Goal: Task Accomplishment & Management: Manage account settings

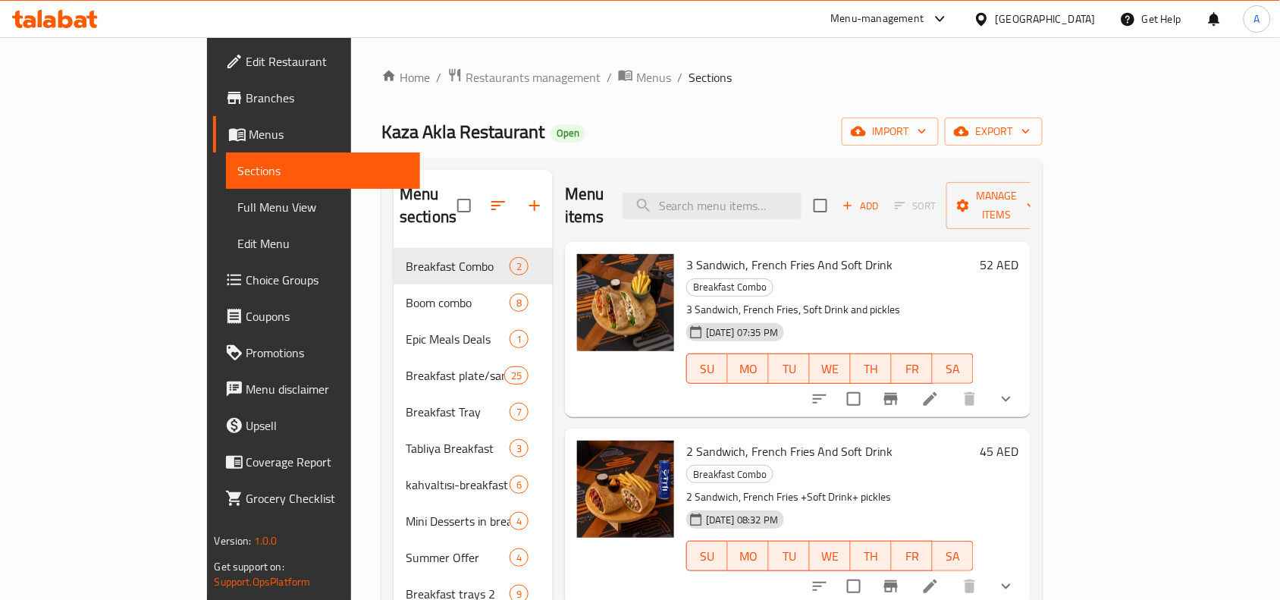
click at [1023, 23] on div "[GEOGRAPHIC_DATA]" at bounding box center [1045, 19] width 100 height 17
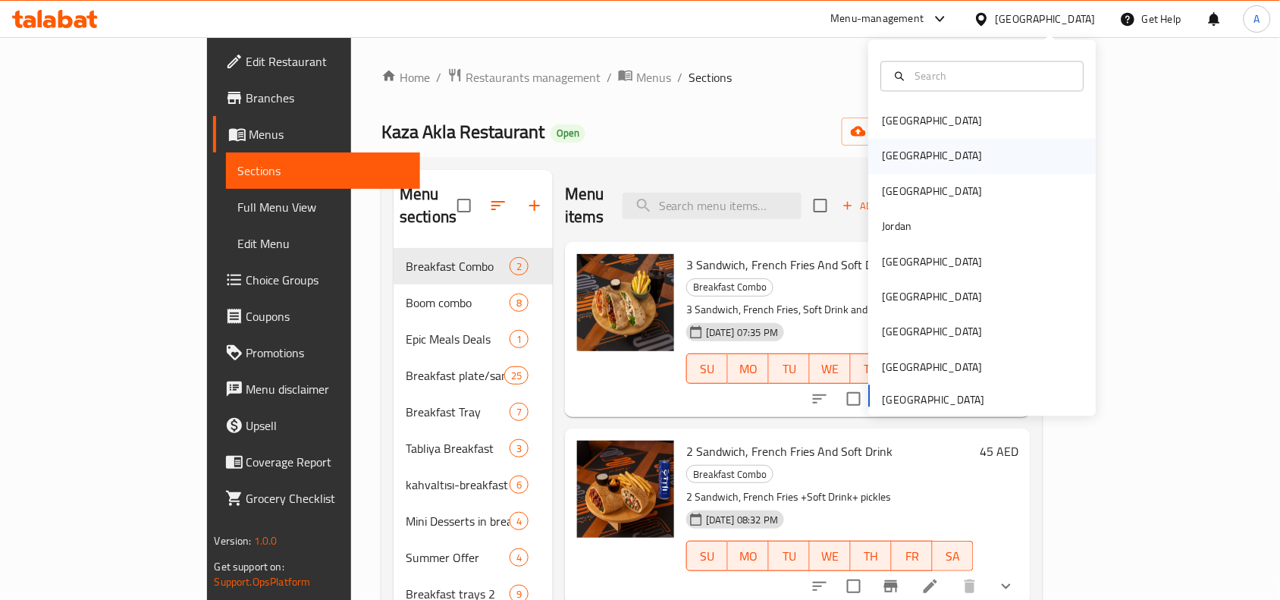
click at [915, 154] on div "[GEOGRAPHIC_DATA]" at bounding box center [982, 156] width 227 height 35
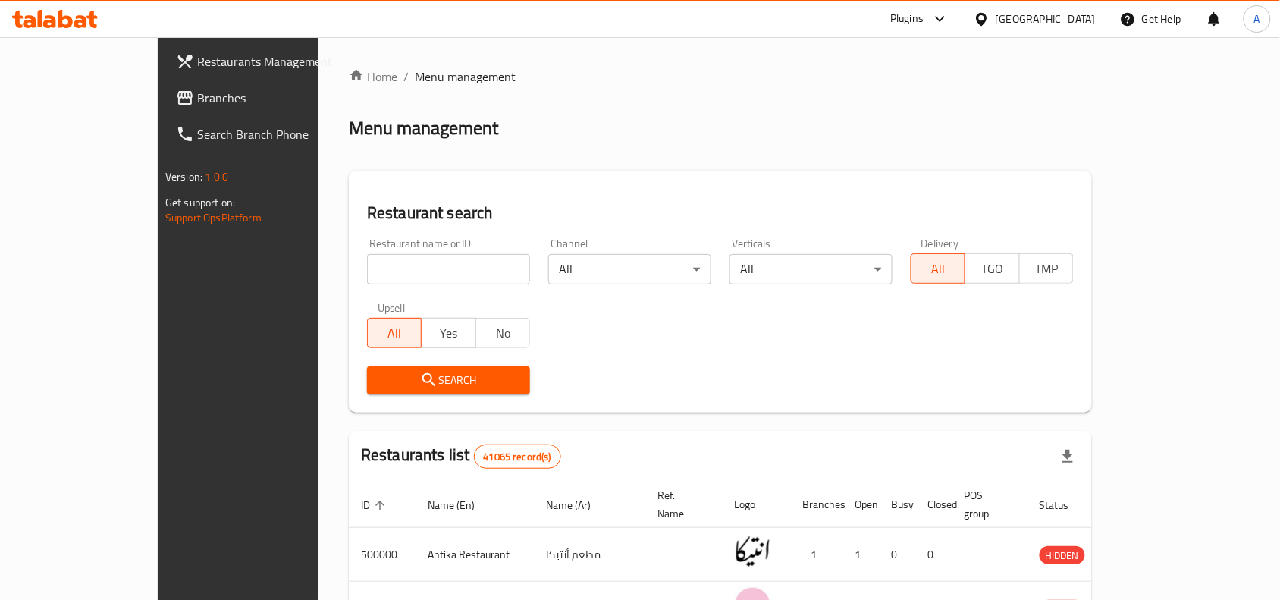
click at [164, 74] on link "Restaurants Management" at bounding box center [268, 61] width 208 height 36
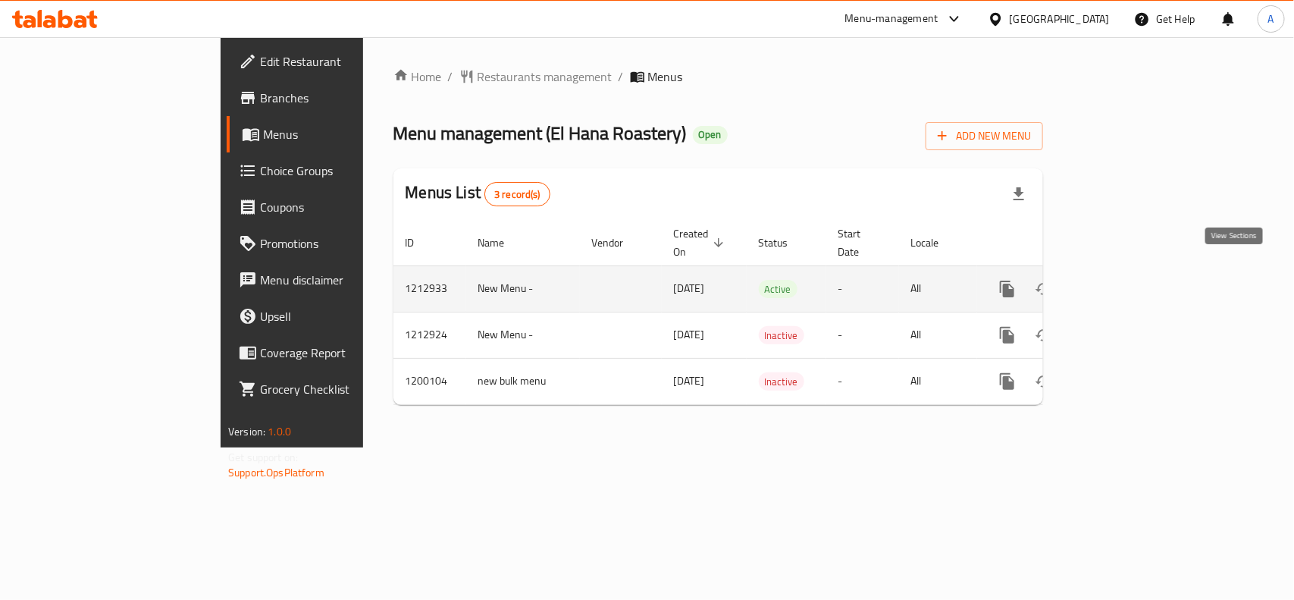
click at [1126, 280] on icon "enhanced table" at bounding box center [1116, 289] width 18 height 18
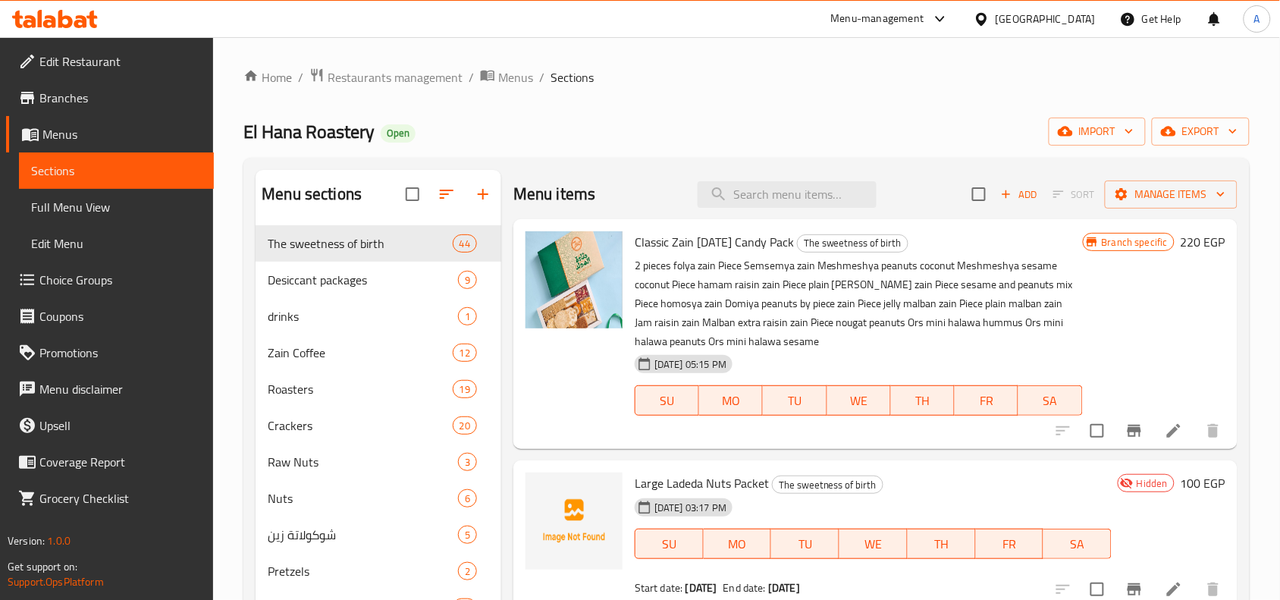
click at [744, 81] on ol "Home / Restaurants management / Menus / Sections" at bounding box center [746, 77] width 1006 height 20
click at [731, 104] on div "Home / Restaurants management / Menus / Sections El Hana Roastery Open import e…" at bounding box center [746, 446] width 1006 height 758
click at [760, 193] on input "search" at bounding box center [786, 194] width 179 height 27
paste input "باكيت لديدة مكسرات كبير"
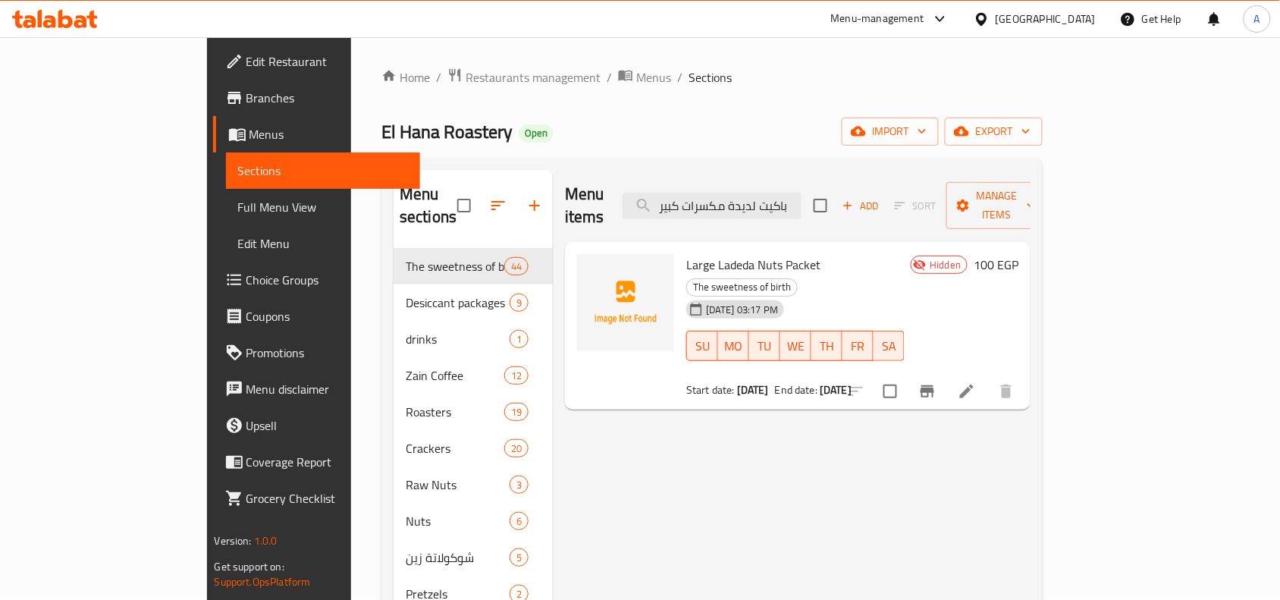
type input "باكيت لديدة مكسرات كبير"
click at [988, 377] on li at bounding box center [966, 390] width 42 height 27
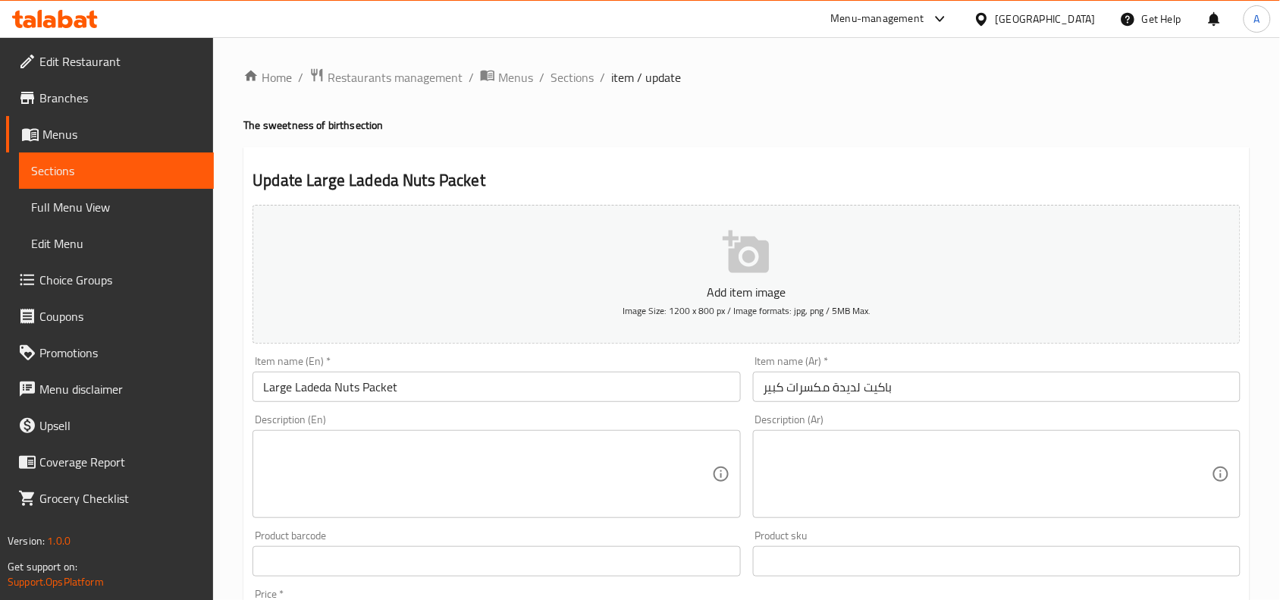
click at [741, 121] on h4 "The sweetness of birth section" at bounding box center [746, 124] width 1006 height 15
click at [884, 101] on div "Home / Restaurants management / Menus / Sections / item / update The sweetness …" at bounding box center [746, 553] width 1006 height 973
click at [581, 82] on span "Sections" at bounding box center [571, 77] width 43 height 18
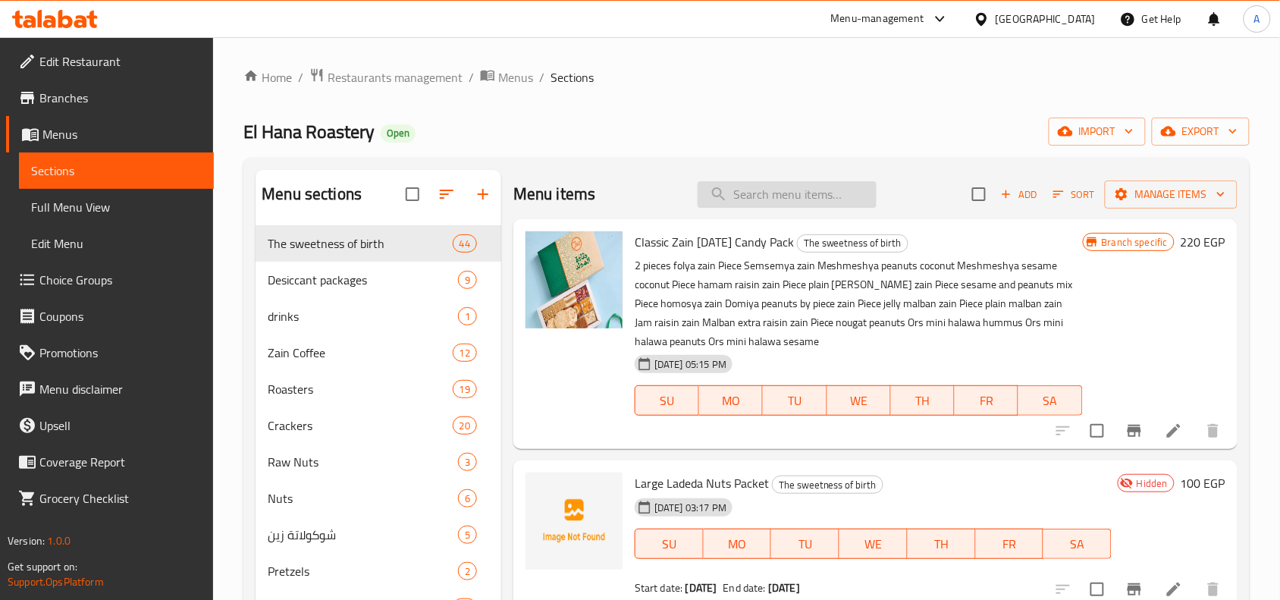
click at [775, 199] on input "search" at bounding box center [786, 194] width 179 height 27
paste input "باكيت لديدة مكسرات صغير"
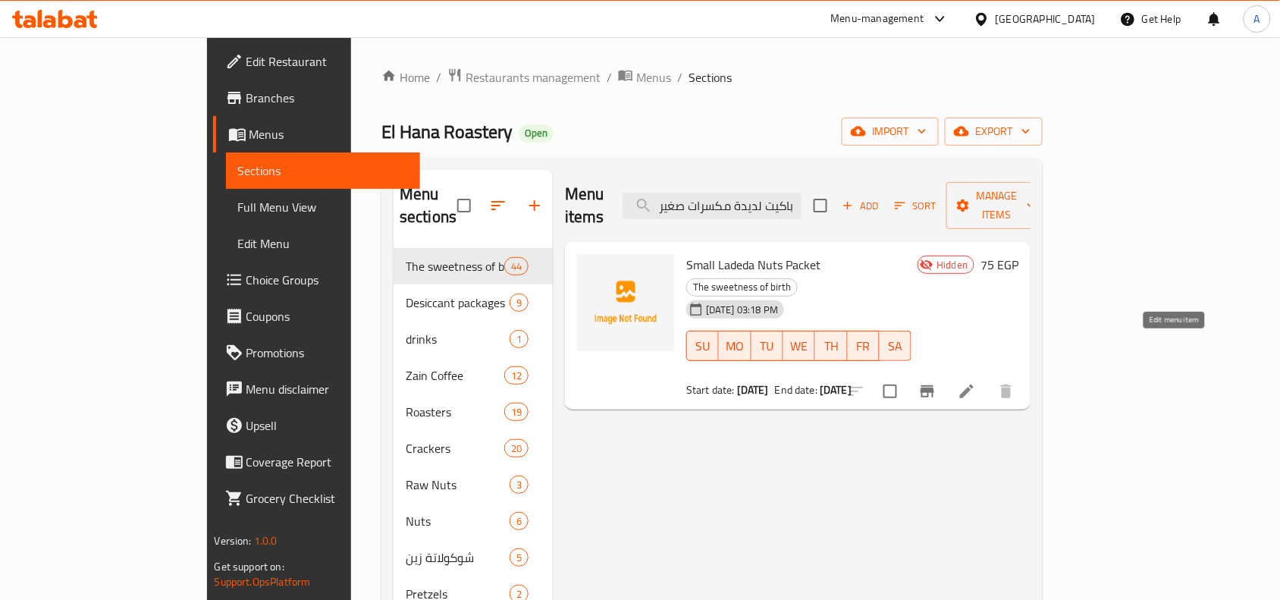
type input "باكيت لديدة مكسرات صغير"
click at [976, 382] on icon at bounding box center [966, 391] width 18 height 18
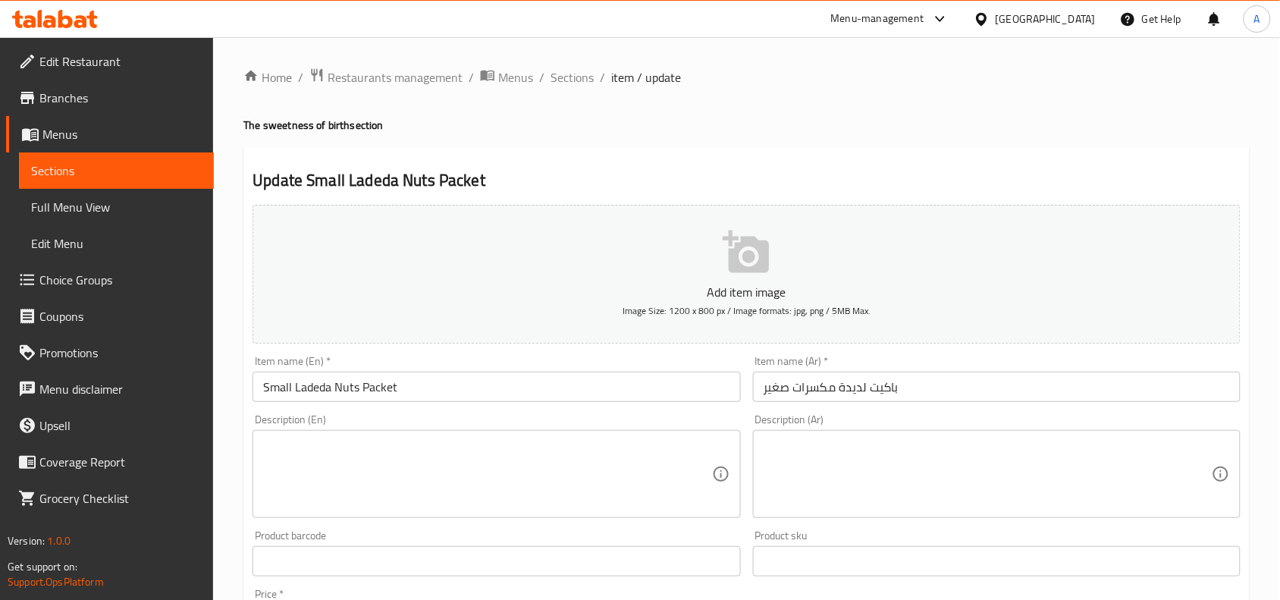
click at [569, 143] on div "Home / Restaurants management / Menus / Sections / item / update The sweetness …" at bounding box center [746, 553] width 1006 height 973
click at [563, 81] on span "Sections" at bounding box center [571, 77] width 43 height 18
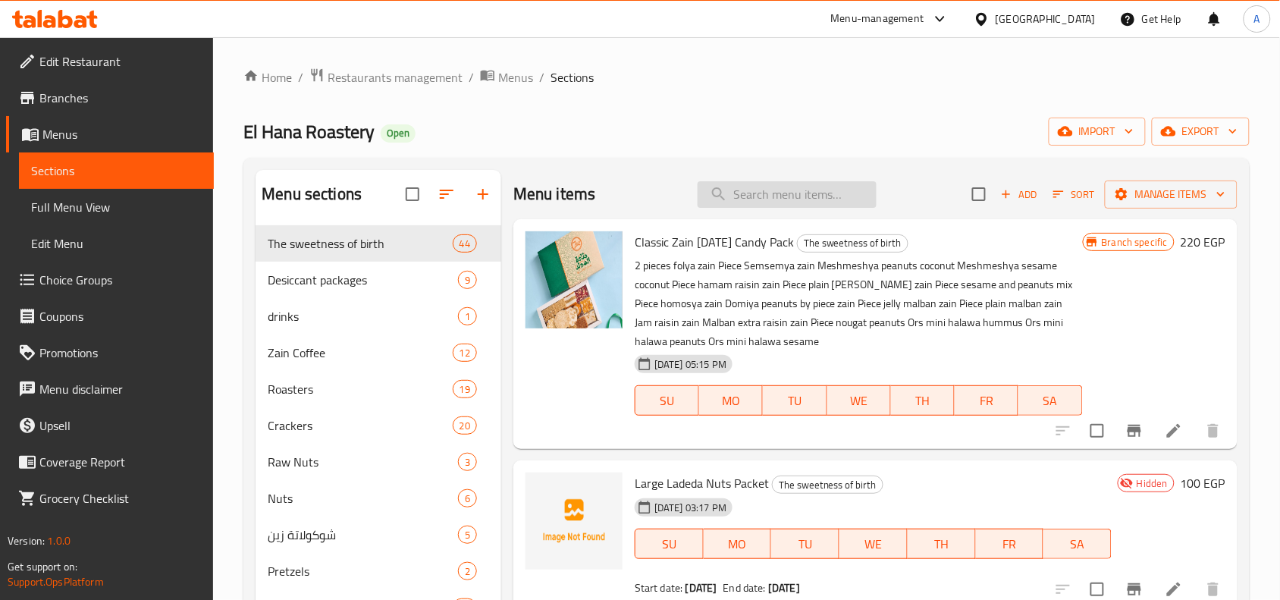
click at [775, 197] on input "search" at bounding box center [786, 194] width 179 height 27
paste input "باكيت ملبن سادة"
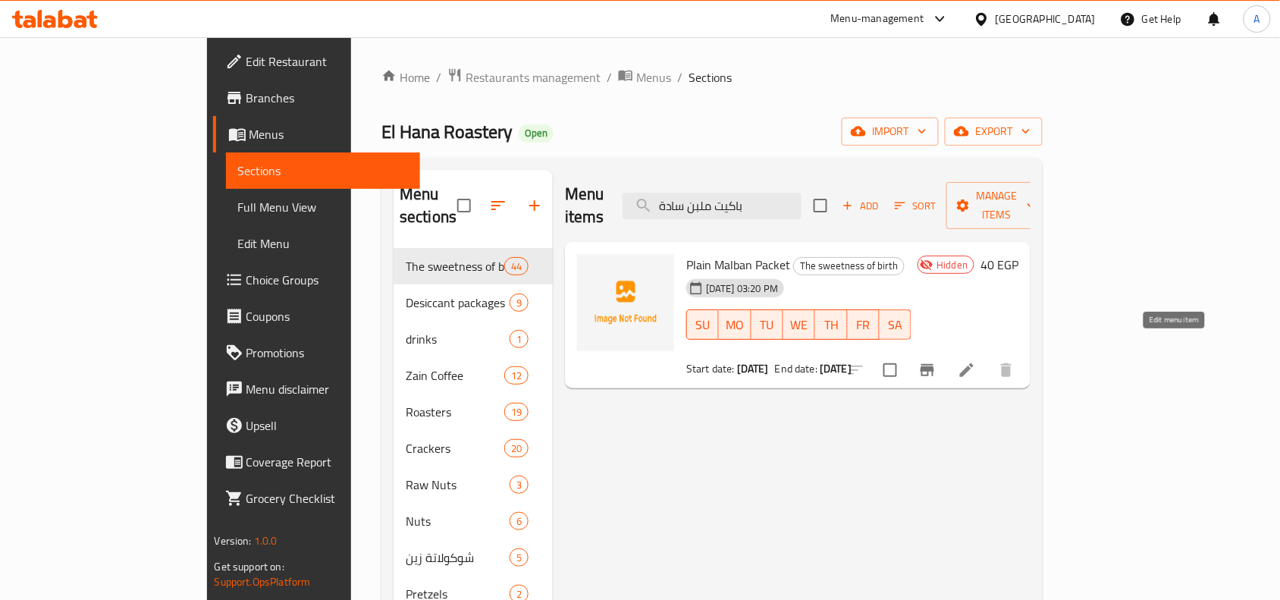
type input "باكيت ملبن سادة"
click at [973, 363] on icon at bounding box center [967, 370] width 14 height 14
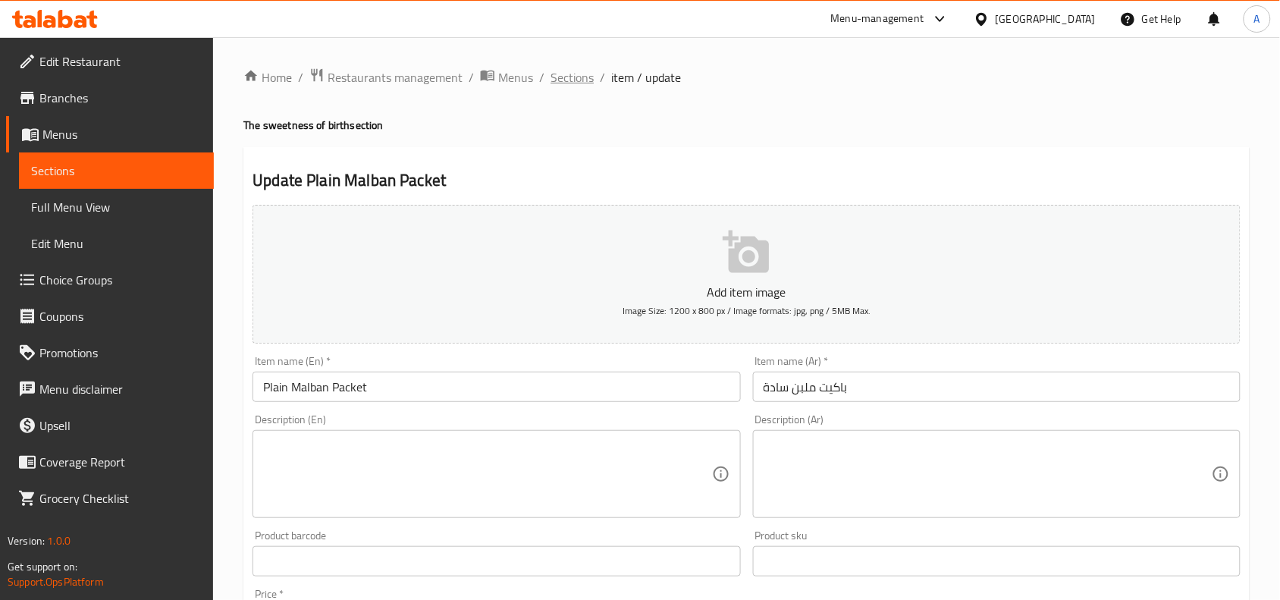
click at [571, 76] on span "Sections" at bounding box center [571, 77] width 43 height 18
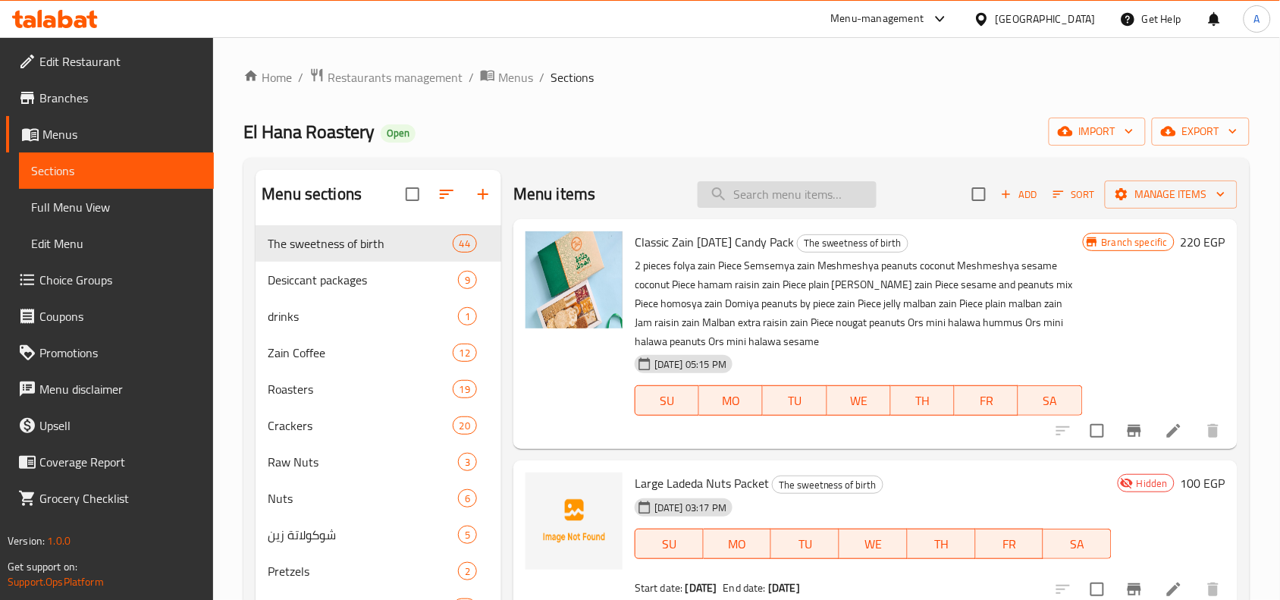
click at [766, 193] on input "search" at bounding box center [786, 194] width 179 height 27
paste input "باكيت بسيمة مكسرات"
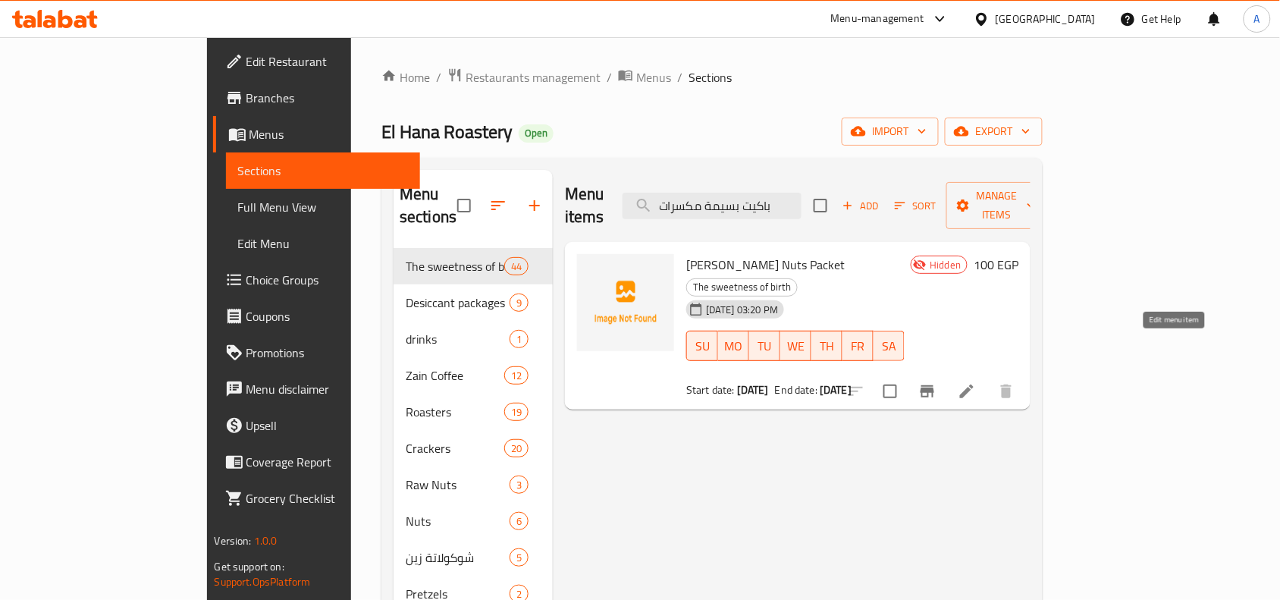
type input "باكيت بسيمة مكسرات"
click at [976, 382] on icon at bounding box center [966, 391] width 18 height 18
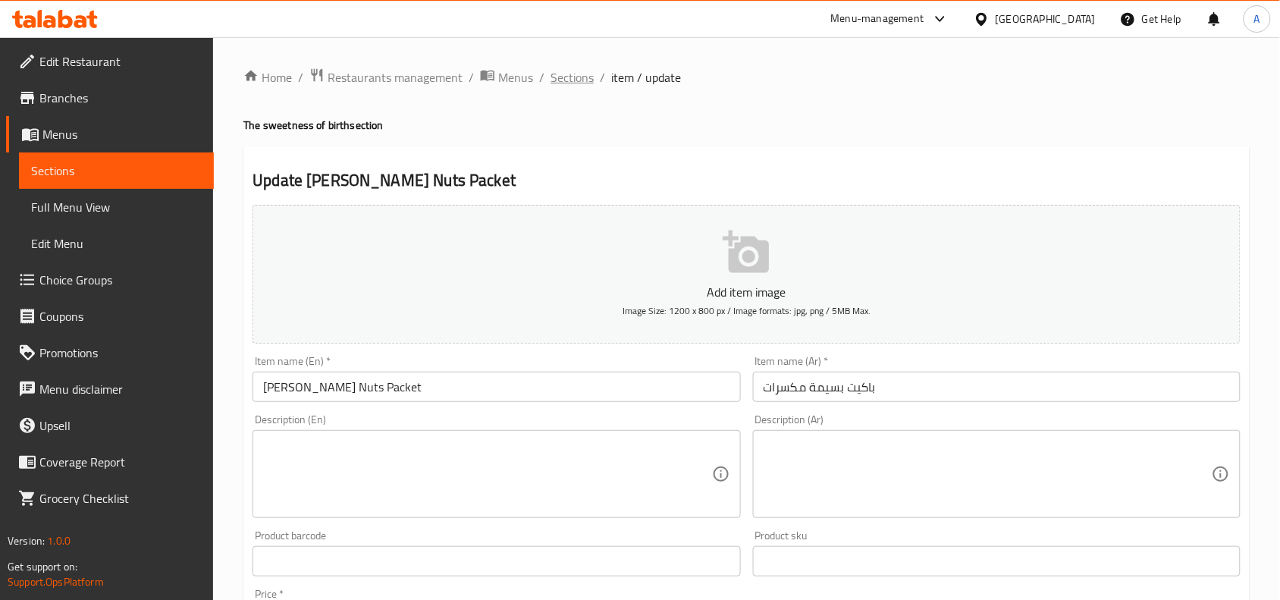
click at [570, 70] on span "Sections" at bounding box center [571, 77] width 43 height 18
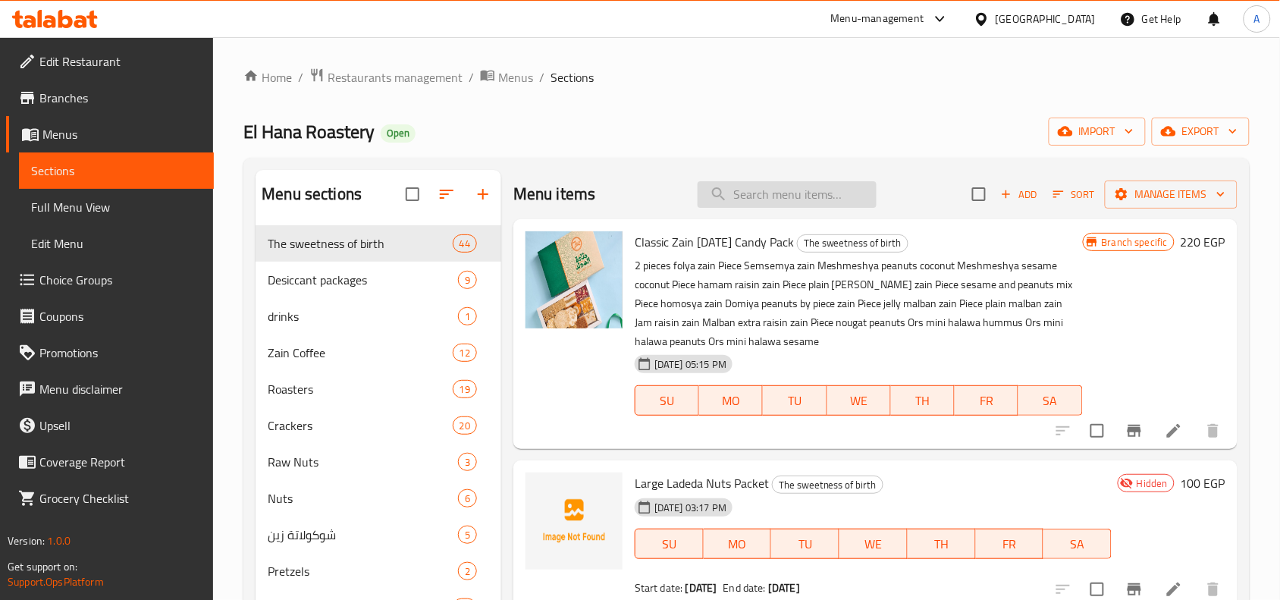
click at [796, 202] on input "search" at bounding box center [786, 194] width 179 height 27
paste input "باكيت حمصية"
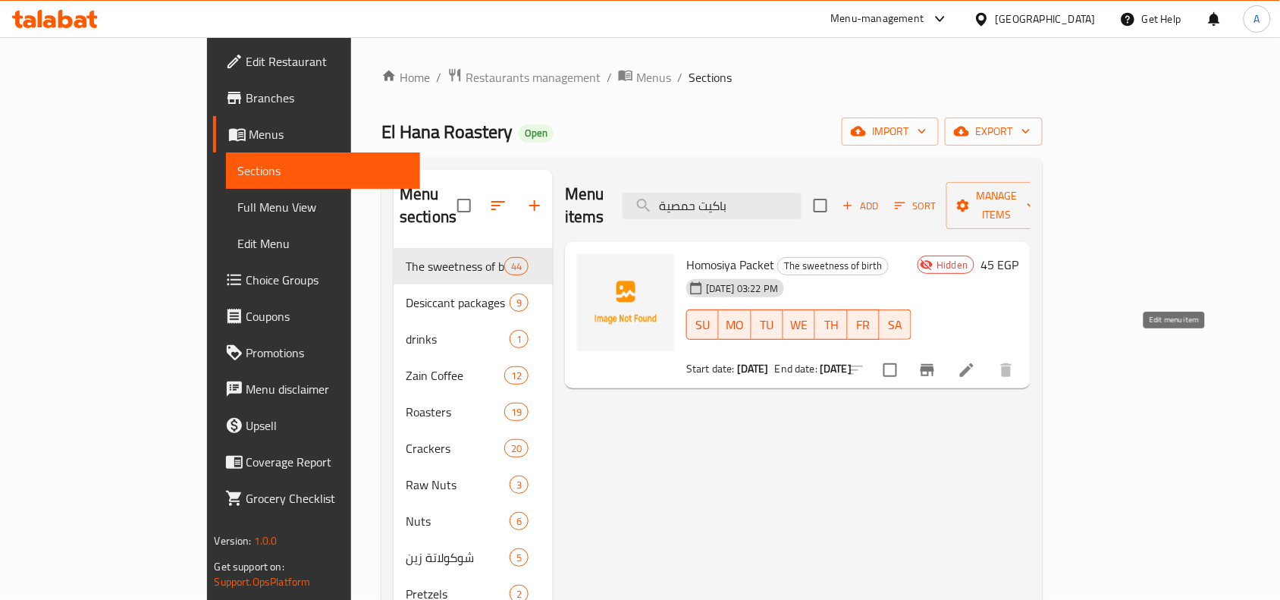
type input "باكيت حمصية"
click at [976, 361] on icon at bounding box center [966, 370] width 18 height 18
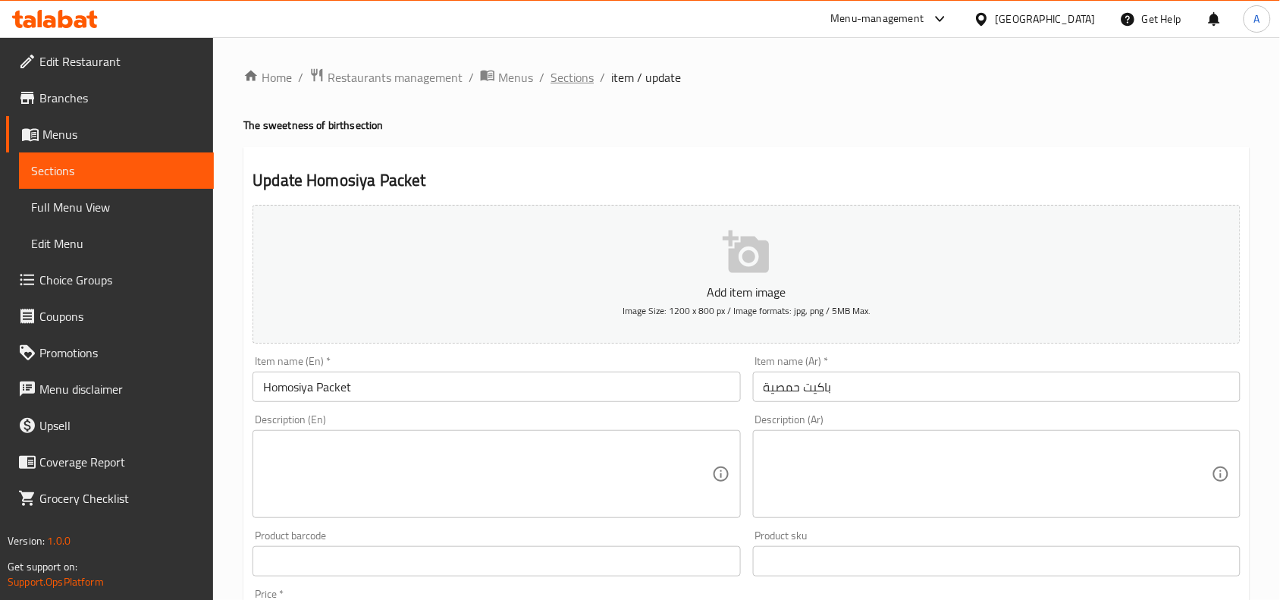
click at [561, 78] on span "Sections" at bounding box center [571, 77] width 43 height 18
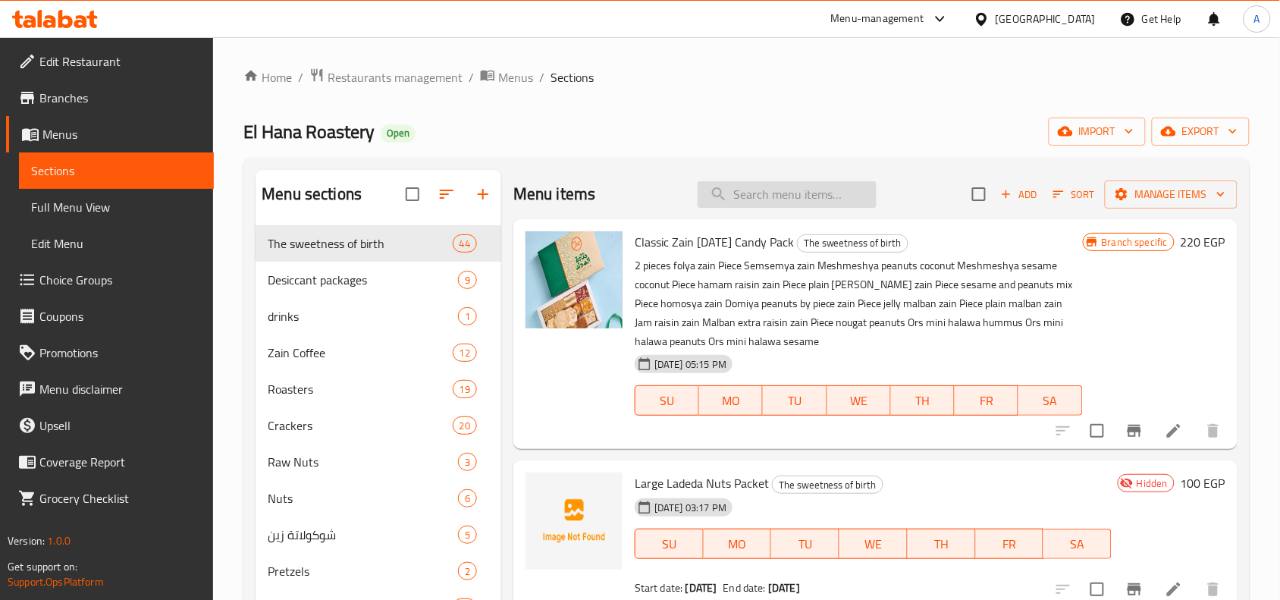
click at [739, 190] on input "search" at bounding box center [786, 194] width 179 height 27
paste input "باكيت ملبن جيلي"
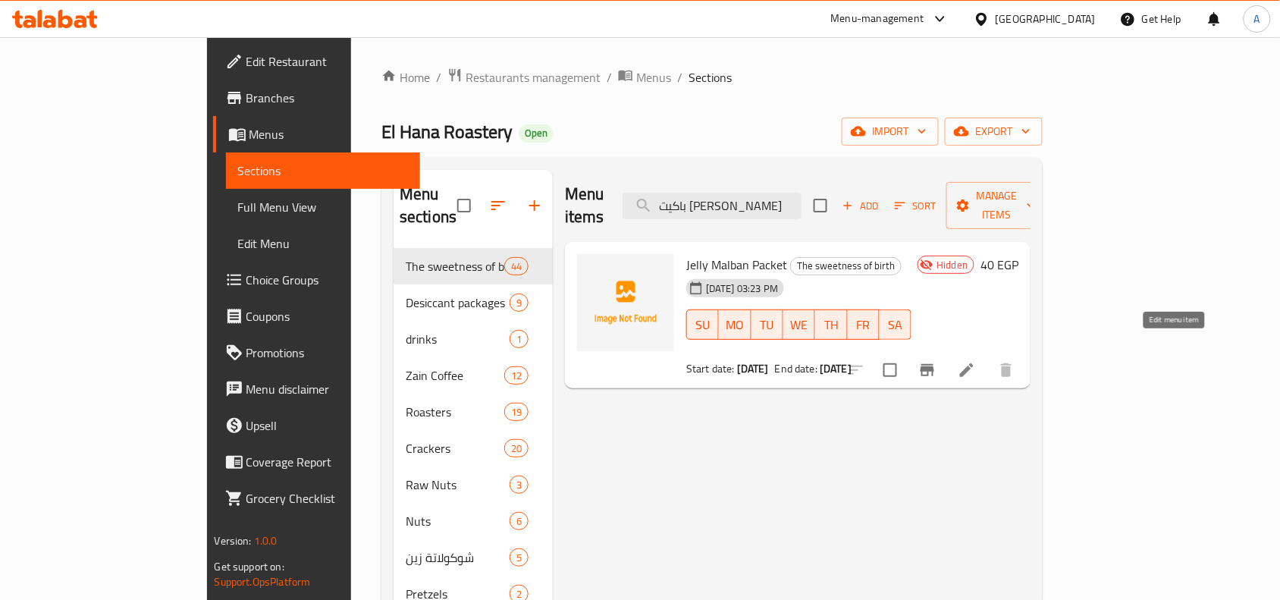
type input "باكيت ملبن جيلي"
click at [976, 361] on icon at bounding box center [966, 370] width 18 height 18
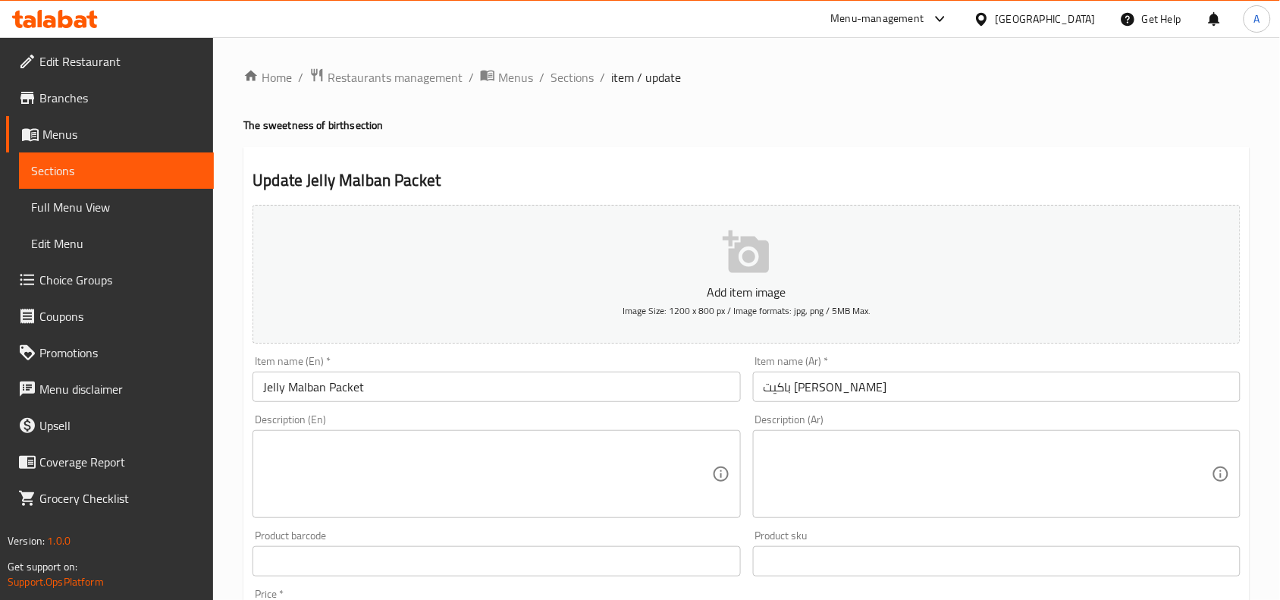
click at [718, 143] on div "Home / Restaurants management / Menus / Sections / item / update The sweetness …" at bounding box center [746, 553] width 1006 height 973
click at [571, 59] on div "Home / Restaurants management / Menus / Sections / item / update The sweetness …" at bounding box center [746, 554] width 1067 height 1034
click at [567, 68] on span "Sections" at bounding box center [571, 77] width 43 height 18
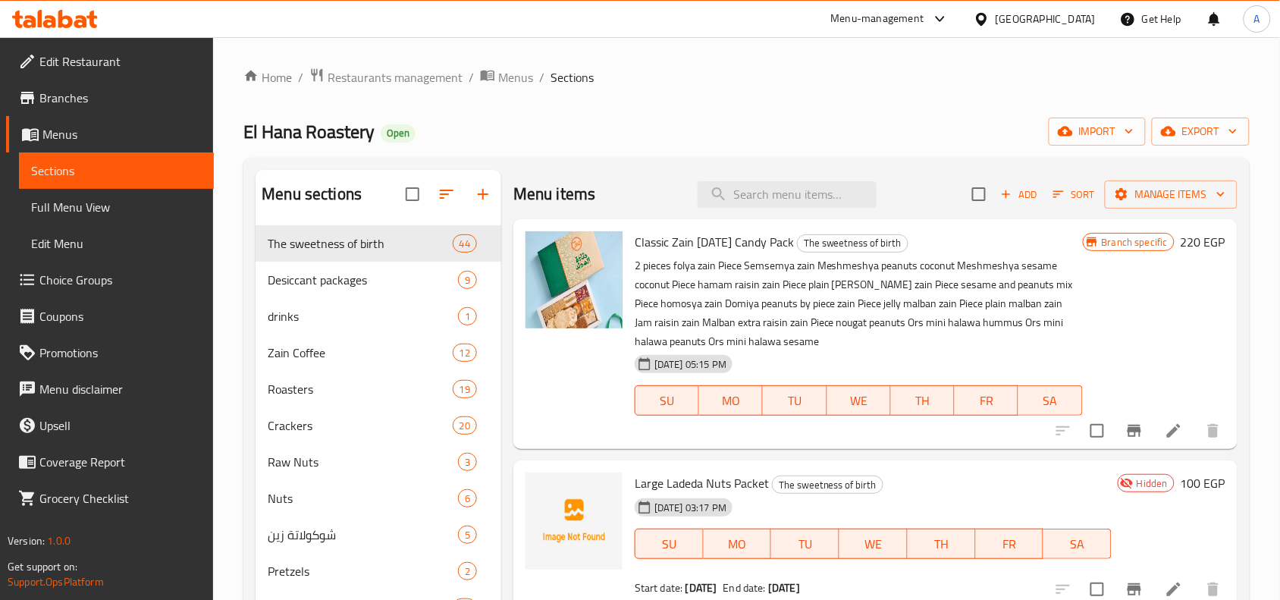
click at [749, 171] on div "Menu items Add Sort Manage items" at bounding box center [875, 194] width 724 height 49
click at [766, 182] on input "search" at bounding box center [786, 194] width 179 height 27
paste input "قطعة ملبن ساده"
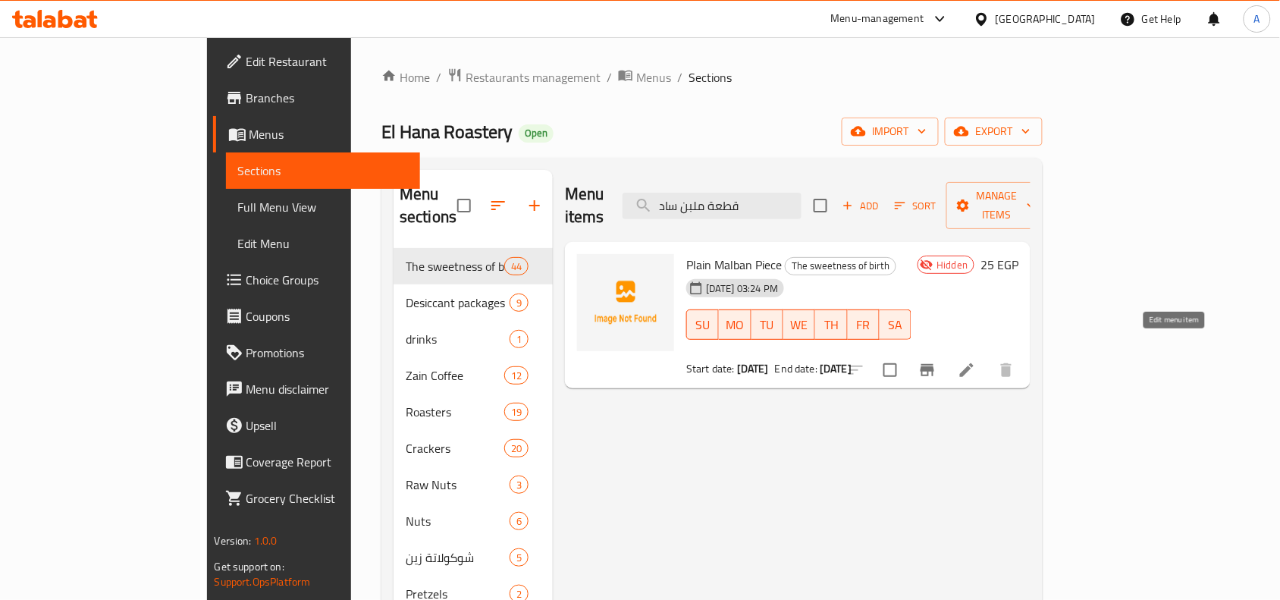
type input "قطعة ملبن ساد"
click at [976, 361] on icon at bounding box center [966, 370] width 18 height 18
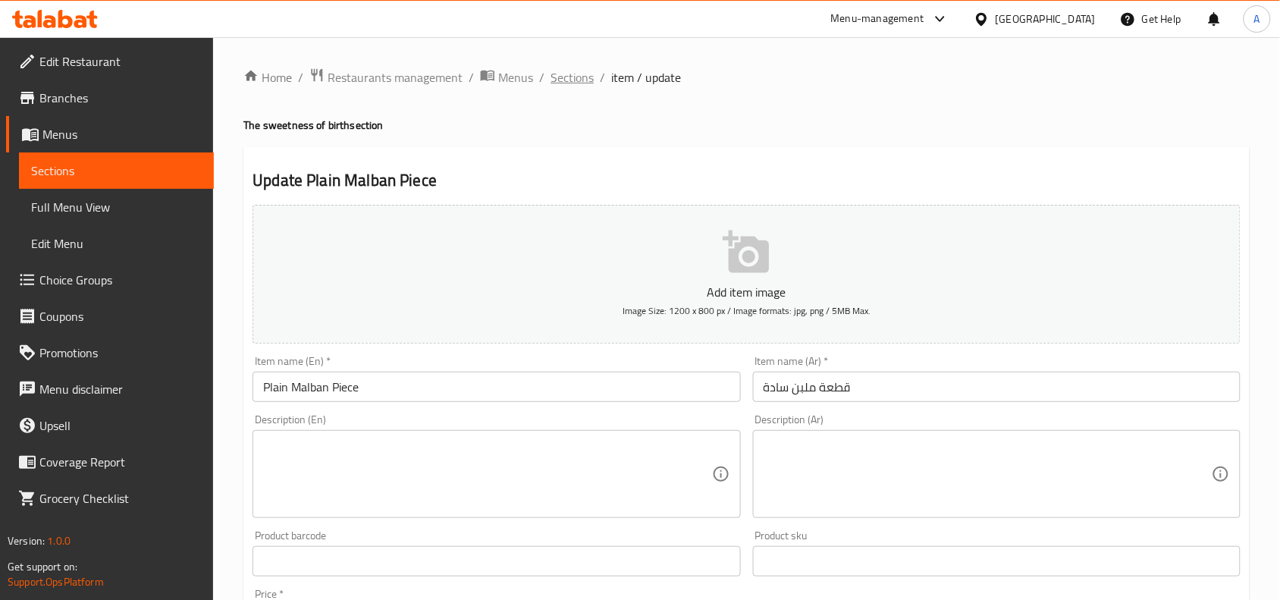
click at [552, 70] on span "Sections" at bounding box center [571, 77] width 43 height 18
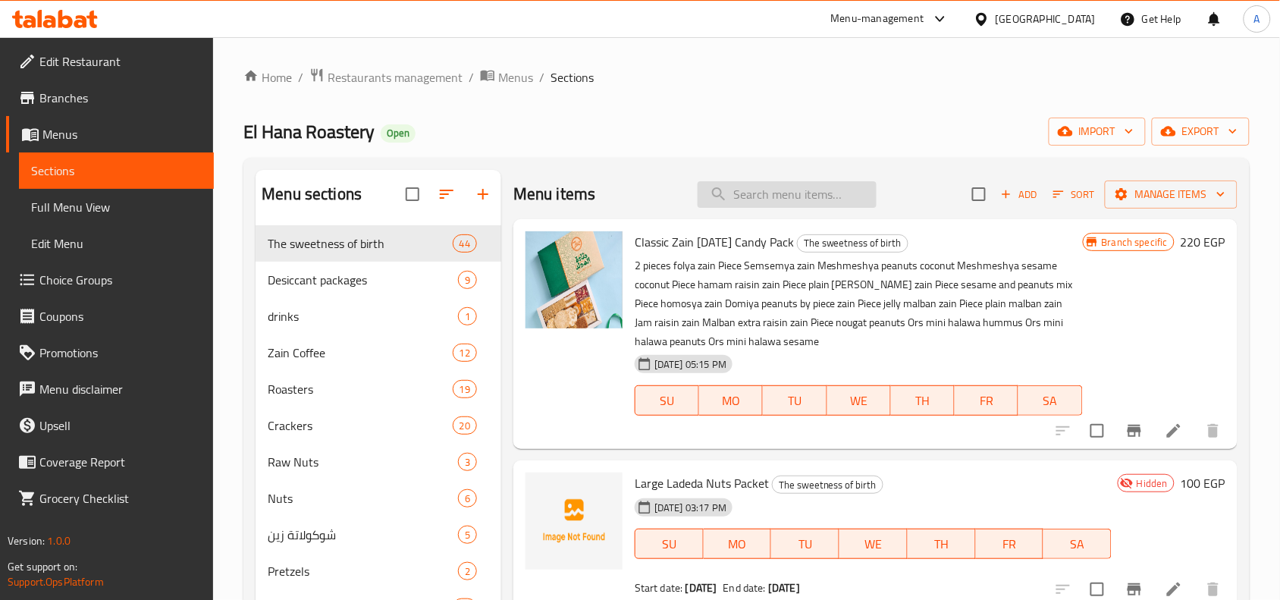
click at [791, 198] on input "search" at bounding box center [786, 194] width 179 height 27
paste input "قطعة مشمشية وسمسم جوز هند"
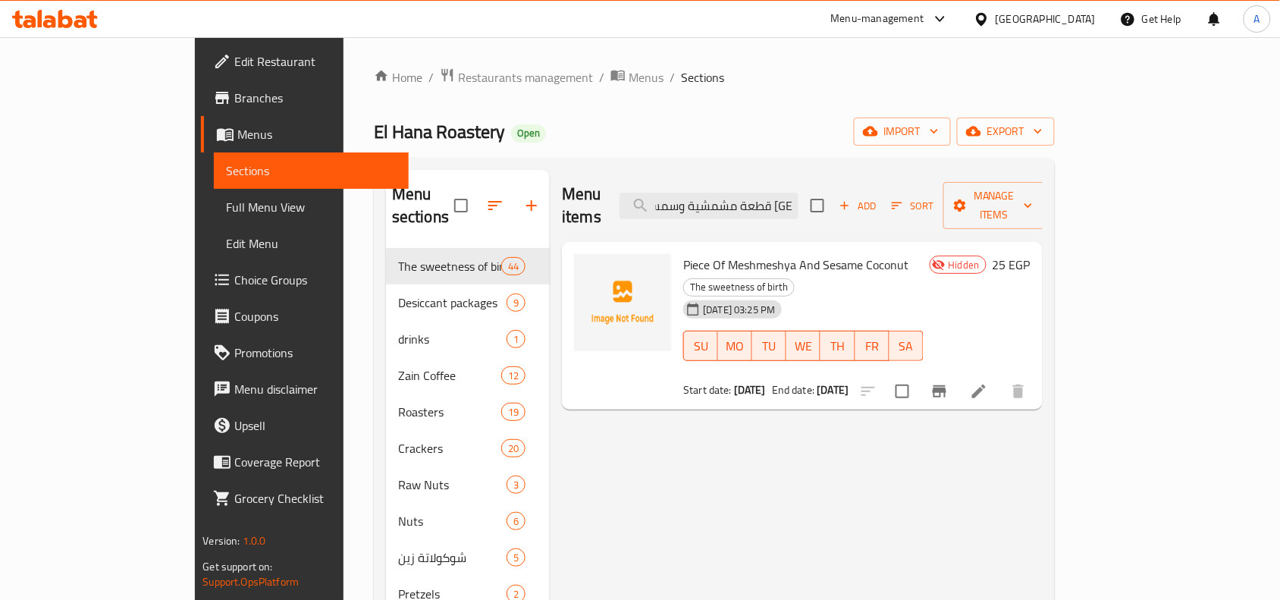
type input "قطعة مشمشية وسمسم جوز هند"
click at [988, 382] on icon at bounding box center [978, 391] width 18 height 18
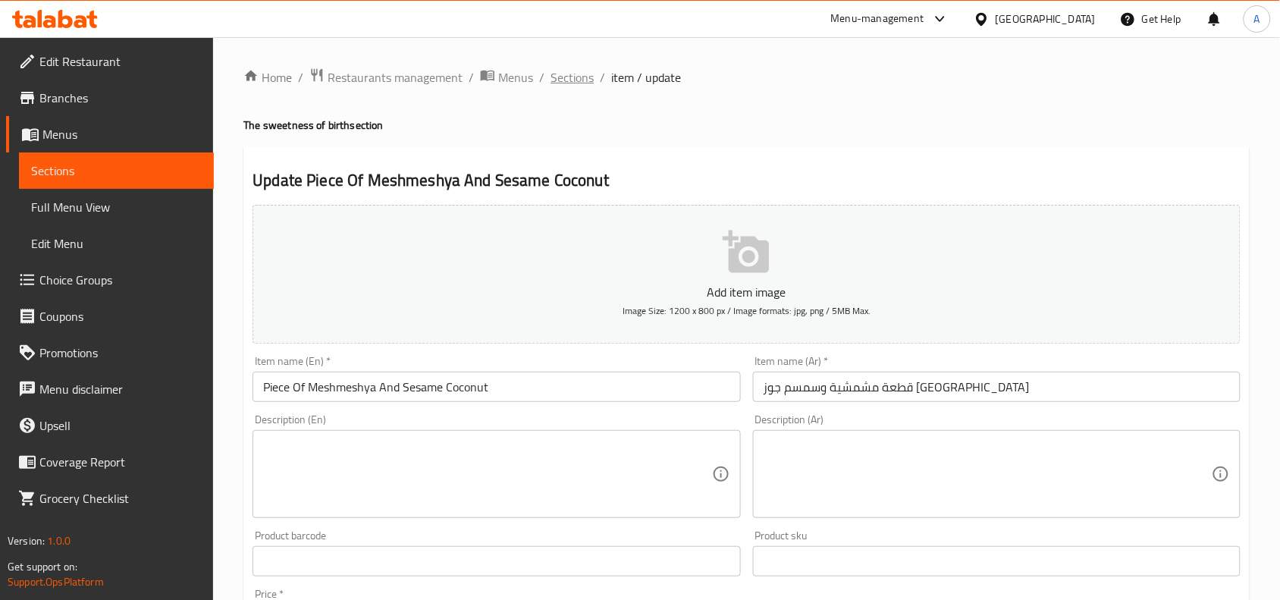
click at [582, 70] on span "Sections" at bounding box center [571, 77] width 43 height 18
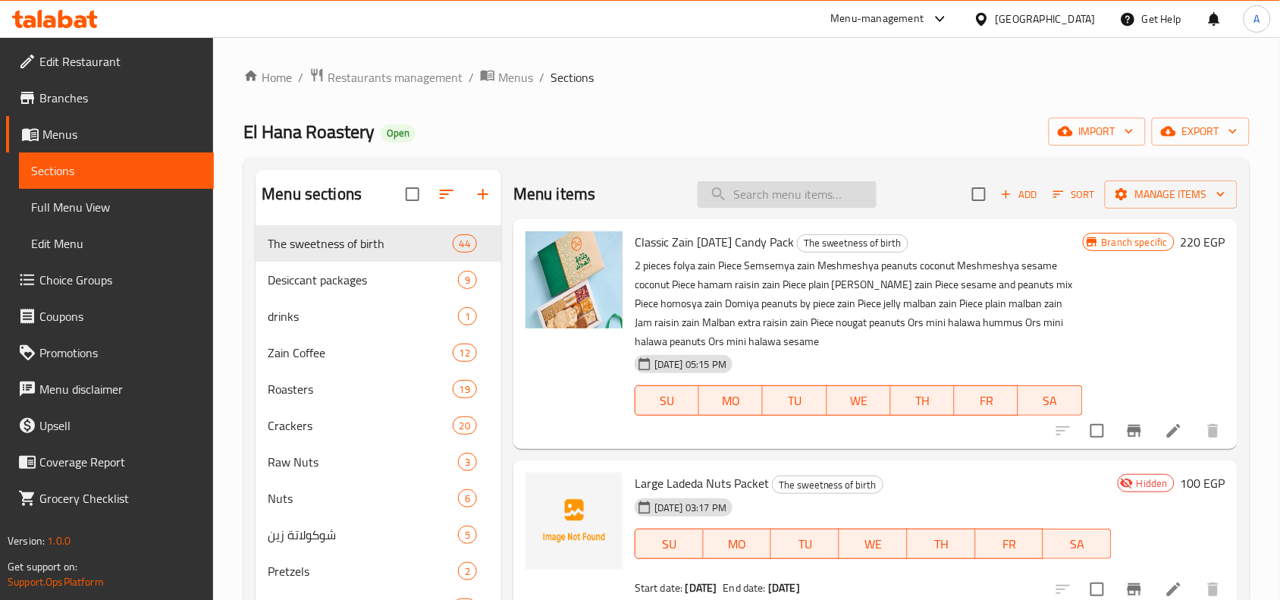
click at [797, 197] on input "search" at bounding box center [786, 194] width 179 height 27
paste input "باكيت بندق"
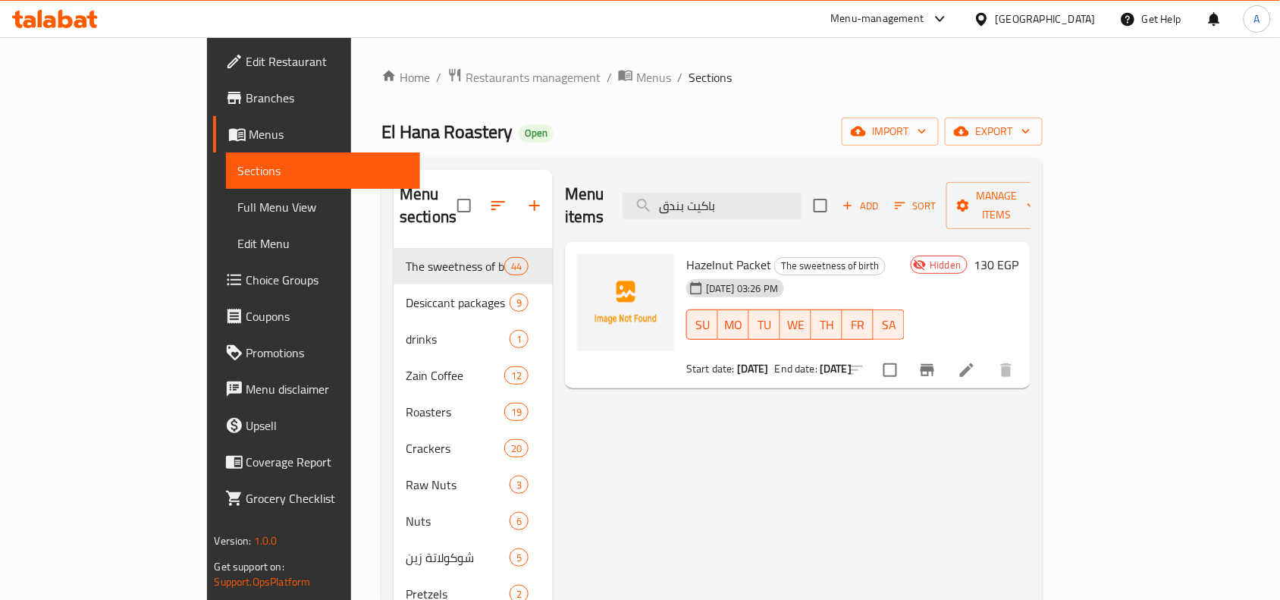
type input "باكيت بندق"
click at [988, 356] on li at bounding box center [966, 369] width 42 height 27
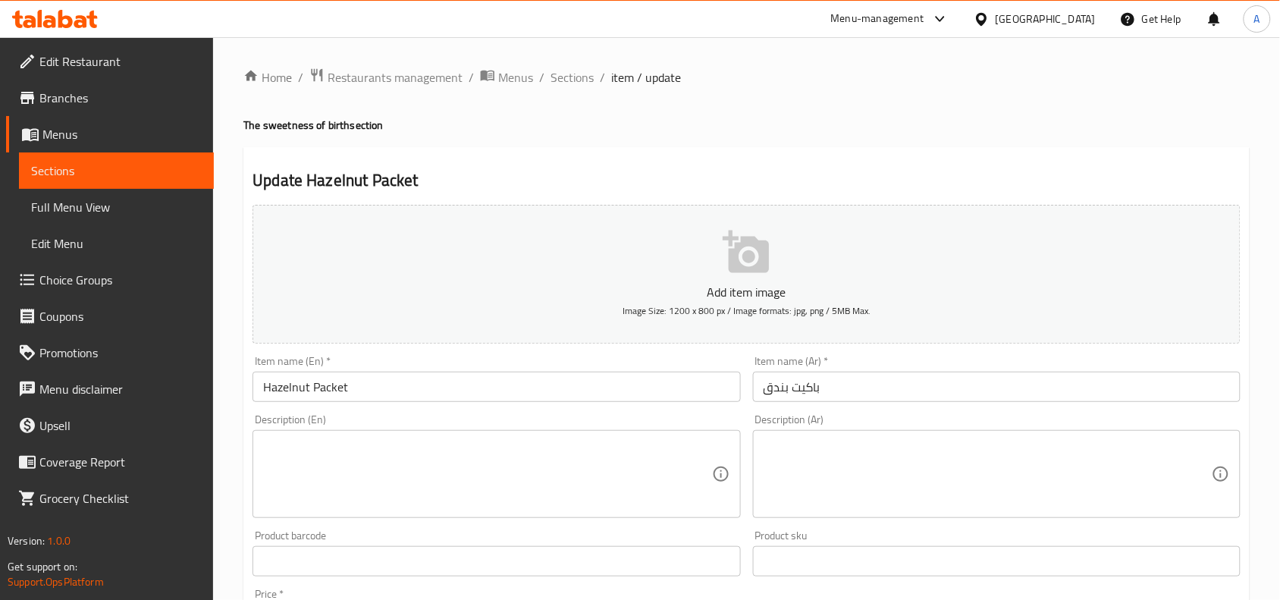
click at [763, 167] on div "Update Hazelnut Packet Add item image Image Size: 1200 x 800 px / Image formats…" at bounding box center [746, 588] width 1006 height 882
drag, startPoint x: 573, startPoint y: 73, endPoint x: 855, endPoint y: 152, distance: 292.8
click at [573, 73] on span "Sections" at bounding box center [571, 77] width 43 height 18
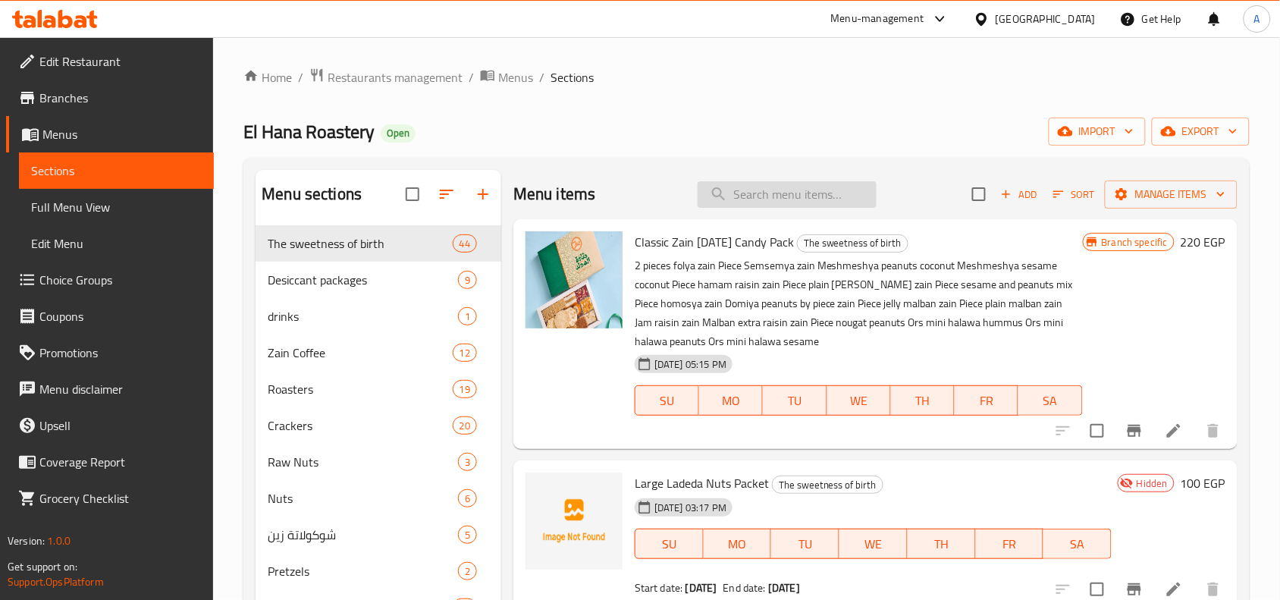
click at [834, 203] on input "search" at bounding box center [786, 194] width 179 height 27
paste input "باكيت فستق"
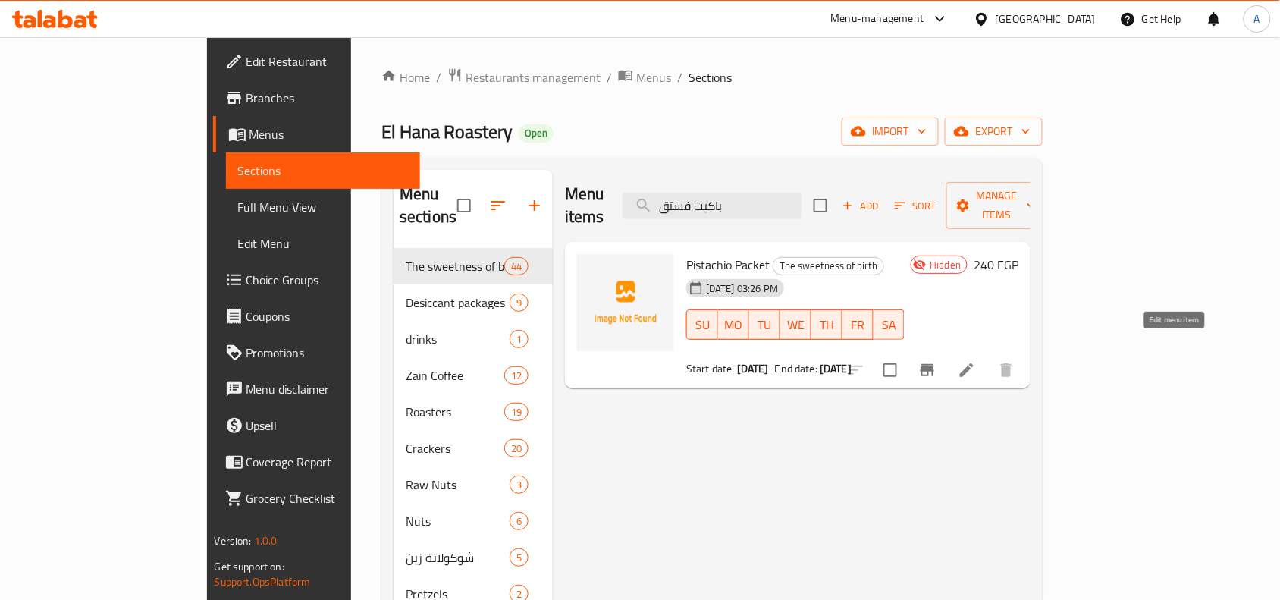
type input "باكيت فستق"
click at [976, 361] on icon at bounding box center [966, 370] width 18 height 18
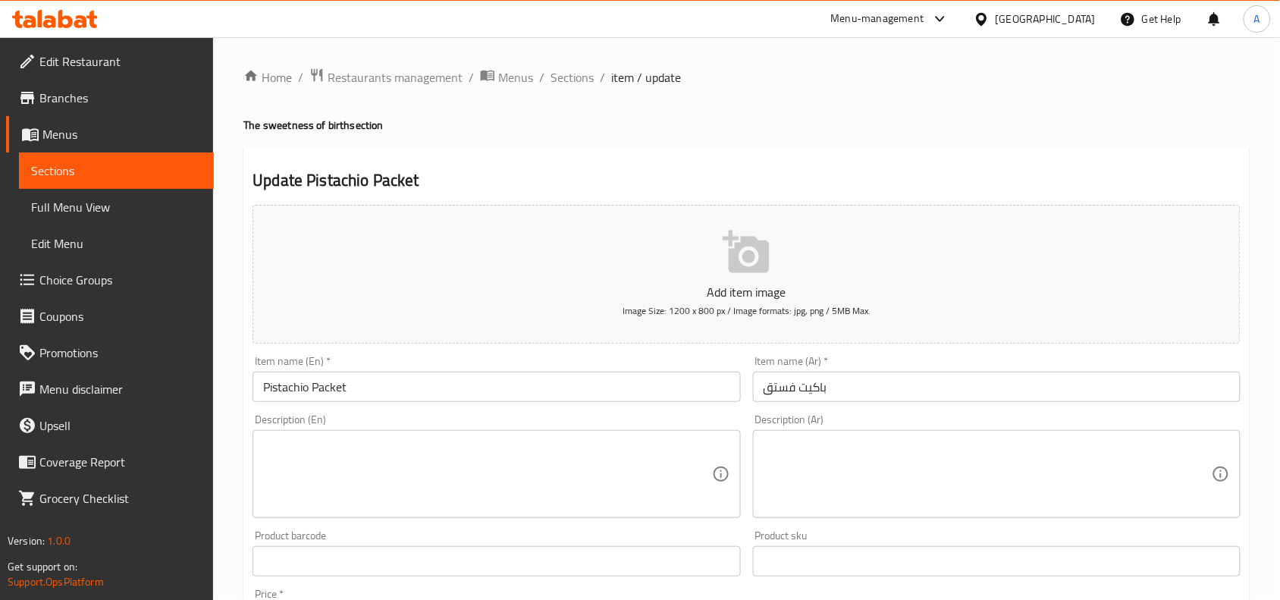
click at [748, 146] on div "Home / Restaurants management / Menus / Sections / item / update The sweetness …" at bounding box center [746, 553] width 1006 height 973
click at [567, 78] on span "Sections" at bounding box center [571, 77] width 43 height 18
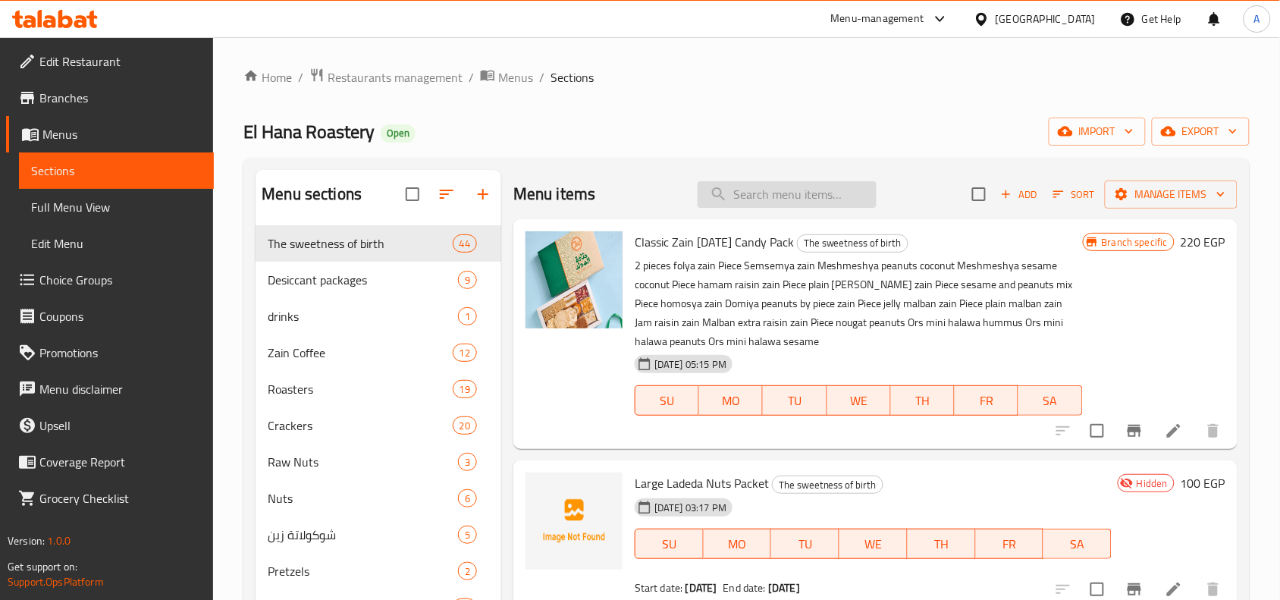
click at [777, 191] on input "search" at bounding box center [786, 194] width 179 height 27
paste input "مربي فستق"
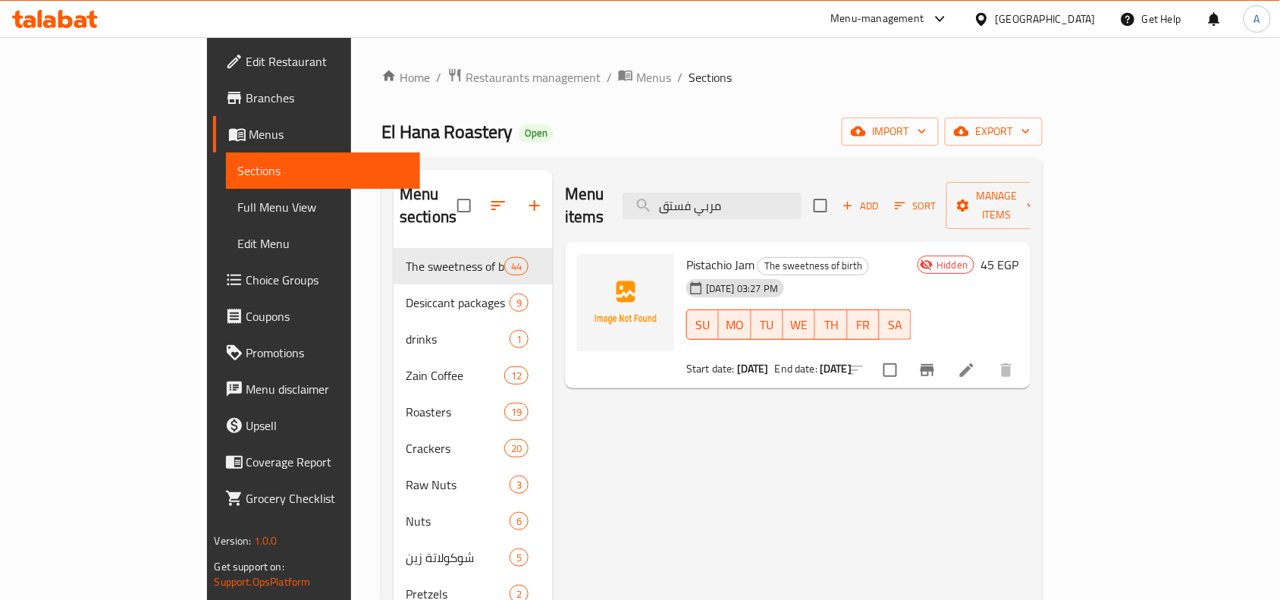
type input "مربي فستق"
click at [988, 358] on li at bounding box center [966, 369] width 42 height 27
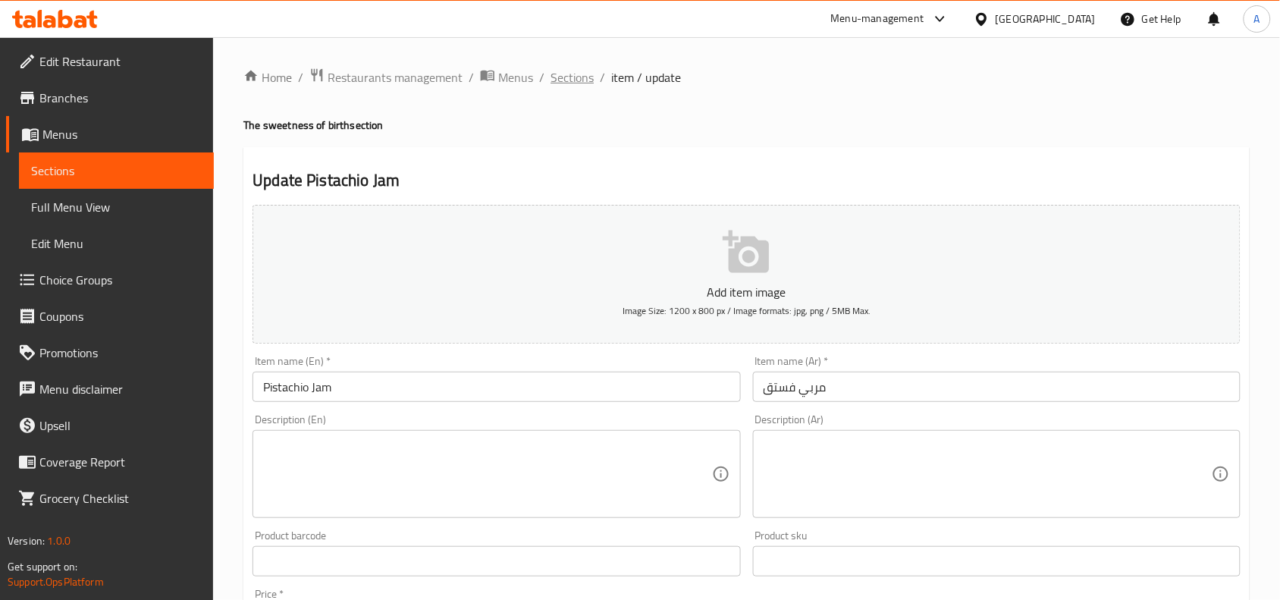
drag, startPoint x: 611, startPoint y: 73, endPoint x: 581, endPoint y: 73, distance: 29.6
click at [611, 73] on span "item / update" at bounding box center [646, 77] width 70 height 18
click at [569, 69] on span "Sections" at bounding box center [571, 77] width 43 height 18
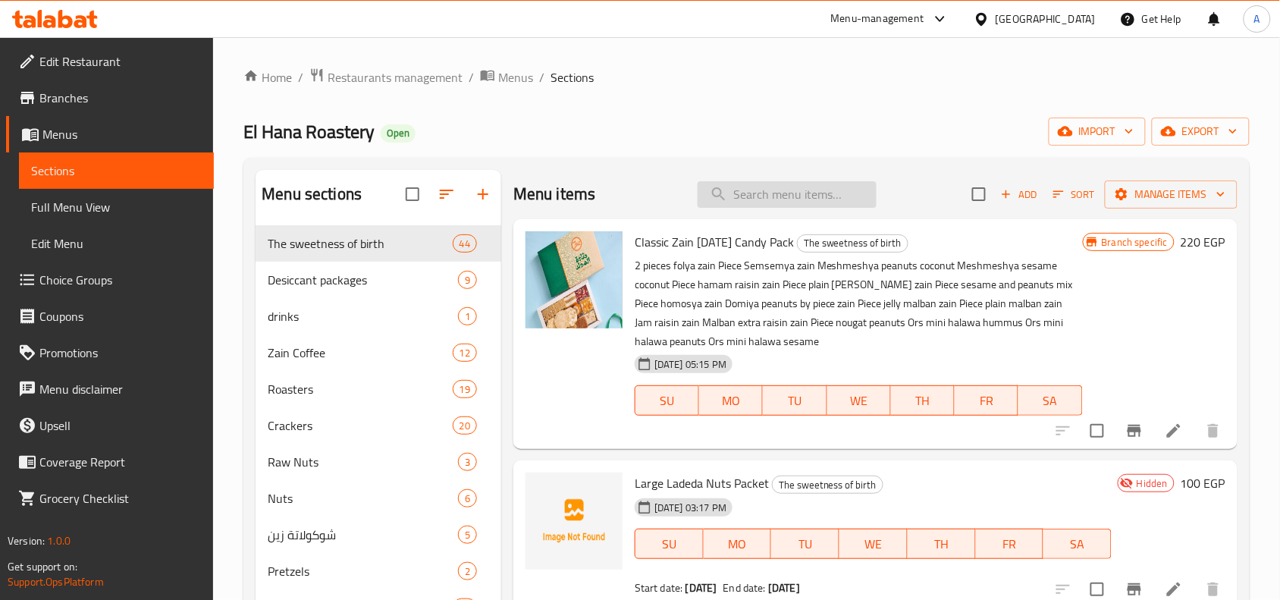
click at [794, 190] on input "search" at bounding box center [786, 194] width 179 height 27
paste input "مربي زبيب"
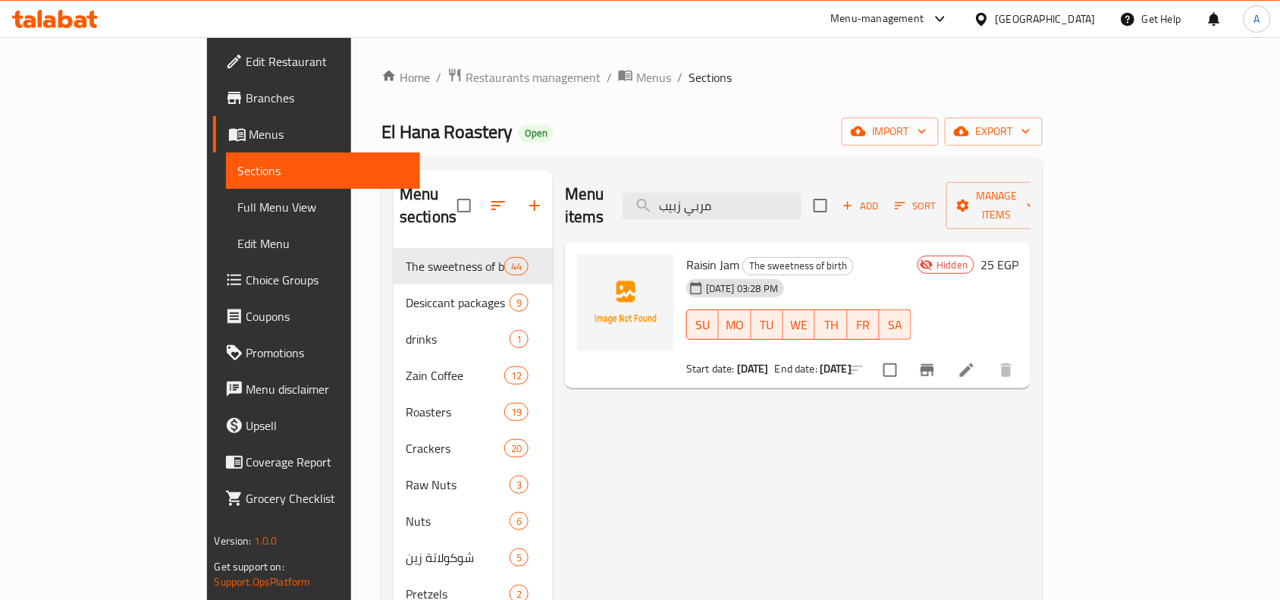
type input "مربي زبيب"
click at [988, 356] on li at bounding box center [966, 369] width 42 height 27
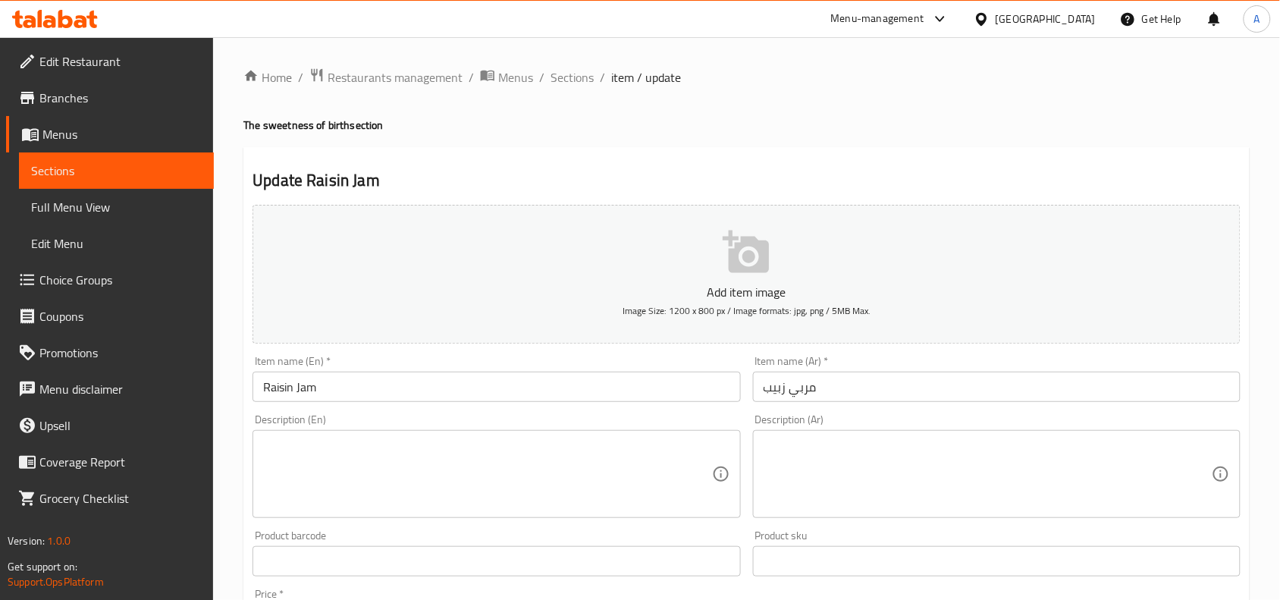
click at [528, 160] on div "Update Raisin Jam Add item image Image Size: 1200 x 800 px / Image formats: jpg…" at bounding box center [746, 588] width 1006 height 882
click at [589, 83] on span "Sections" at bounding box center [571, 77] width 43 height 18
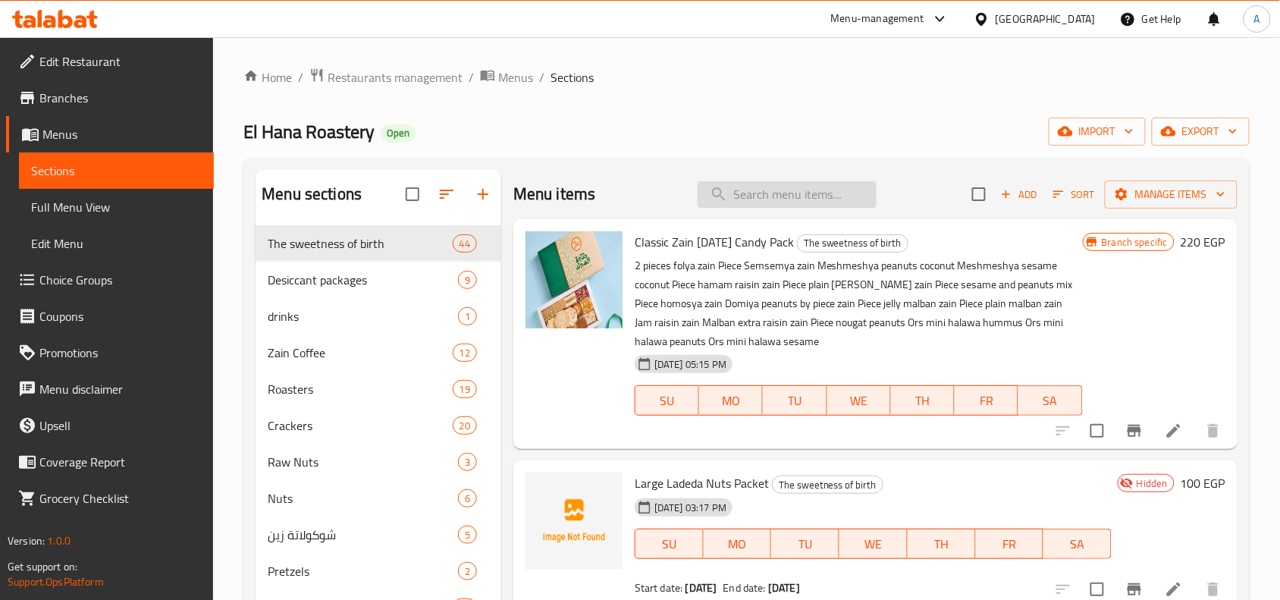
click at [786, 197] on input "search" at bounding box center [786, 194] width 179 height 27
paste input "باكيت كاجو"
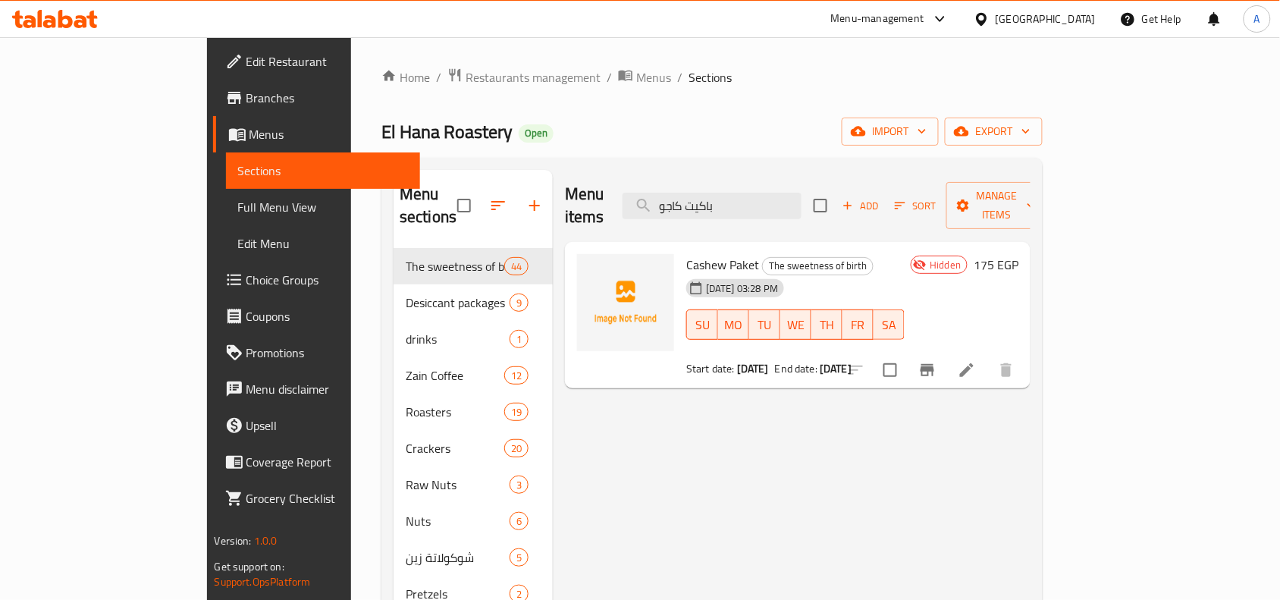
type input "باكيت كاجو"
click at [976, 361] on icon at bounding box center [966, 370] width 18 height 18
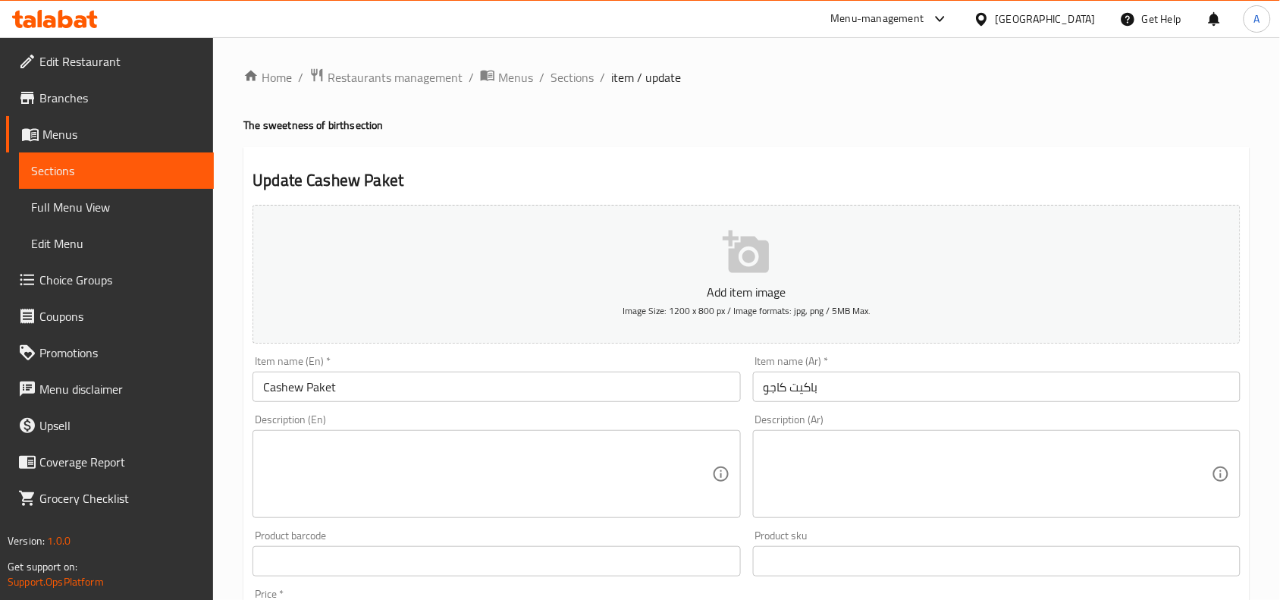
click at [666, 159] on div "Update Cashew Paket Add item image Image Size: 1200 x 800 px / Image formats: j…" at bounding box center [746, 588] width 1006 height 882
click at [566, 74] on span "Sections" at bounding box center [571, 77] width 43 height 18
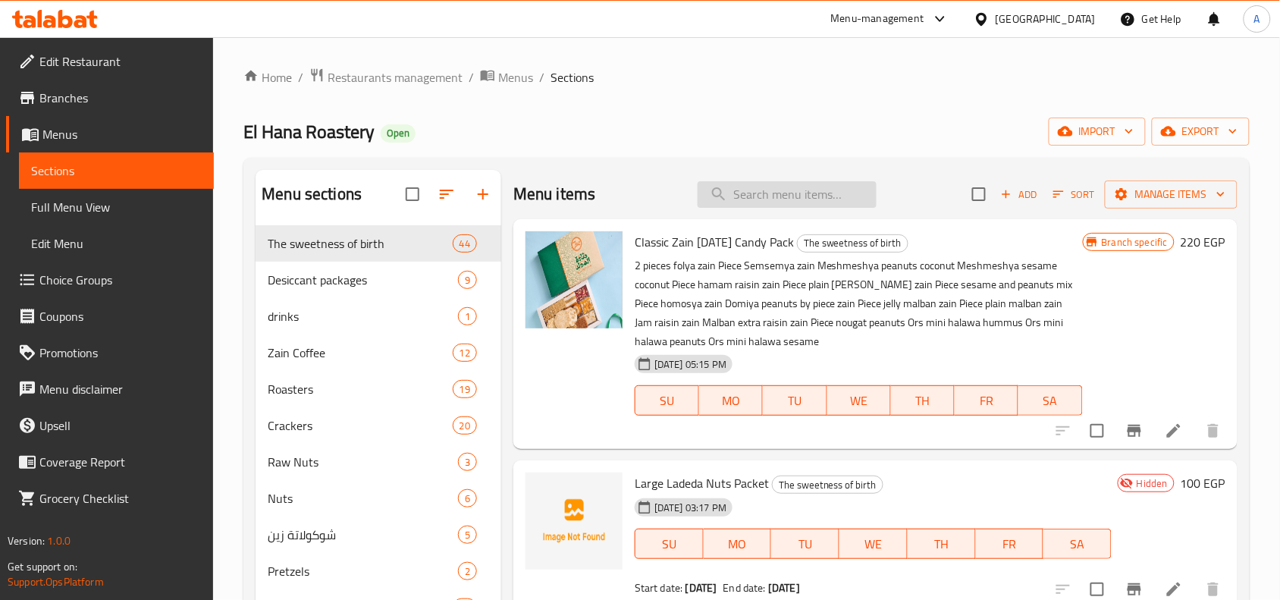
click at [850, 190] on input "search" at bounding box center [786, 194] width 179 height 27
paste input "باكيت قشطة مكسرات"
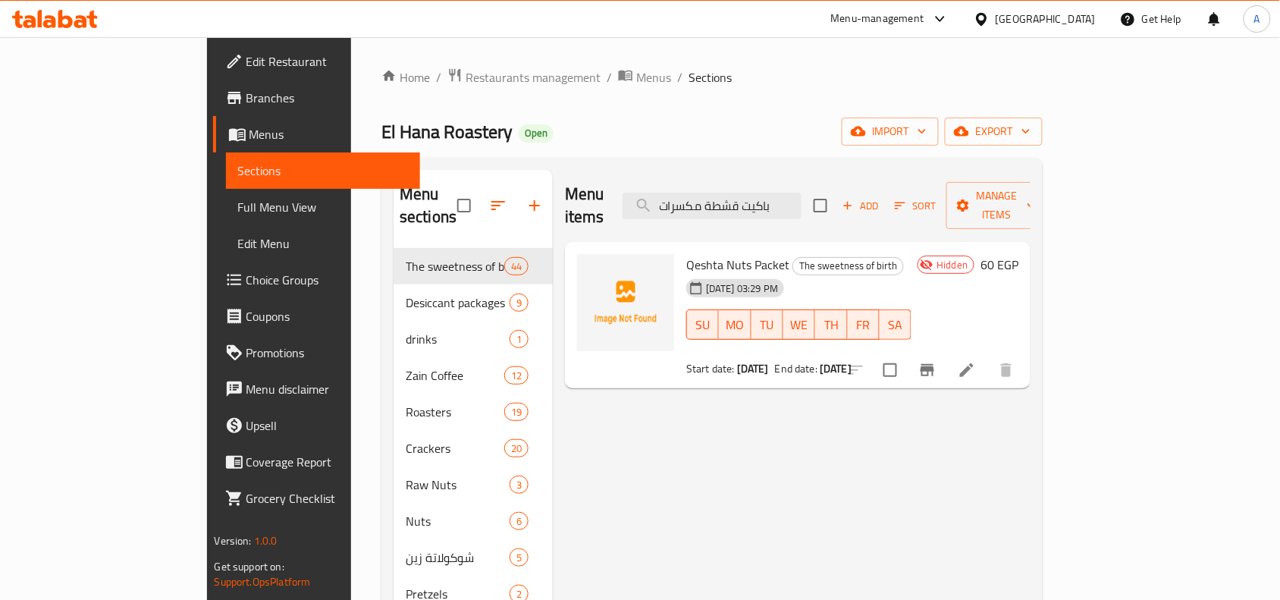
type input "باكيت قشطة مكسرات"
click at [988, 356] on li at bounding box center [966, 369] width 42 height 27
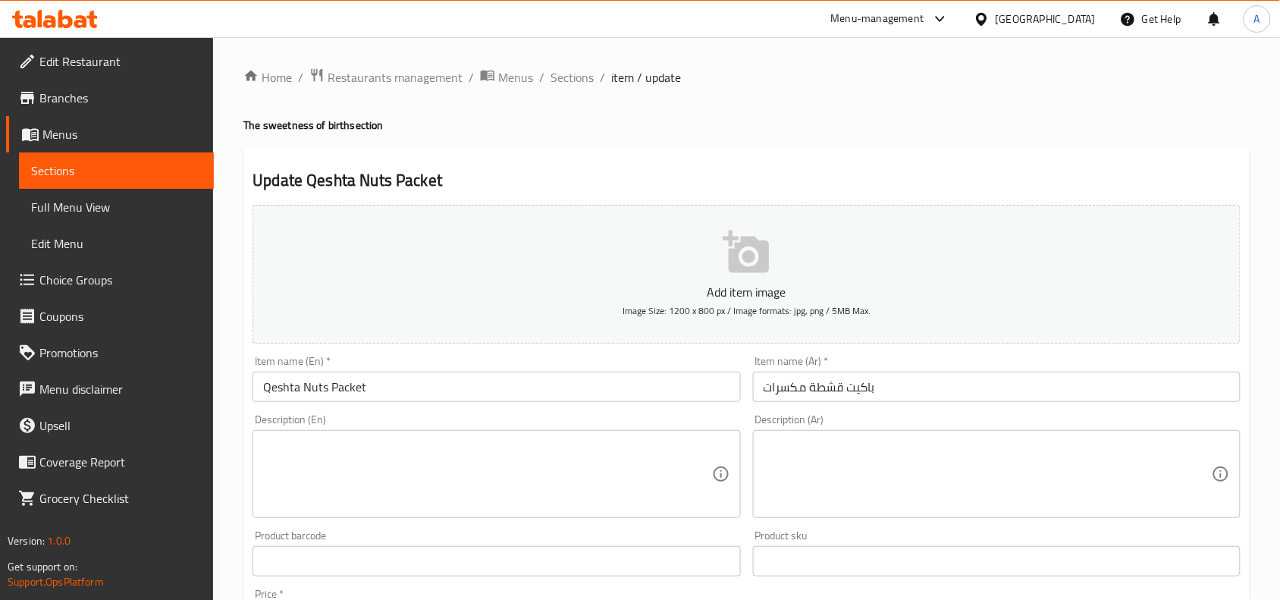
click at [610, 155] on div "Update Qeshta Nuts Packet Add item image Image Size: 1200 x 800 px / Image form…" at bounding box center [746, 588] width 1006 height 882
click at [580, 77] on span "Sections" at bounding box center [571, 77] width 43 height 18
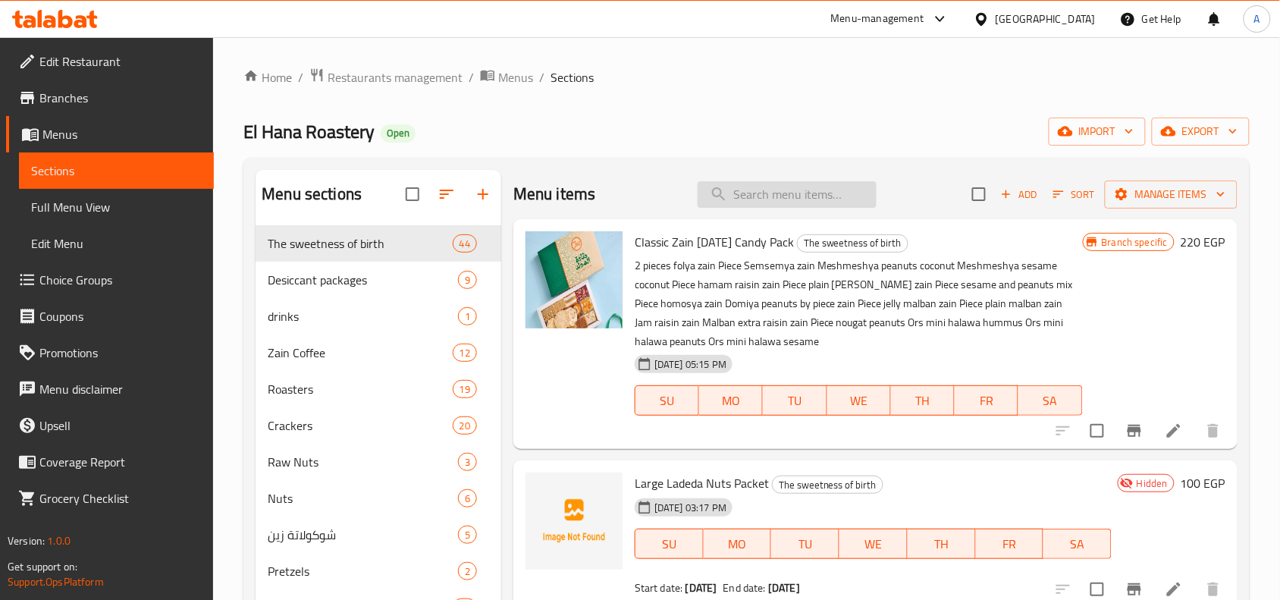
paste input "باكيت لوزية"
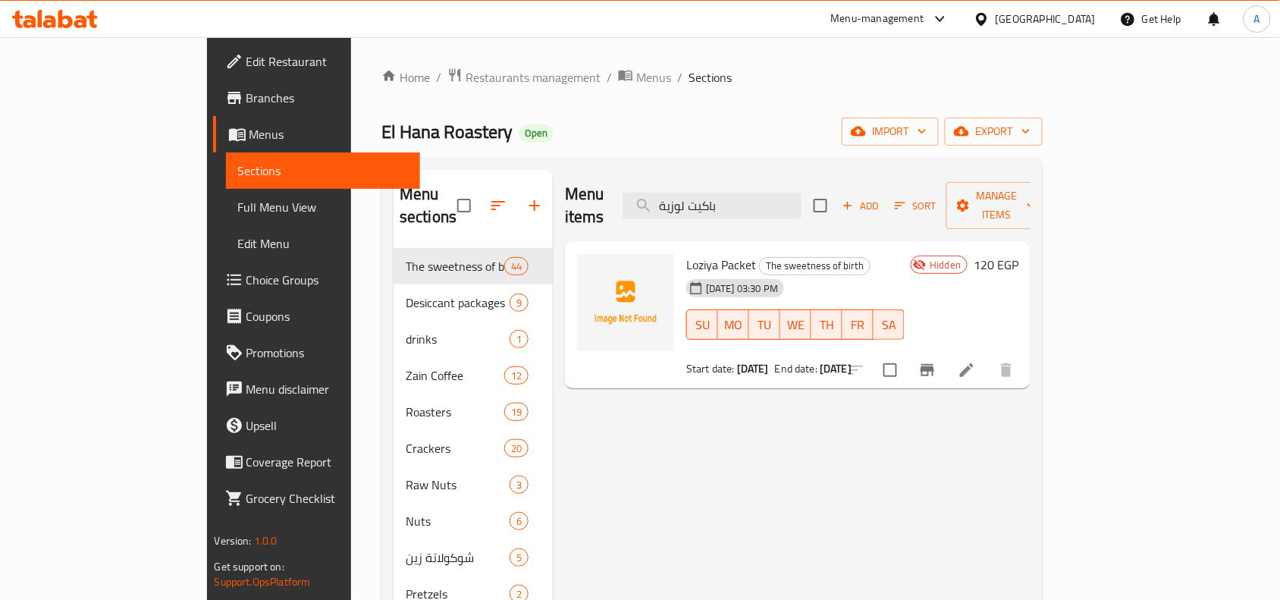
type input "باكيت لوزية"
click at [988, 356] on li at bounding box center [966, 369] width 42 height 27
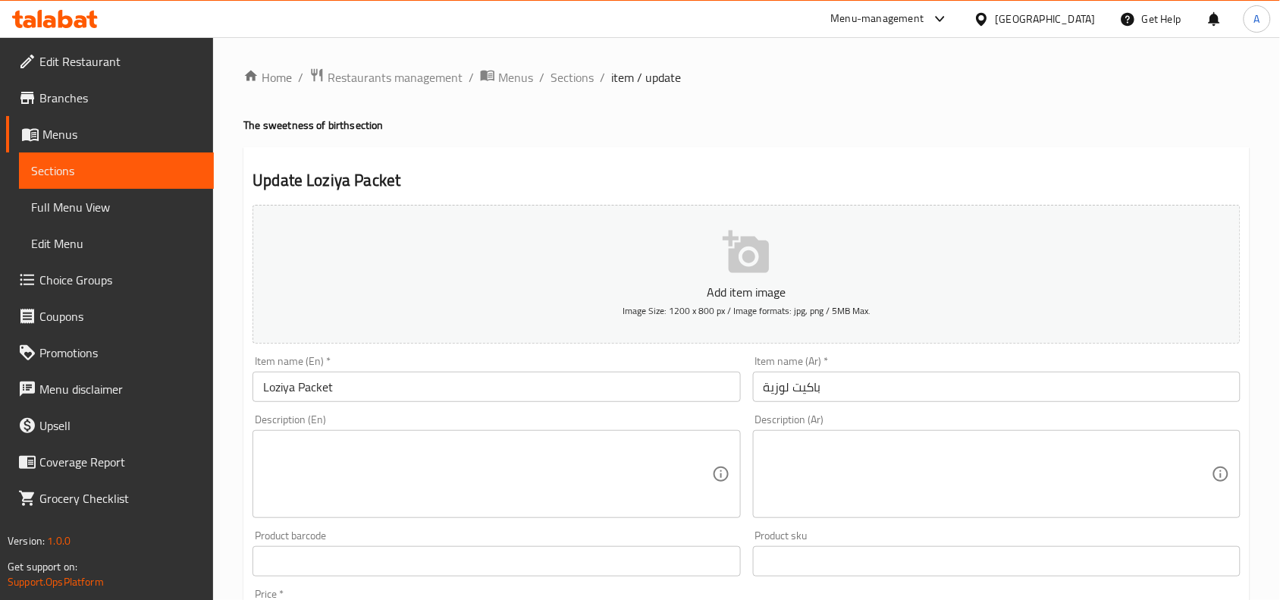
click at [627, 130] on h4 "The sweetness of birth section" at bounding box center [746, 124] width 1006 height 15
click at [562, 68] on span "Sections" at bounding box center [571, 77] width 43 height 18
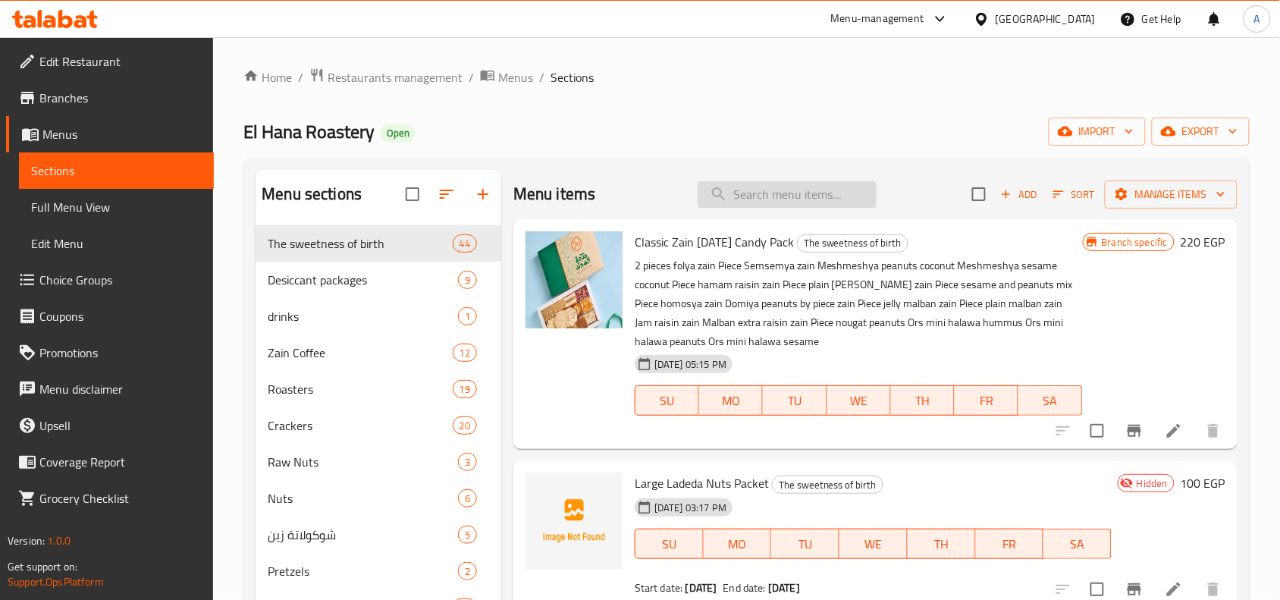
paste input "باكيت فولية"
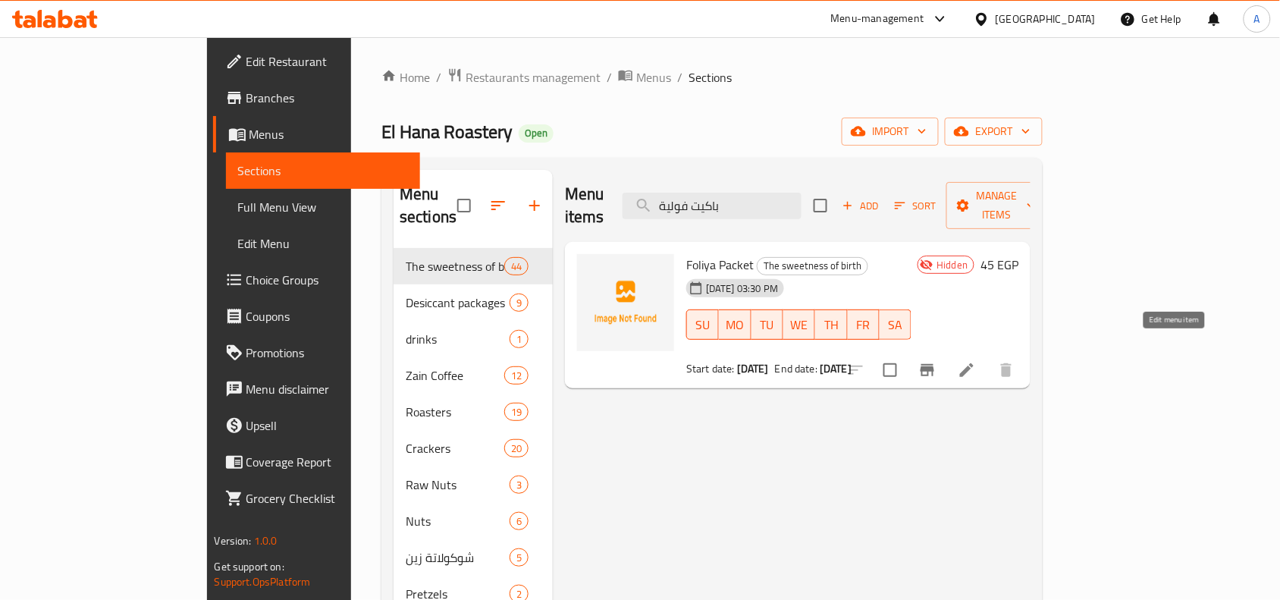
type input "باكيت فولية"
click at [976, 361] on icon at bounding box center [966, 370] width 18 height 18
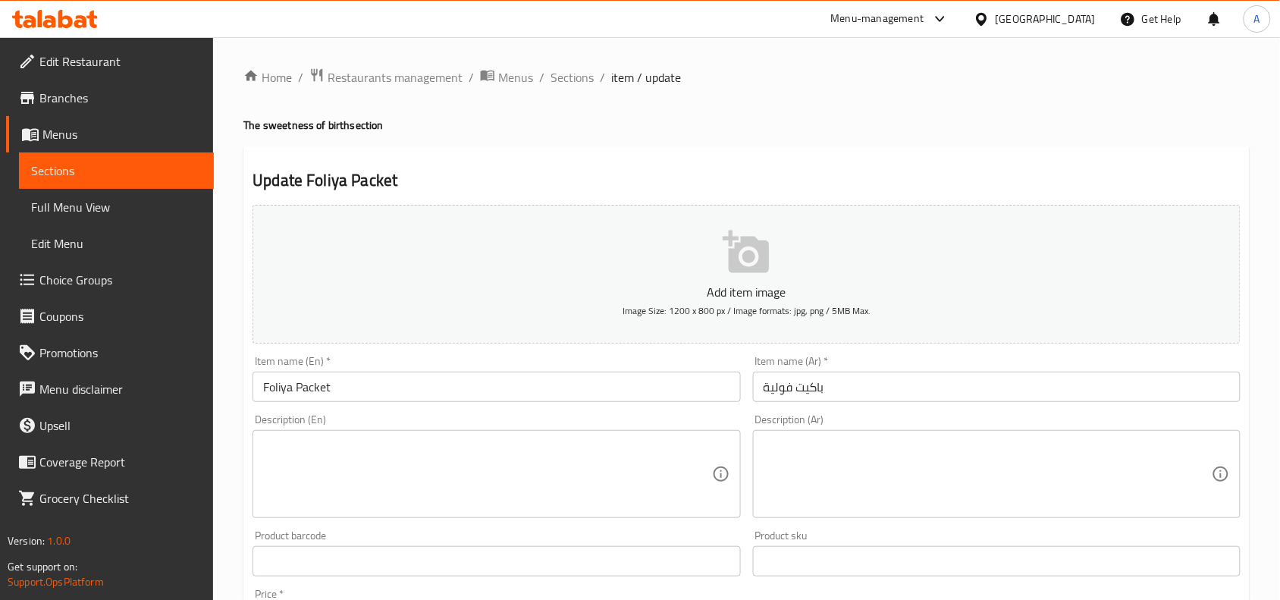
click at [707, 161] on div "Update Foliya Packet Add item image Image Size: 1200 x 800 px / Image formats: …" at bounding box center [746, 588] width 1006 height 882
click at [741, 161] on div "Update Foliya Packet Add item image Image Size: 1200 x 800 px / Image formats: …" at bounding box center [746, 588] width 1006 height 882
click at [570, 77] on span "Sections" at bounding box center [571, 77] width 43 height 18
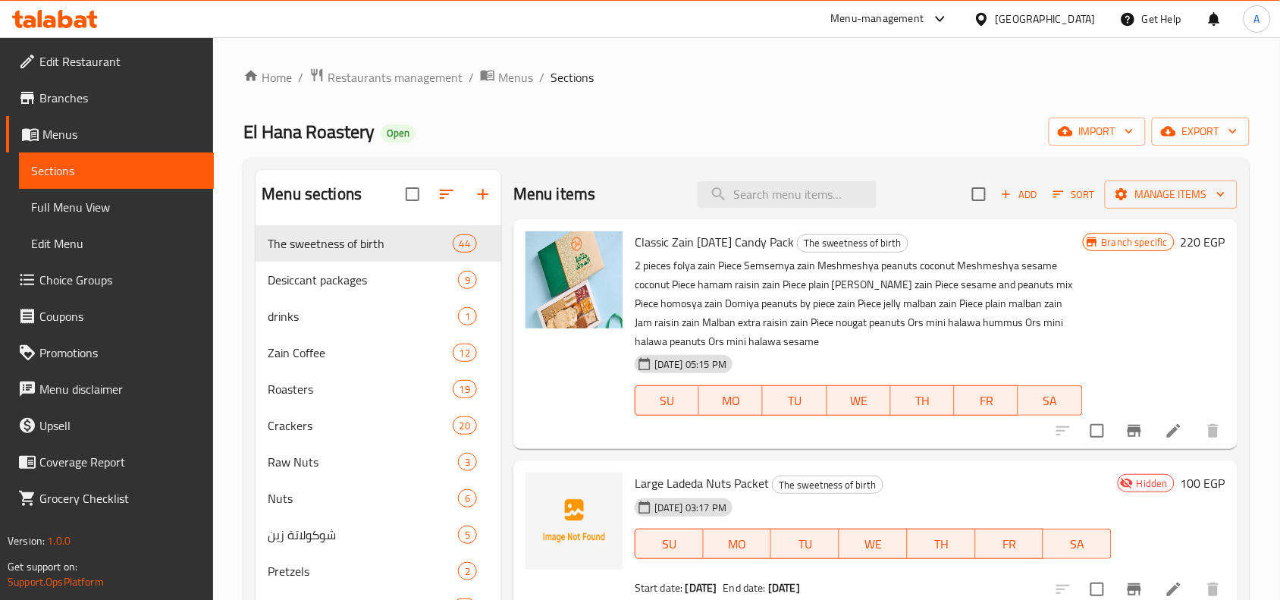
click at [789, 208] on div "Menu items Add Sort Manage items" at bounding box center [875, 194] width 724 height 49
click at [809, 202] on input "search" at bounding box center [786, 194] width 179 height 27
paste input "باكيت حمام مكسرات كبير"
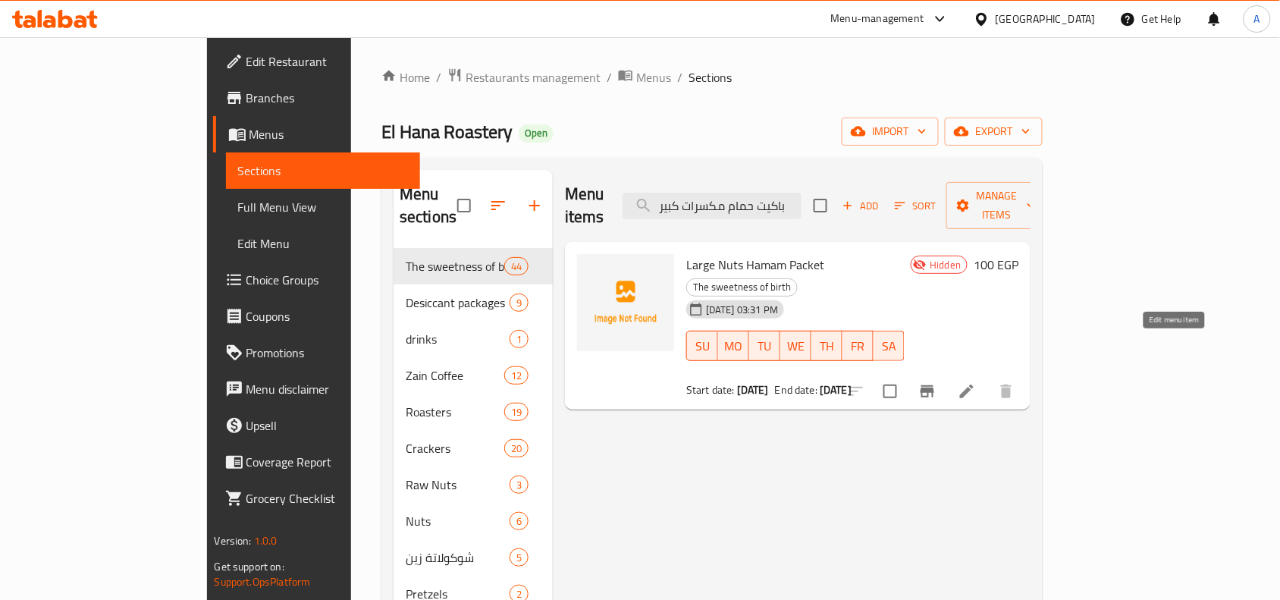
type input "باكيت حمام مكسرات كبير"
click at [976, 382] on icon at bounding box center [966, 391] width 18 height 18
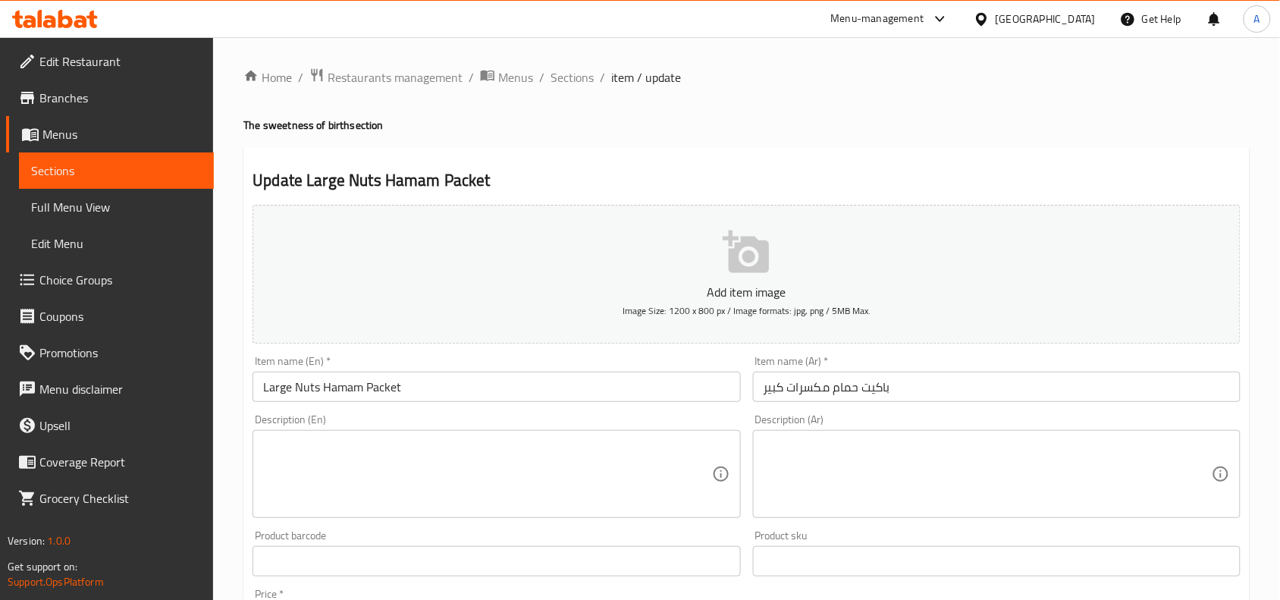
click at [711, 154] on div "Update Large Nuts Hamam Packet Add item image Image Size: 1200 x 800 px / Image…" at bounding box center [746, 588] width 1006 height 882
click at [558, 77] on span "Sections" at bounding box center [571, 77] width 43 height 18
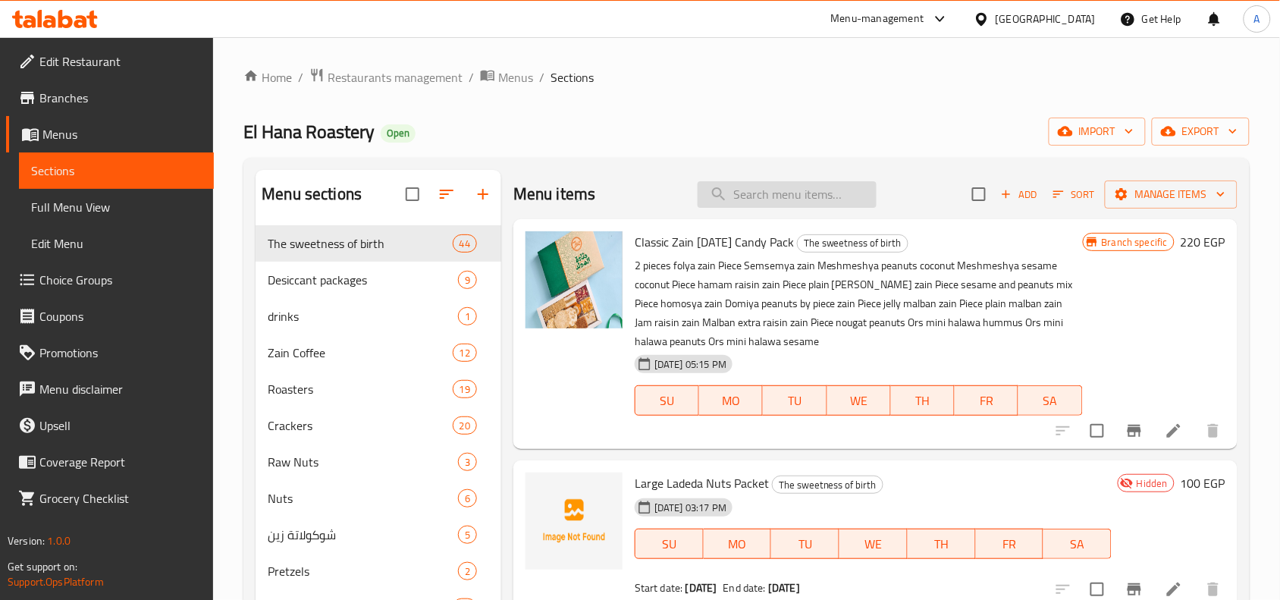
click at [809, 193] on input "search" at bounding box center [786, 194] width 179 height 27
paste input "قطعة ملبن جيلي الوان"
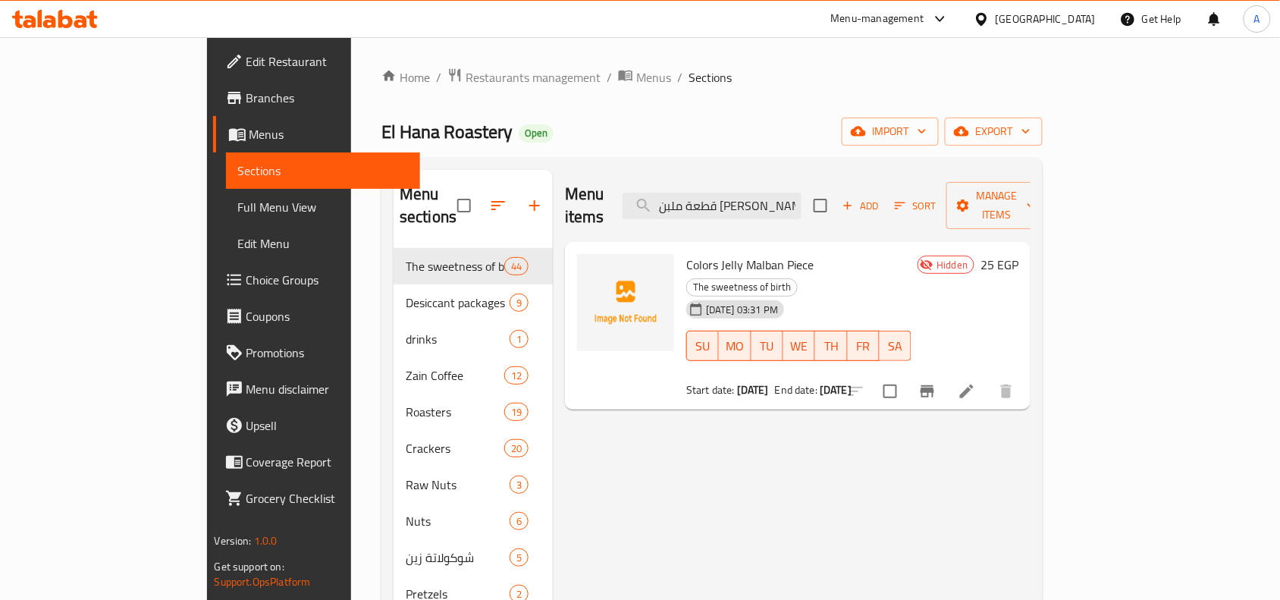
type input "قطعة ملبن جيلي الوان"
click at [988, 377] on li at bounding box center [966, 390] width 42 height 27
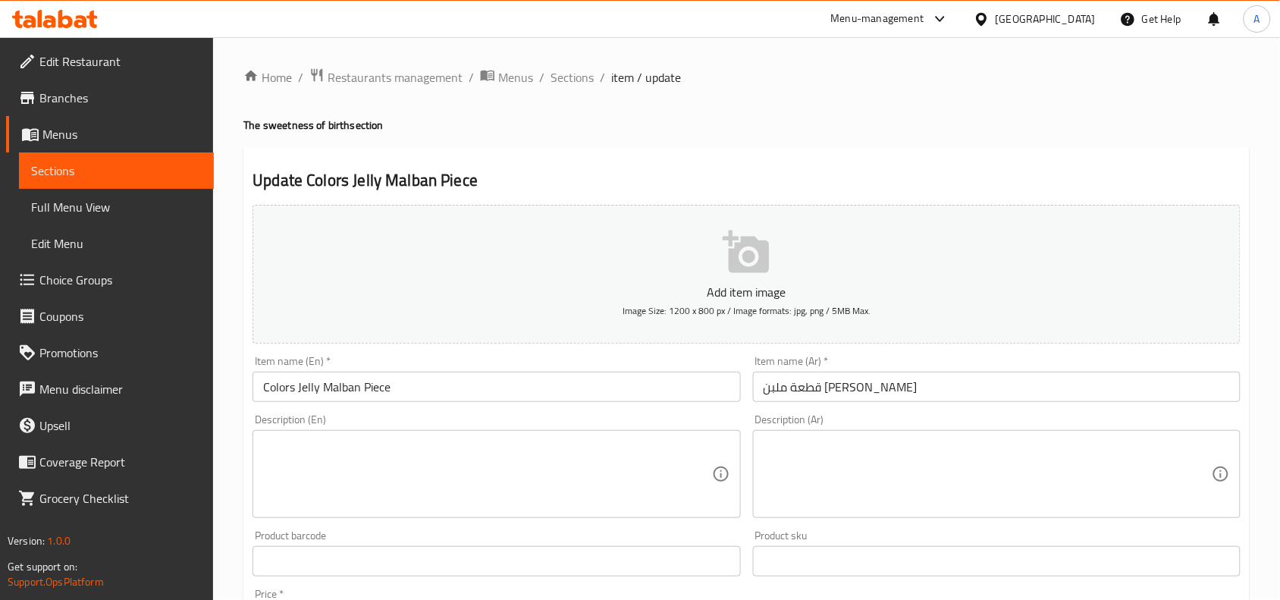
click at [750, 138] on div "Home / Restaurants management / Menus / Sections / item / update The sweetness …" at bounding box center [746, 553] width 1006 height 973
click at [562, 77] on span "Sections" at bounding box center [571, 77] width 43 height 18
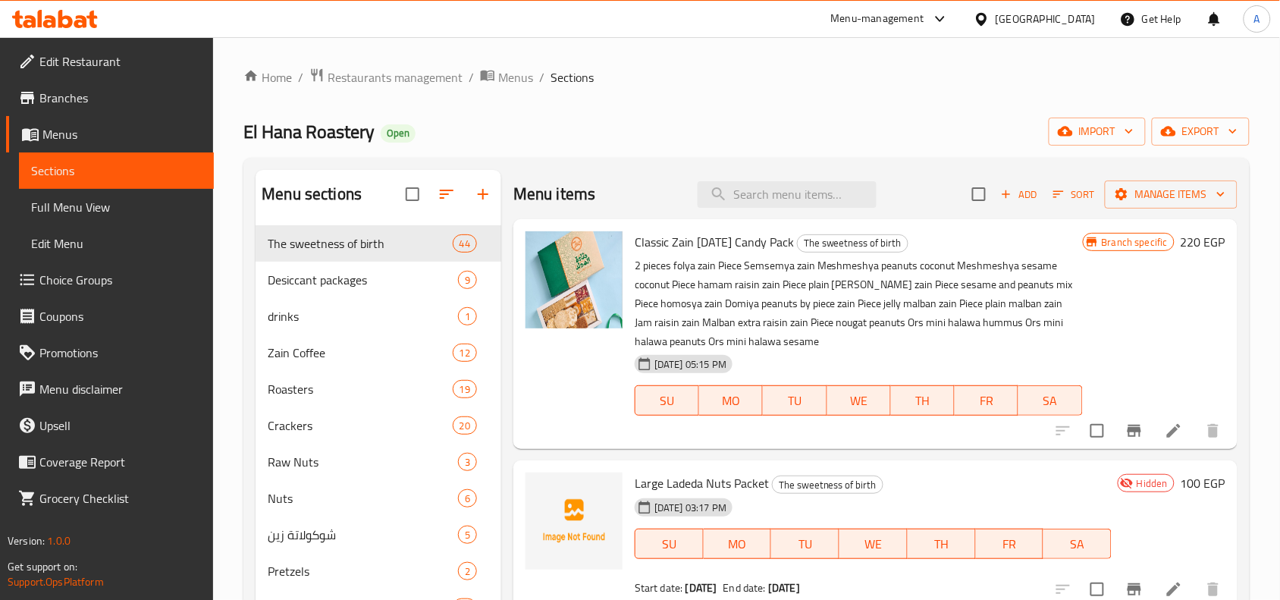
click at [791, 171] on div "Menu items Add Sort Manage items" at bounding box center [875, 194] width 724 height 49
click at [798, 199] on input "search" at bounding box center [786, 194] width 179 height 27
paste input "قطعة ملبن زبيب اكسترا"
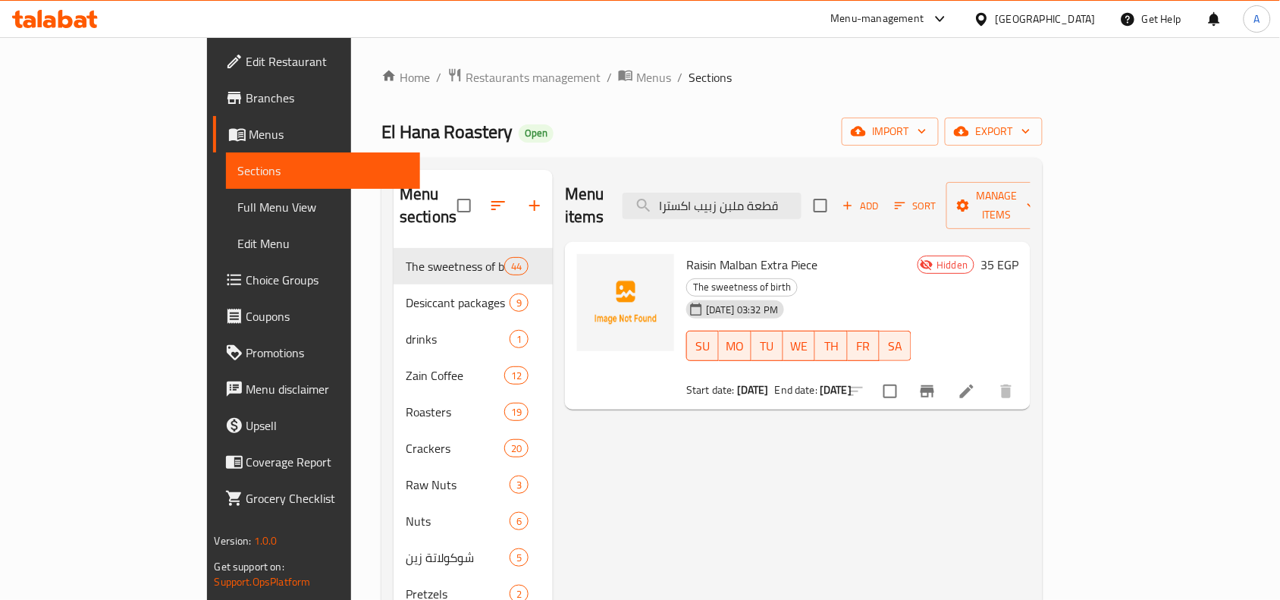
type input "قطعة ملبن زبيب اكسترا"
click at [988, 377] on li at bounding box center [966, 390] width 42 height 27
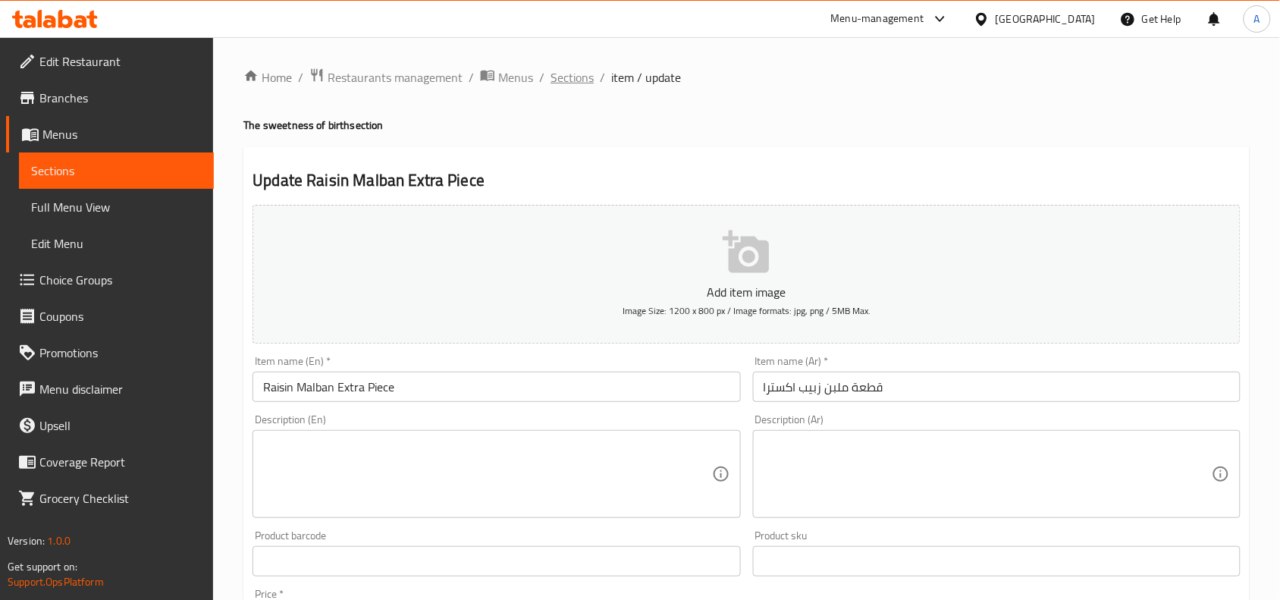
click at [563, 70] on span "Sections" at bounding box center [571, 77] width 43 height 18
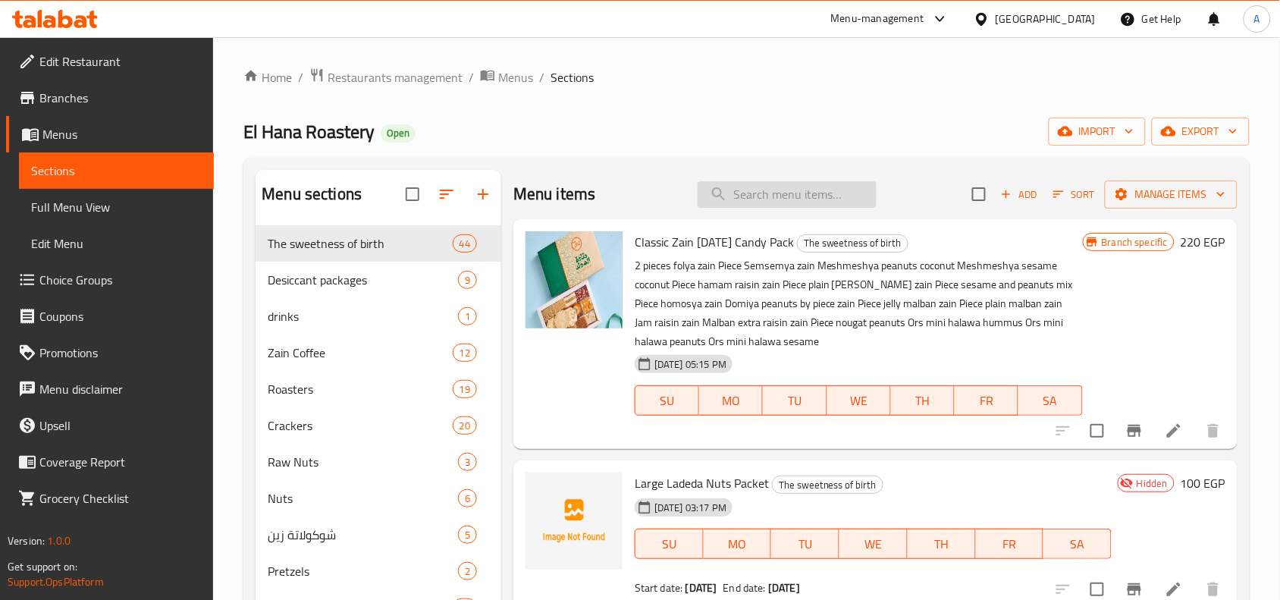
click at [770, 207] on input "search" at bounding box center [786, 194] width 179 height 27
type input "باكيت جوز هند فرن"
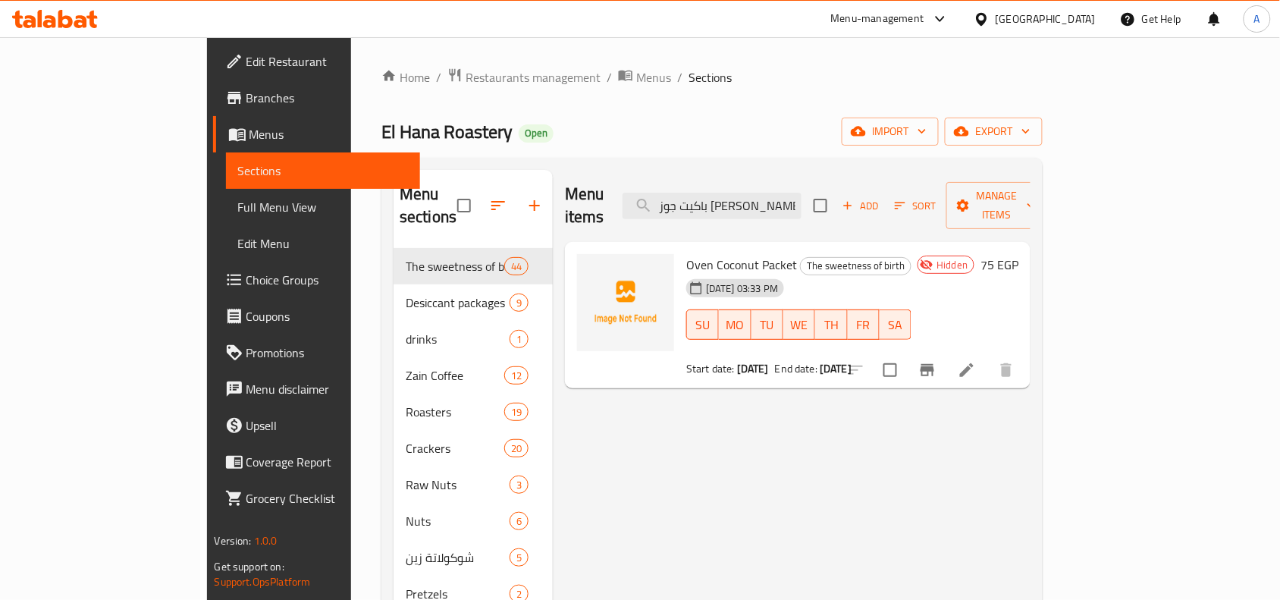
click at [988, 357] on li at bounding box center [966, 369] width 42 height 27
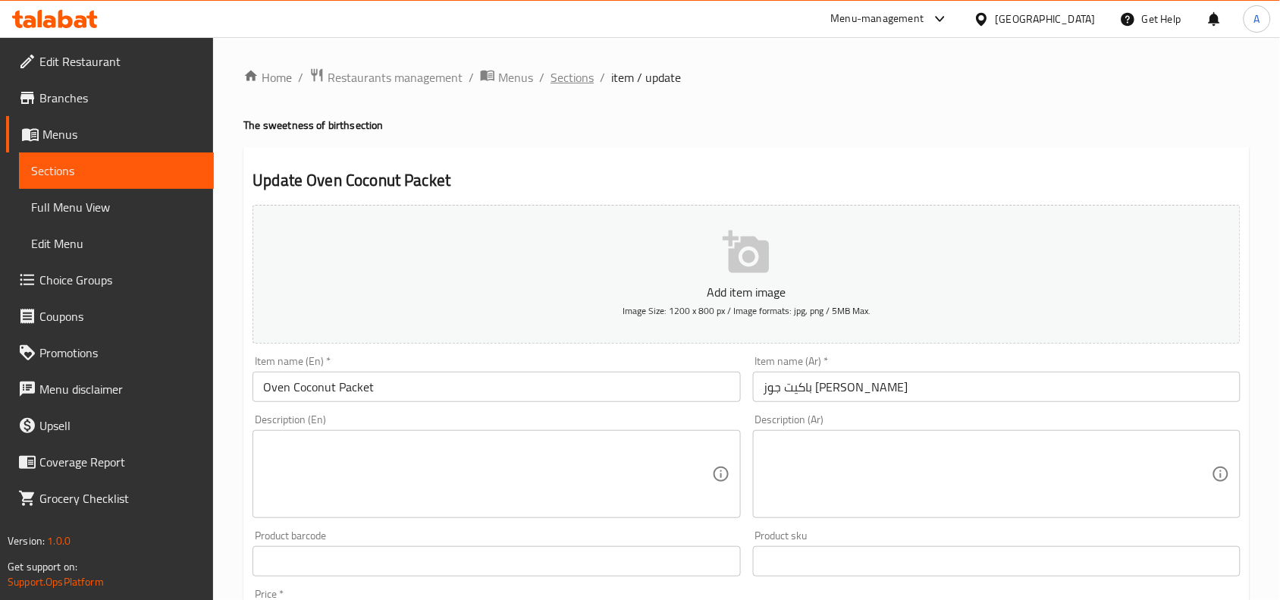
click at [565, 81] on span "Sections" at bounding box center [571, 77] width 43 height 18
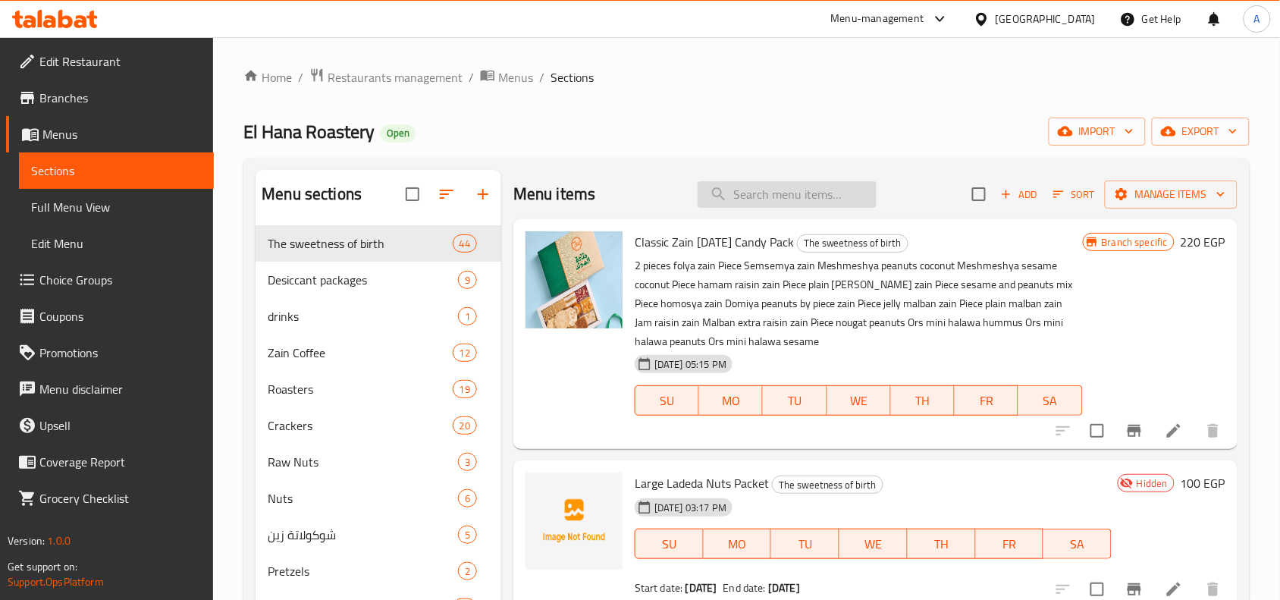
click at [758, 183] on input "search" at bounding box center [786, 194] width 179 height 27
paste input "باكيت حمام مكسرات صغير"
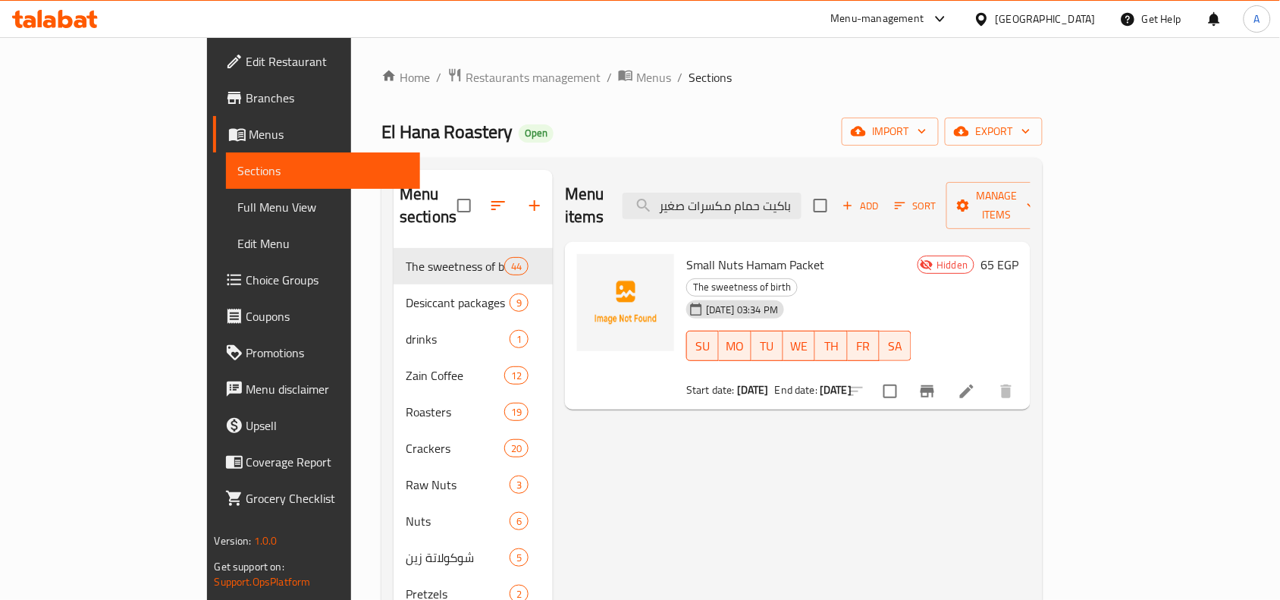
type input "باكيت حمام مكسرات صغير"
click at [976, 382] on icon at bounding box center [966, 391] width 18 height 18
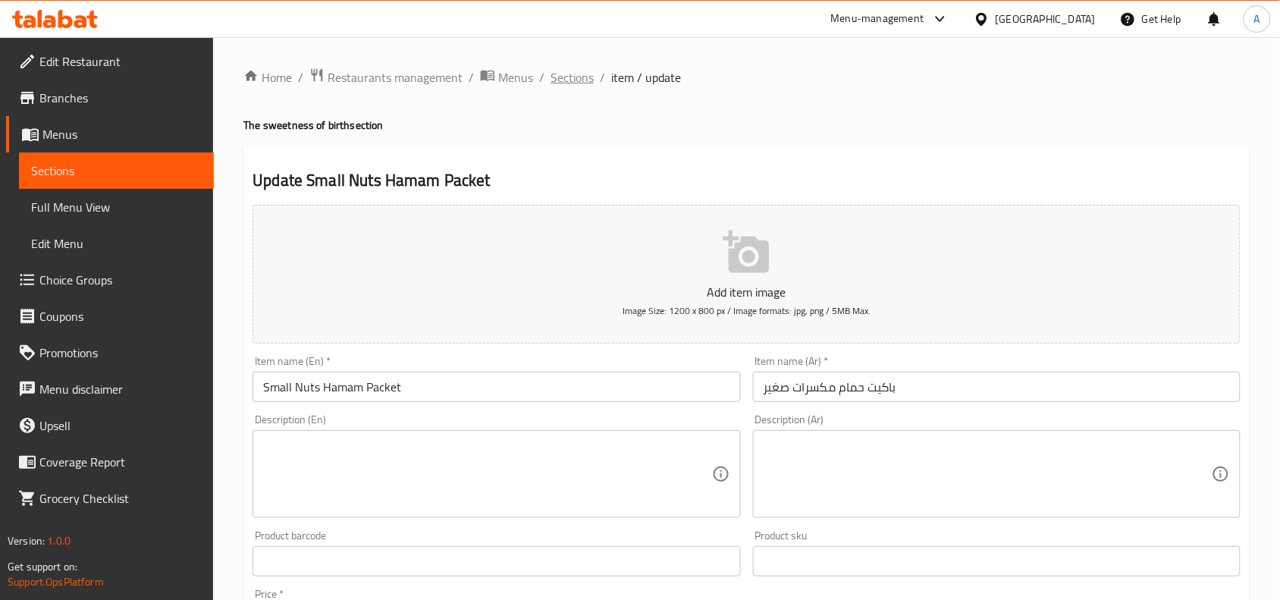
click at [584, 78] on span "Sections" at bounding box center [571, 77] width 43 height 18
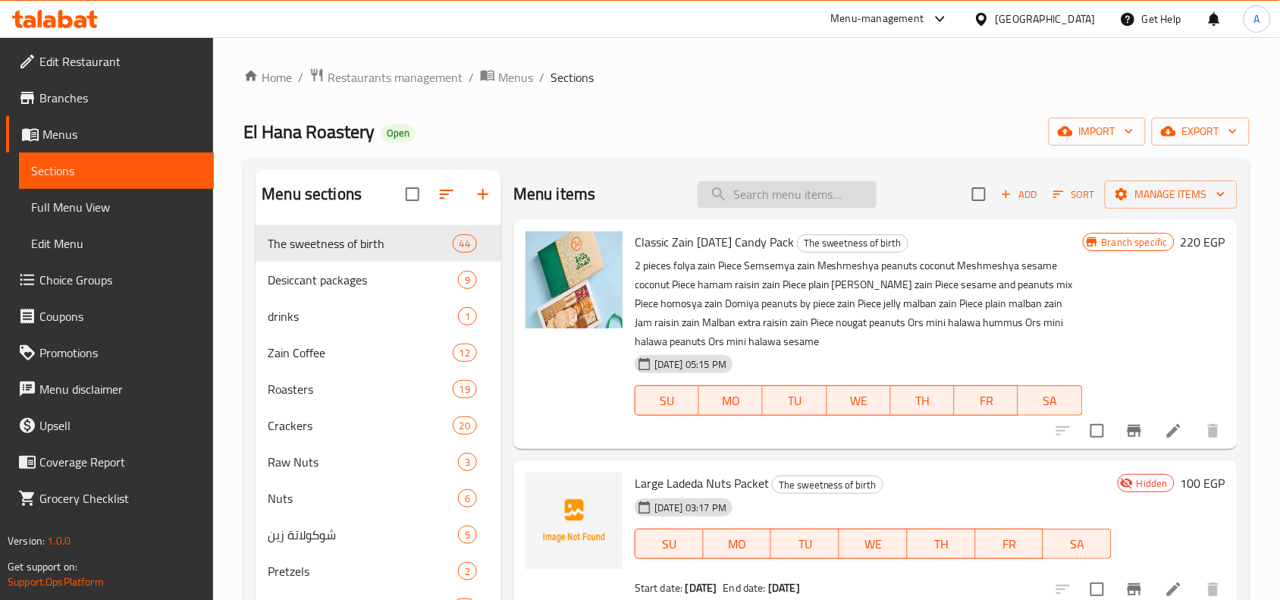
click at [782, 183] on input "search" at bounding box center [786, 194] width 179 height 27
paste input "قرص حلاوة سمسم ميني"
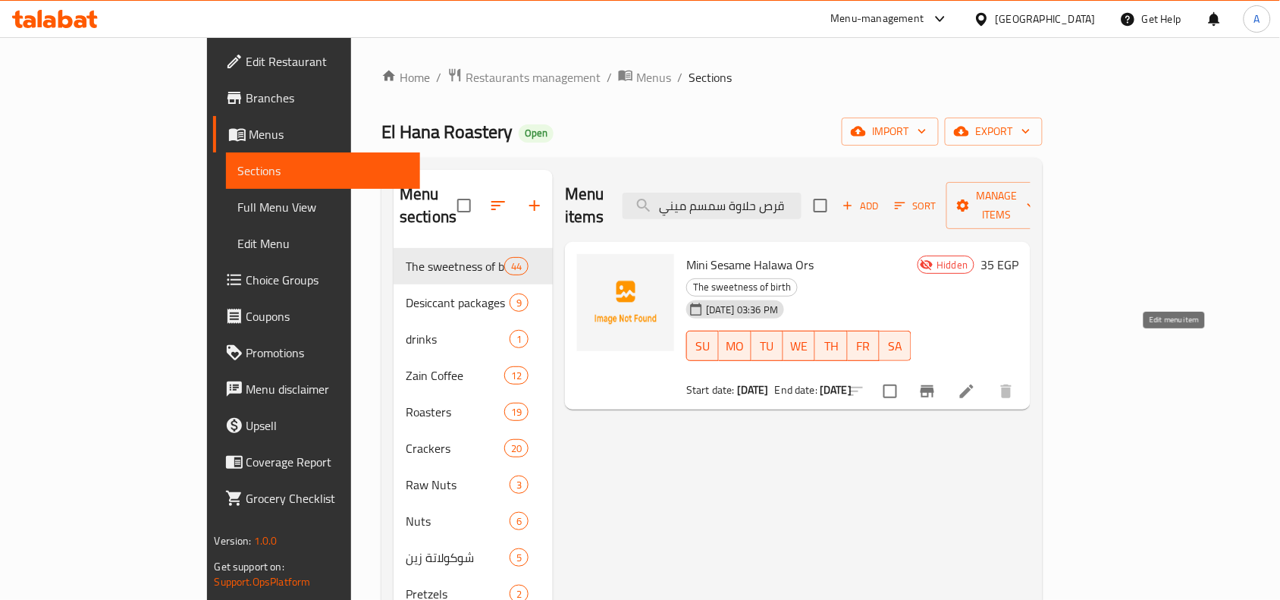
type input "قرص حلاوة سمسم ميني"
click at [976, 382] on icon at bounding box center [966, 391] width 18 height 18
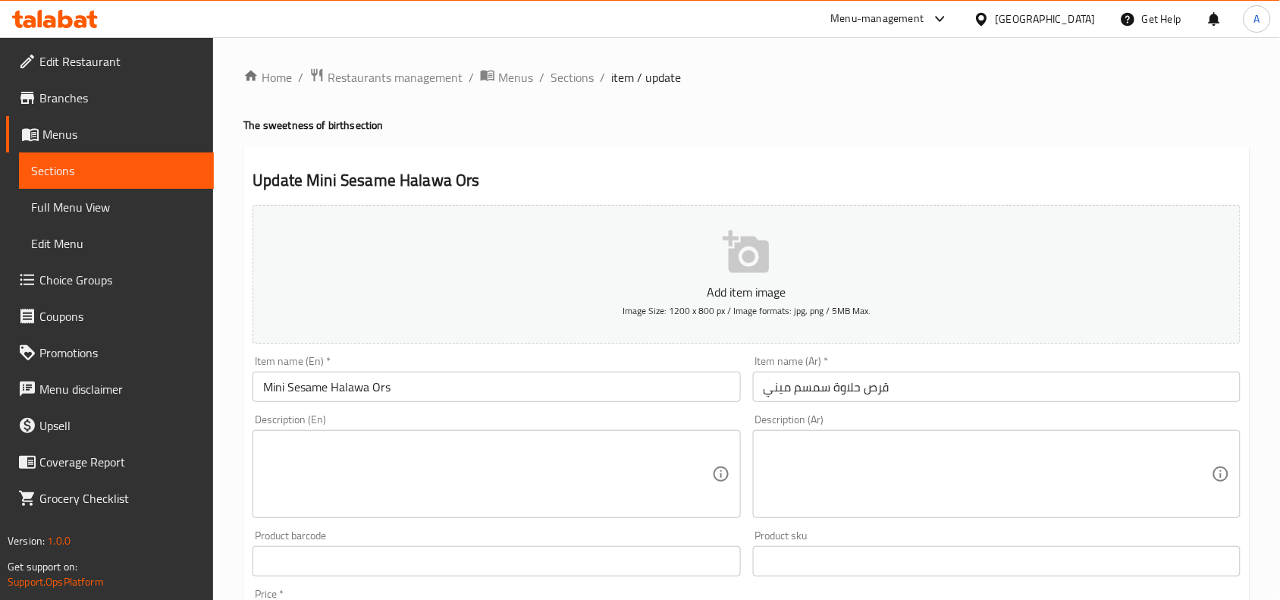
click at [743, 133] on h4 "The sweetness of birth section" at bounding box center [746, 124] width 1006 height 15
click at [565, 80] on span "Sections" at bounding box center [571, 77] width 43 height 18
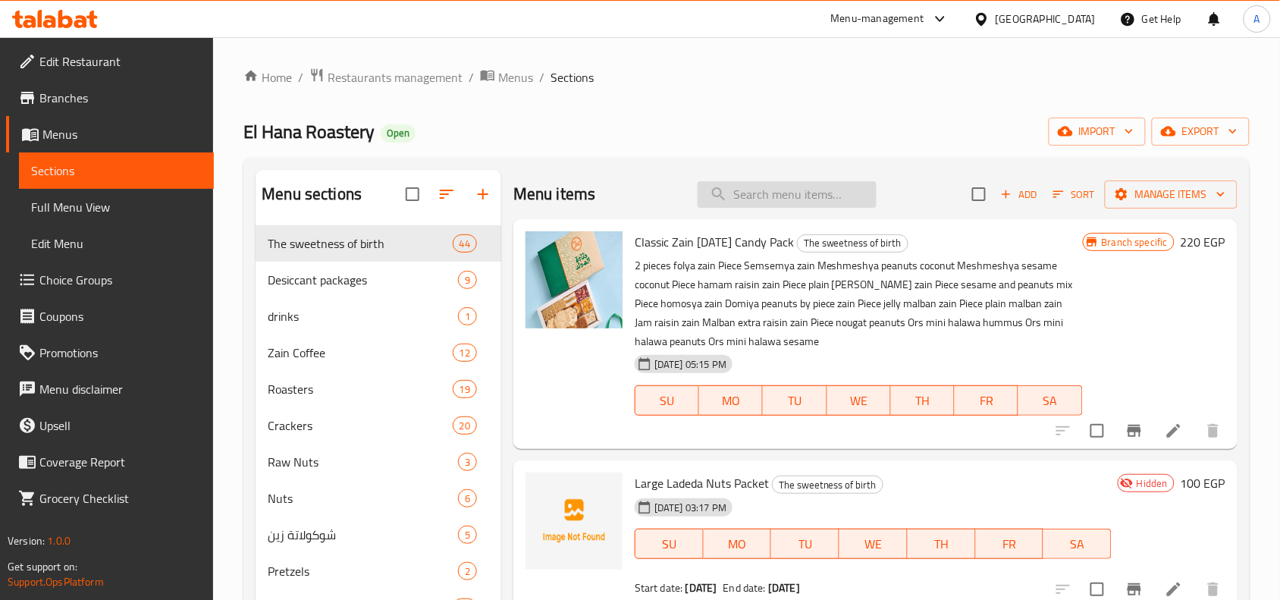
click at [785, 196] on input "search" at bounding box center [786, 194] width 179 height 27
paste input "قرص حلاوة حمص ميني"
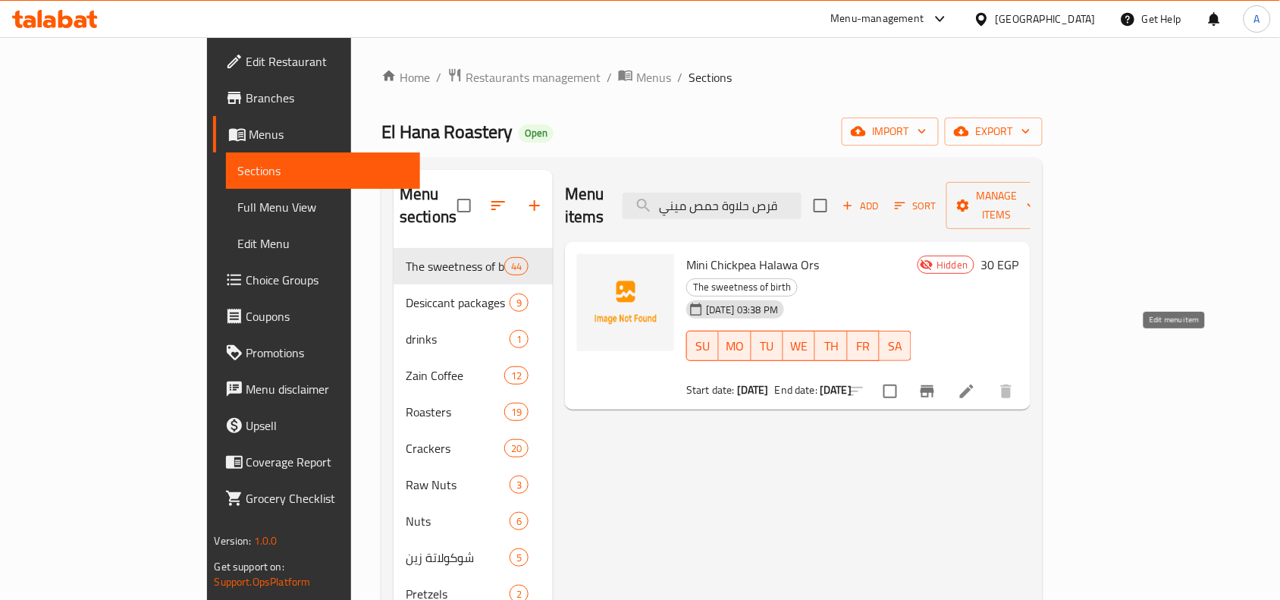
type input "قرص حلاوة حمص ميني"
click at [976, 382] on icon at bounding box center [966, 391] width 18 height 18
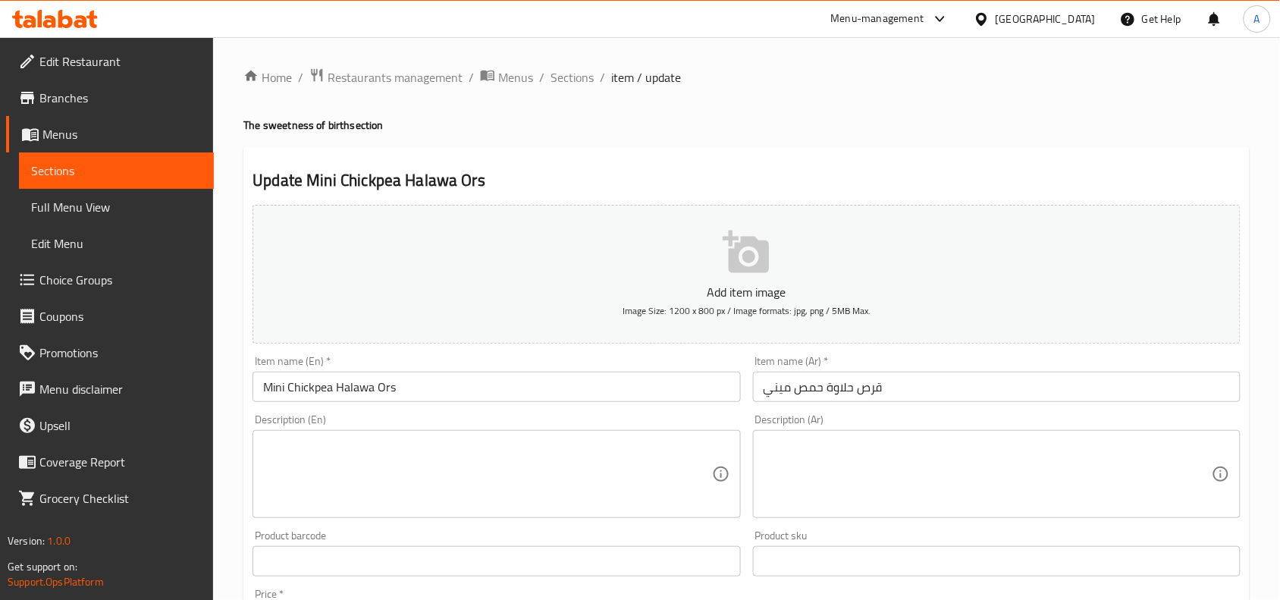
click at [894, 141] on div "Home / Restaurants management / Menus / Sections / item / update The sweetness …" at bounding box center [746, 553] width 1006 height 973
click at [566, 81] on span "Sections" at bounding box center [571, 77] width 43 height 18
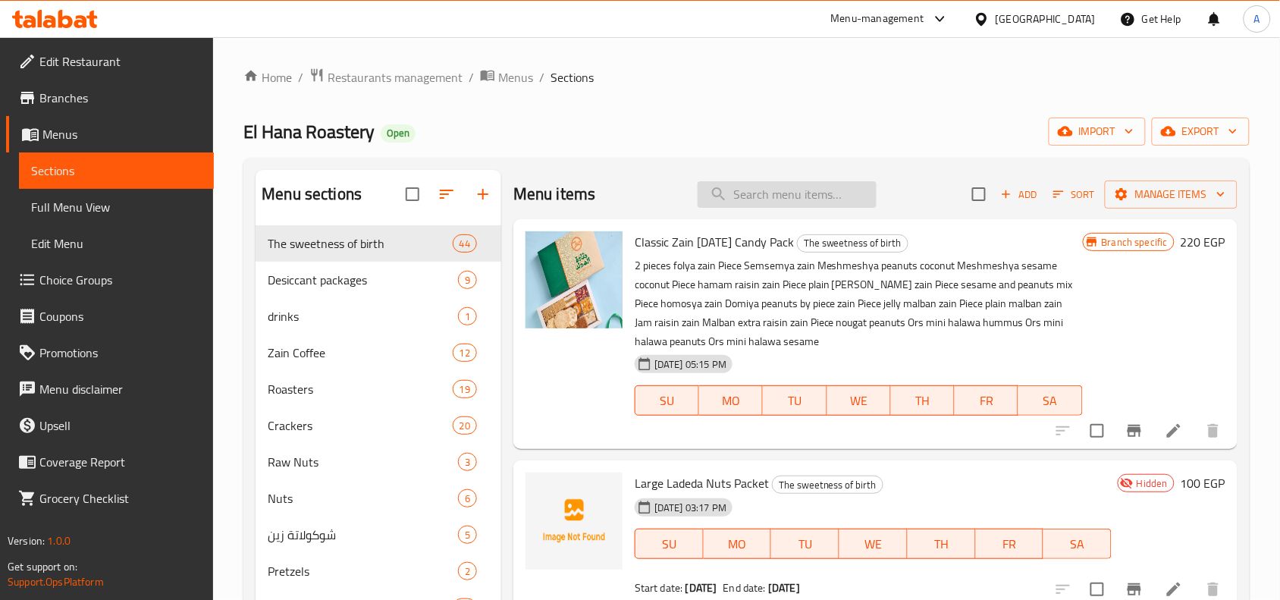
click at [770, 193] on input "search" at bounding box center [786, 194] width 179 height 27
paste input "باكيت ملبن عين جمل"
type input "باكيت ملبن عين جمل"
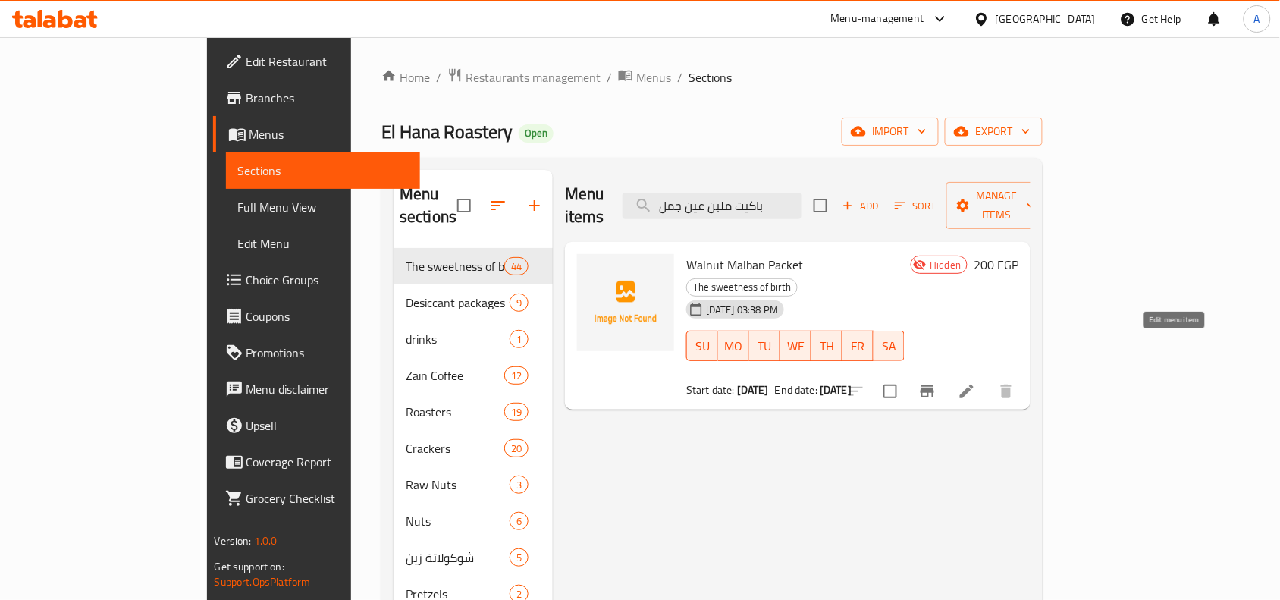
click at [976, 382] on icon at bounding box center [966, 391] width 18 height 18
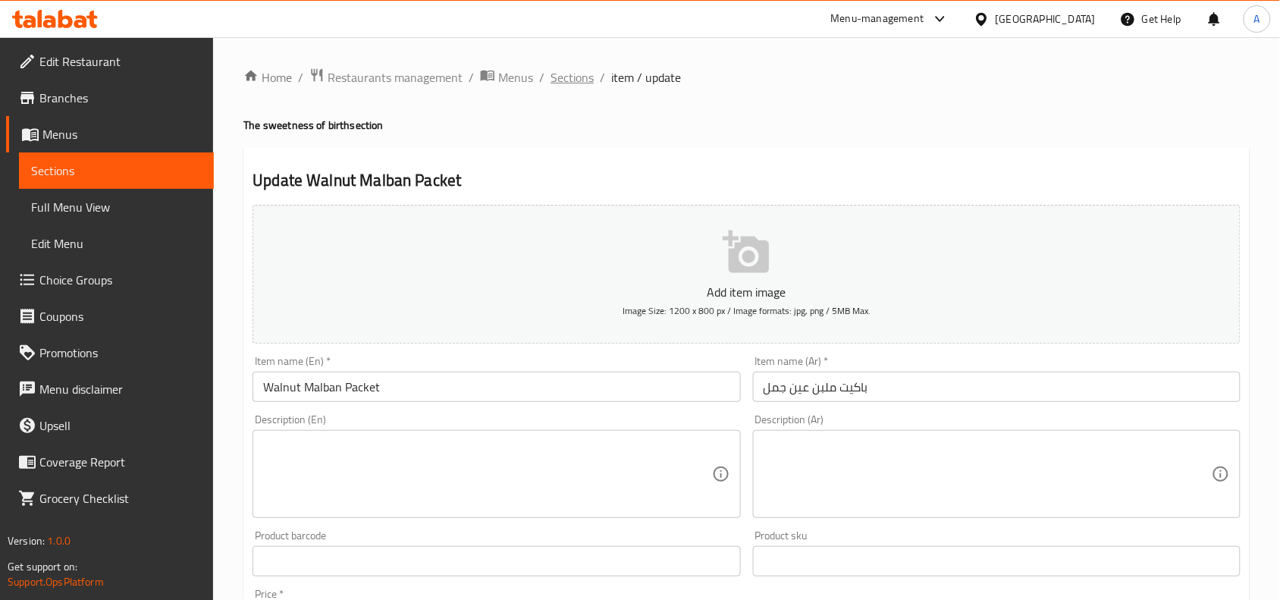
click at [589, 72] on span "Sections" at bounding box center [571, 77] width 43 height 18
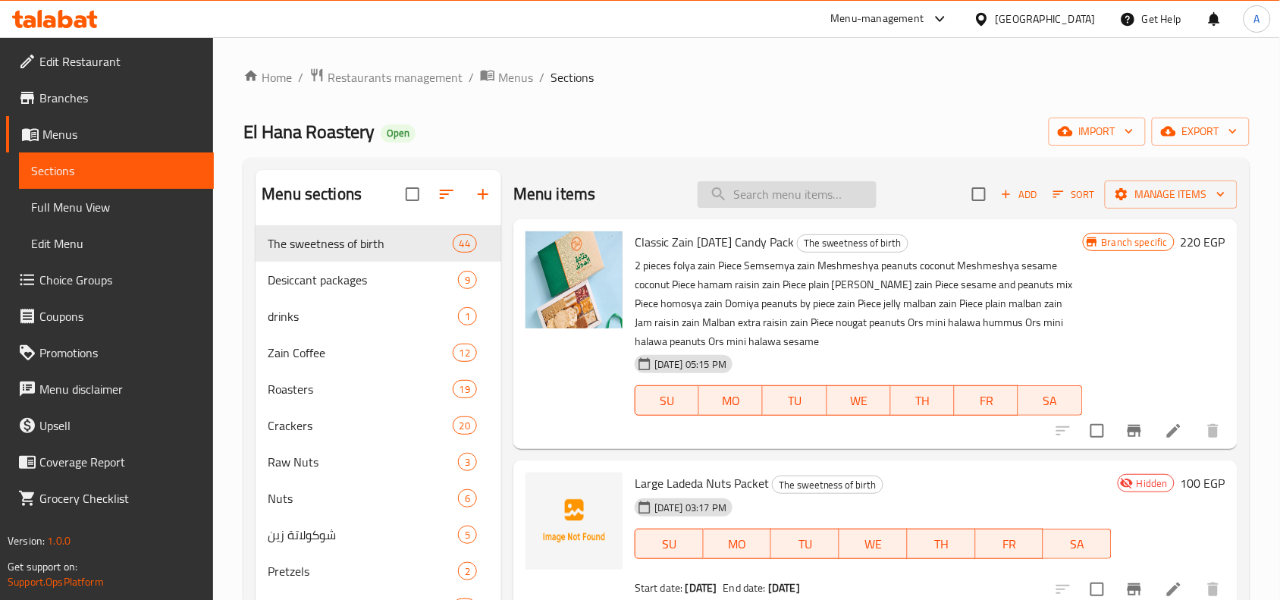
click at [816, 194] on input "search" at bounding box center [786, 194] width 179 height 27
paste input "قرص ميني مكس مكسرات"
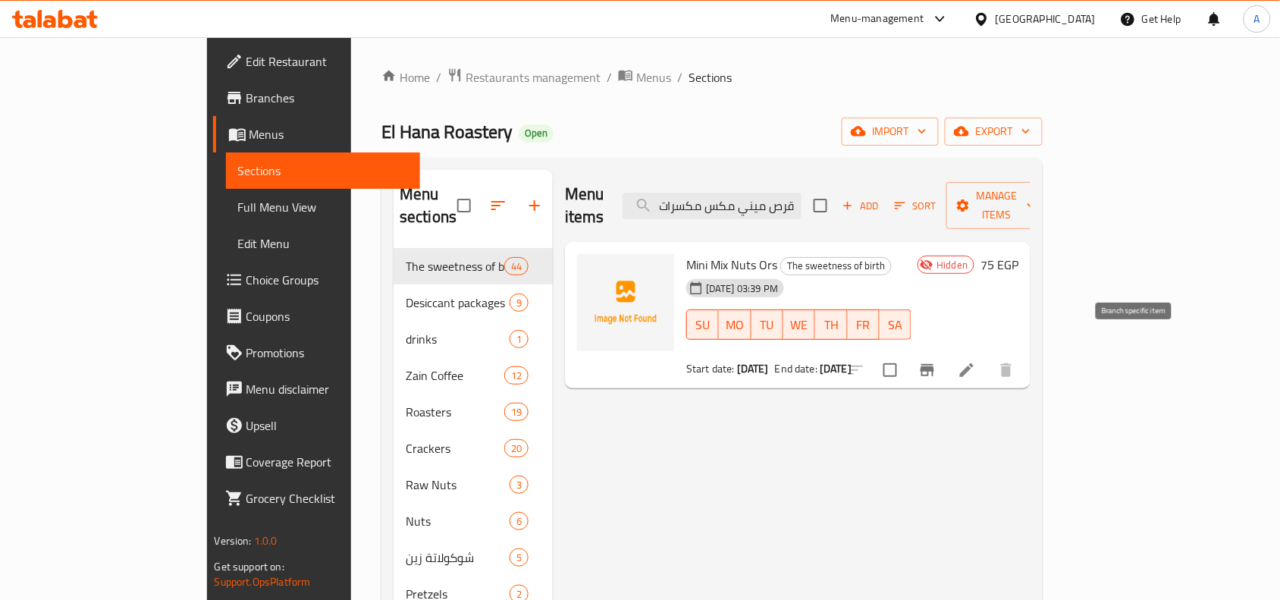
type input "قرص ميني مكس مكسرات"
click at [976, 361] on icon at bounding box center [966, 370] width 18 height 18
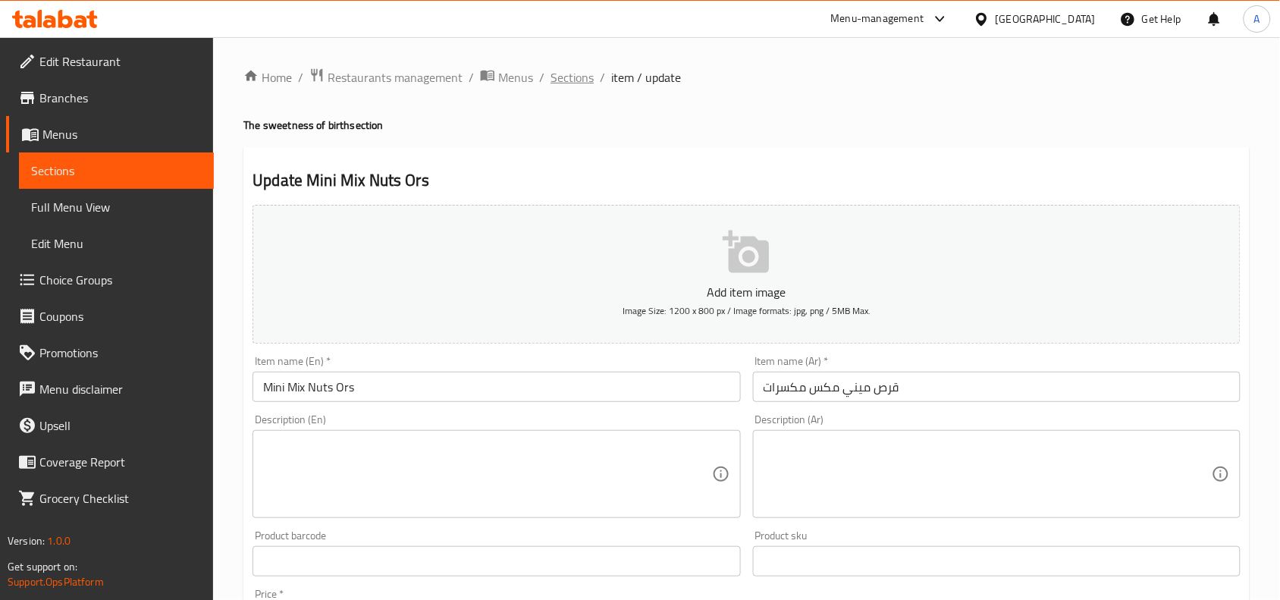
click at [566, 70] on span "Sections" at bounding box center [571, 77] width 43 height 18
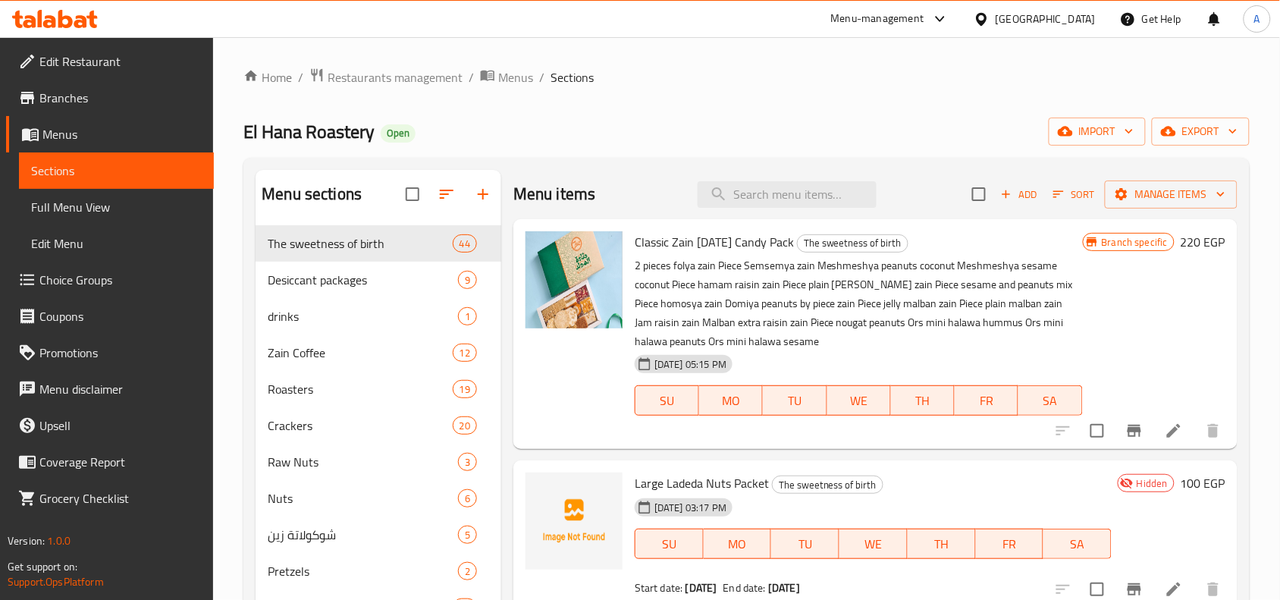
click at [846, 217] on div "Menu items Add Sort Manage items" at bounding box center [875, 194] width 724 height 49
click at [841, 198] on input "search" at bounding box center [786, 194] width 179 height 27
paste input "قطعة مشمشية وبندق جوز هند"
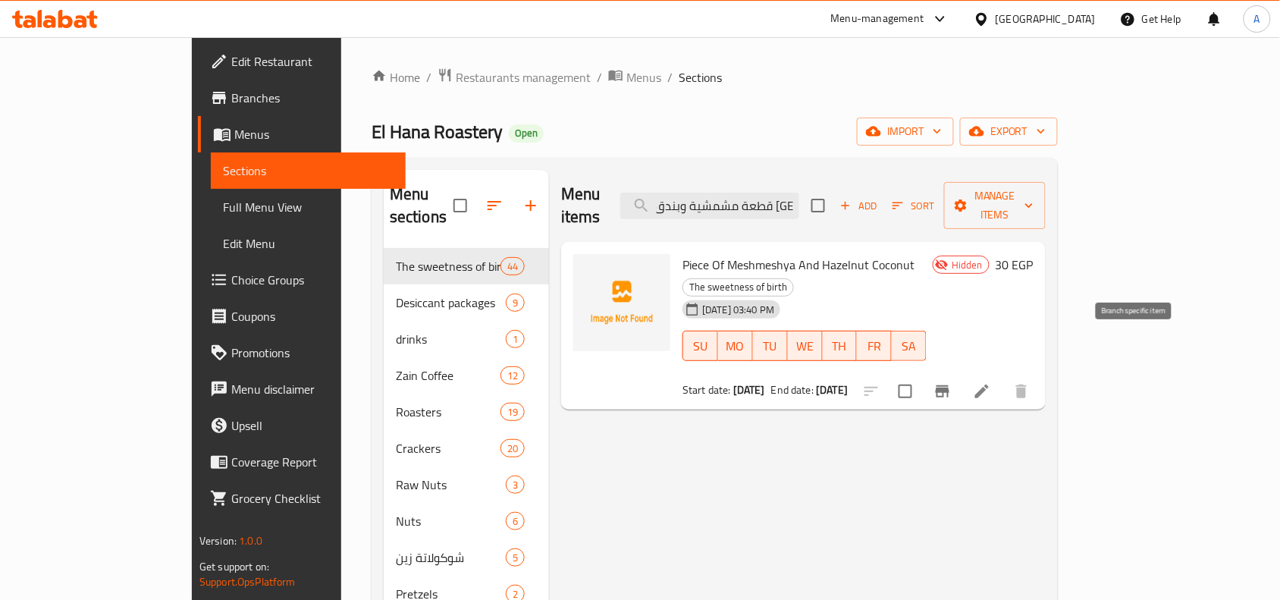
type input "قطعة مشمشية وبندق جوز هند"
click at [1003, 377] on li at bounding box center [981, 390] width 42 height 27
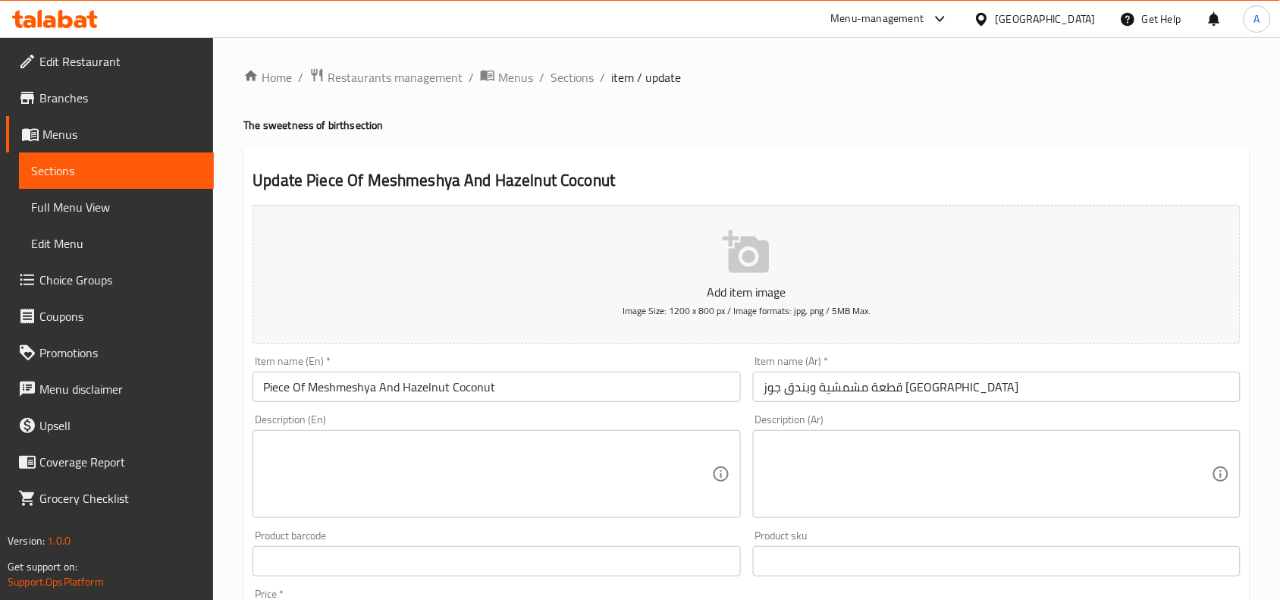
click at [772, 138] on div "Home / Restaurants management / Menus / Sections / item / update The sweetness …" at bounding box center [746, 553] width 1006 height 973
click at [578, 80] on span "Sections" at bounding box center [571, 77] width 43 height 18
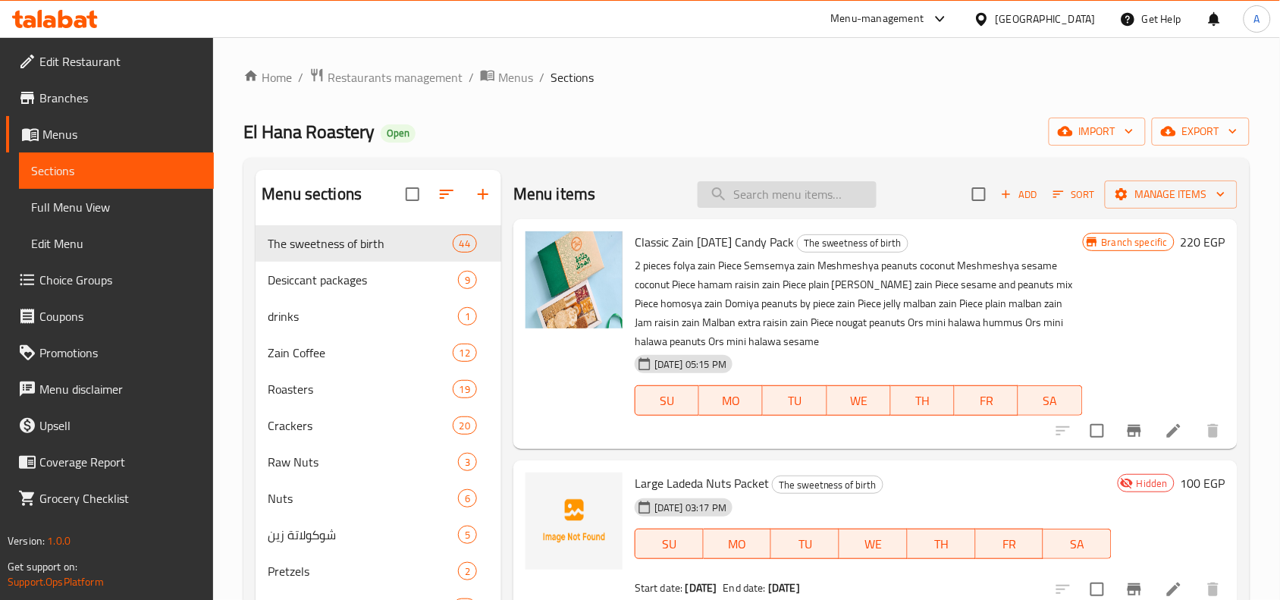
click at [744, 199] on input "search" at bounding box center [786, 194] width 179 height 27
paste input "قرص ميني حلاوة فول"
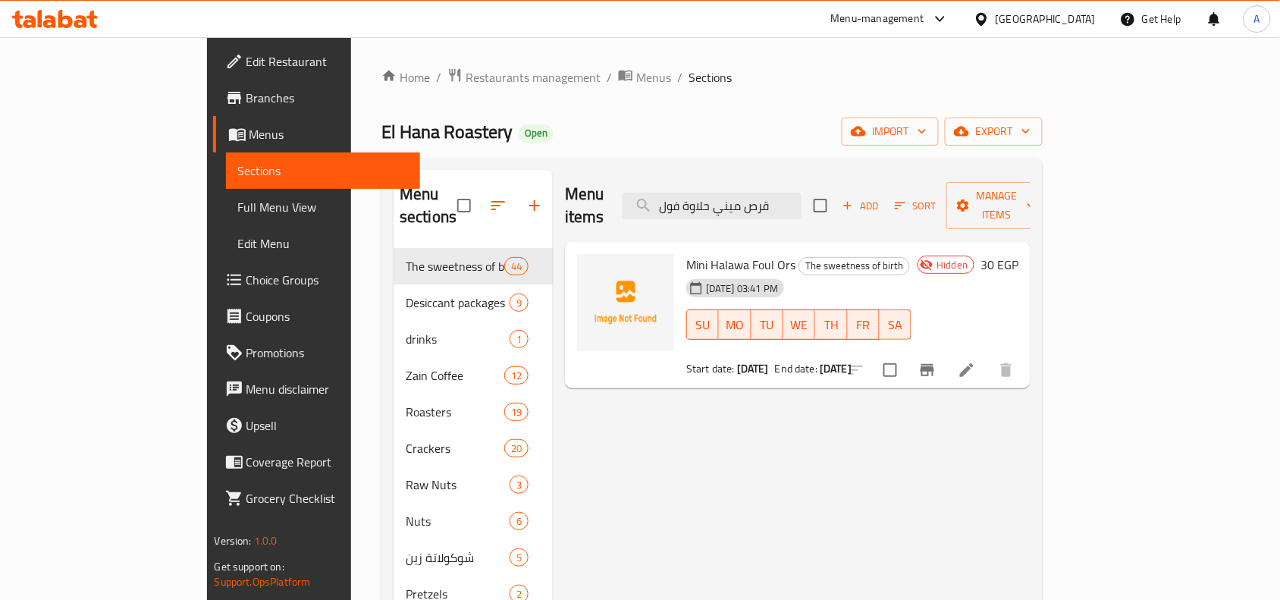
type input "قرص ميني حلاوة فول"
click at [988, 356] on li at bounding box center [966, 369] width 42 height 27
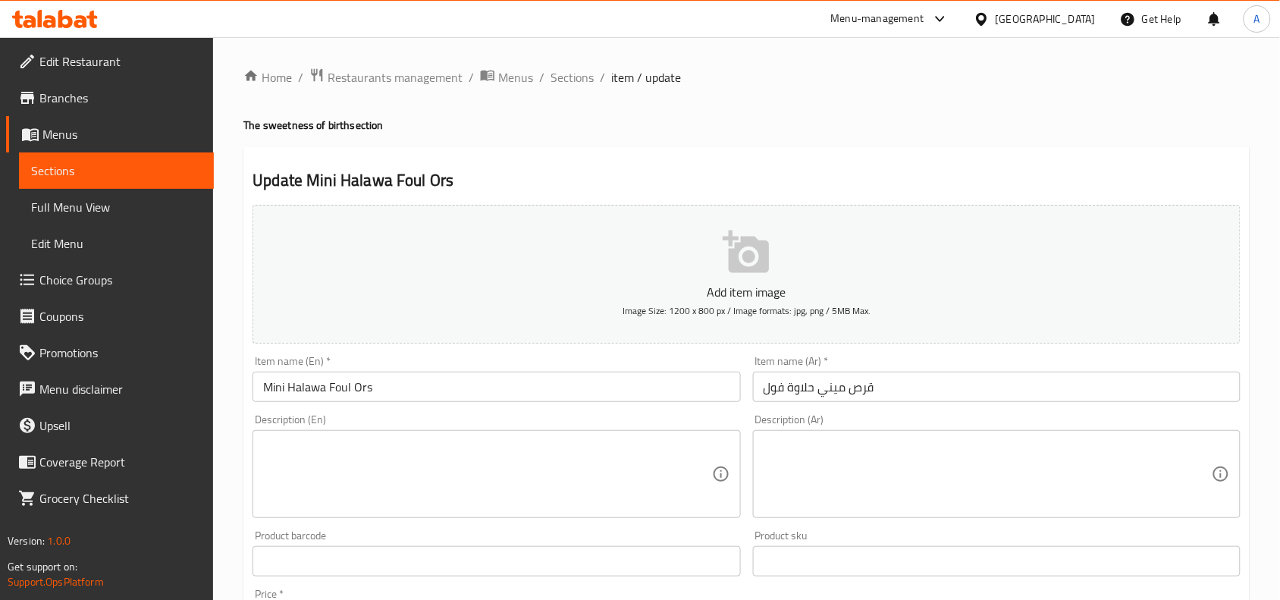
click at [768, 141] on div "Home / Restaurants management / Menus / Sections / item / update The sweetness …" at bounding box center [746, 553] width 1006 height 973
click at [575, 68] on span "Sections" at bounding box center [571, 77] width 43 height 18
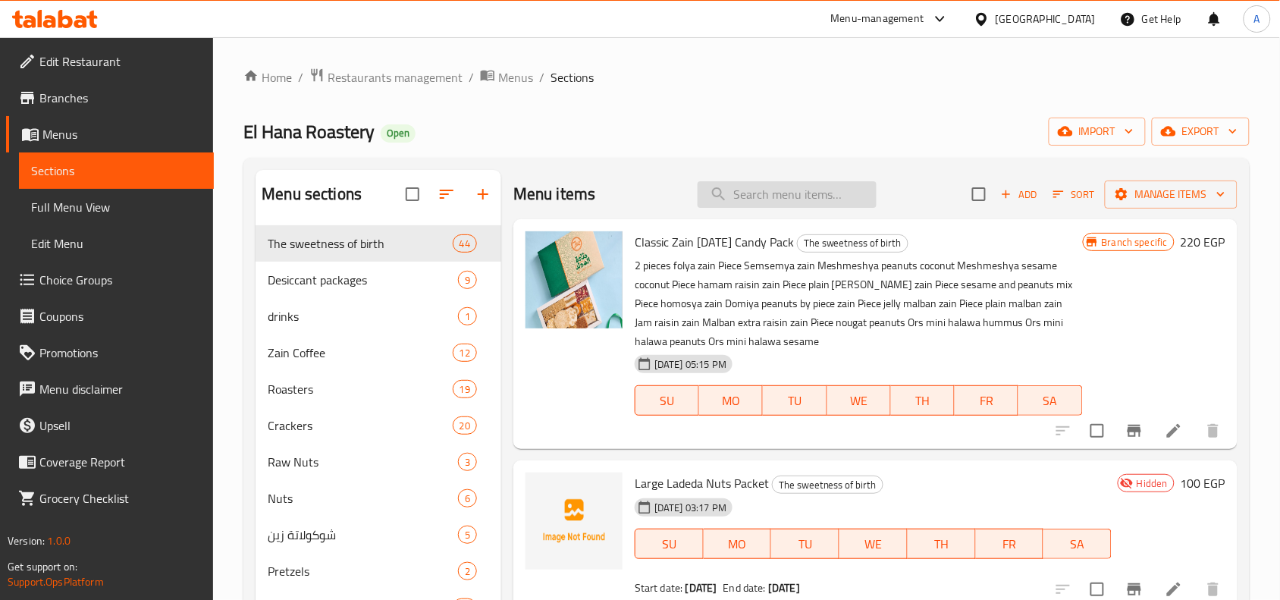
click at [830, 188] on input "search" at bounding box center [786, 194] width 179 height 27
paste input "قطعة دومية فول"
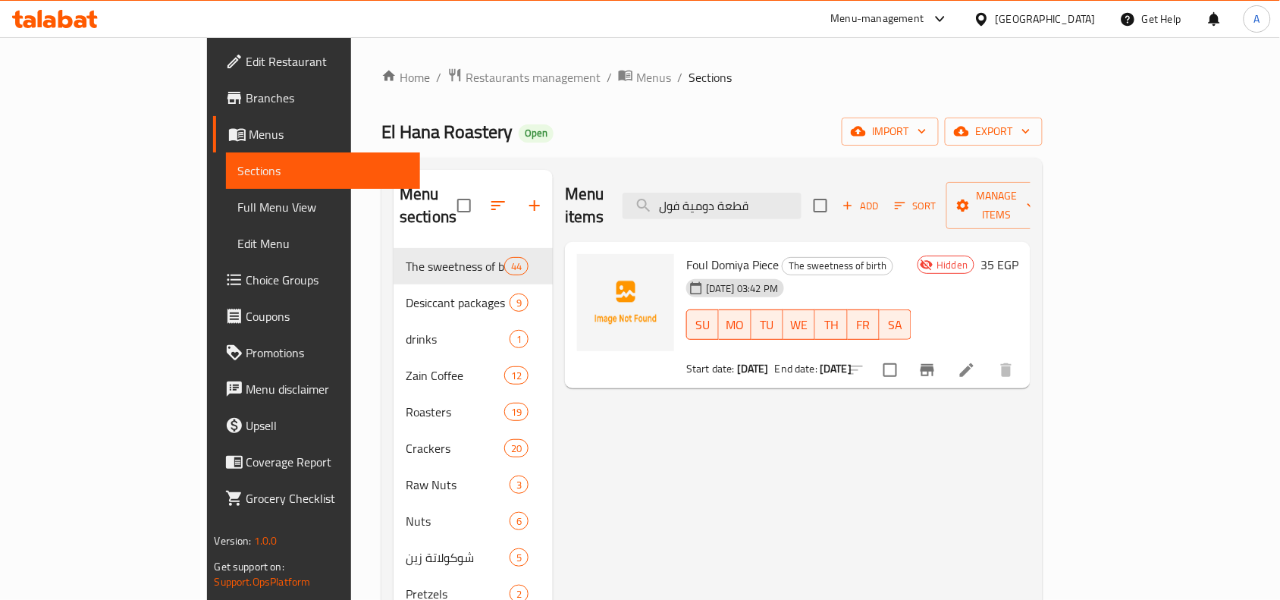
type input "قطعة دومية فول"
click at [976, 361] on icon at bounding box center [966, 370] width 18 height 18
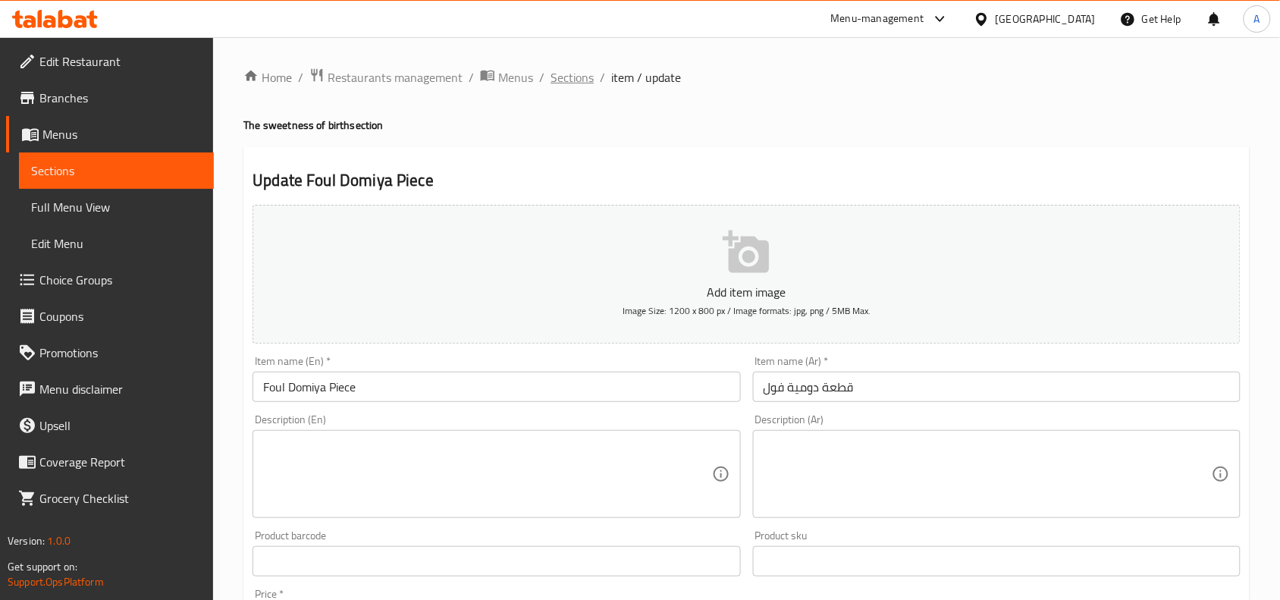
click at [590, 73] on span "Sections" at bounding box center [571, 77] width 43 height 18
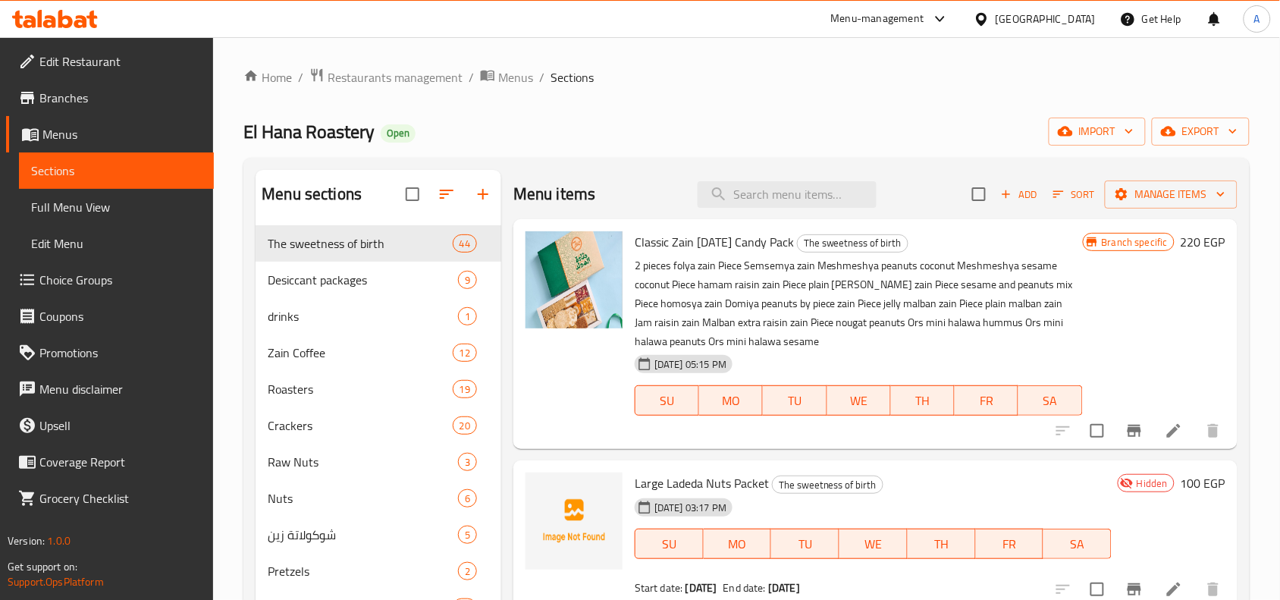
click at [741, 209] on div "Menu items Add Sort Manage items" at bounding box center [875, 194] width 724 height 49
click at [754, 199] on input "search" at bounding box center [786, 194] width 179 height 27
paste input "باكيت شكلمة"
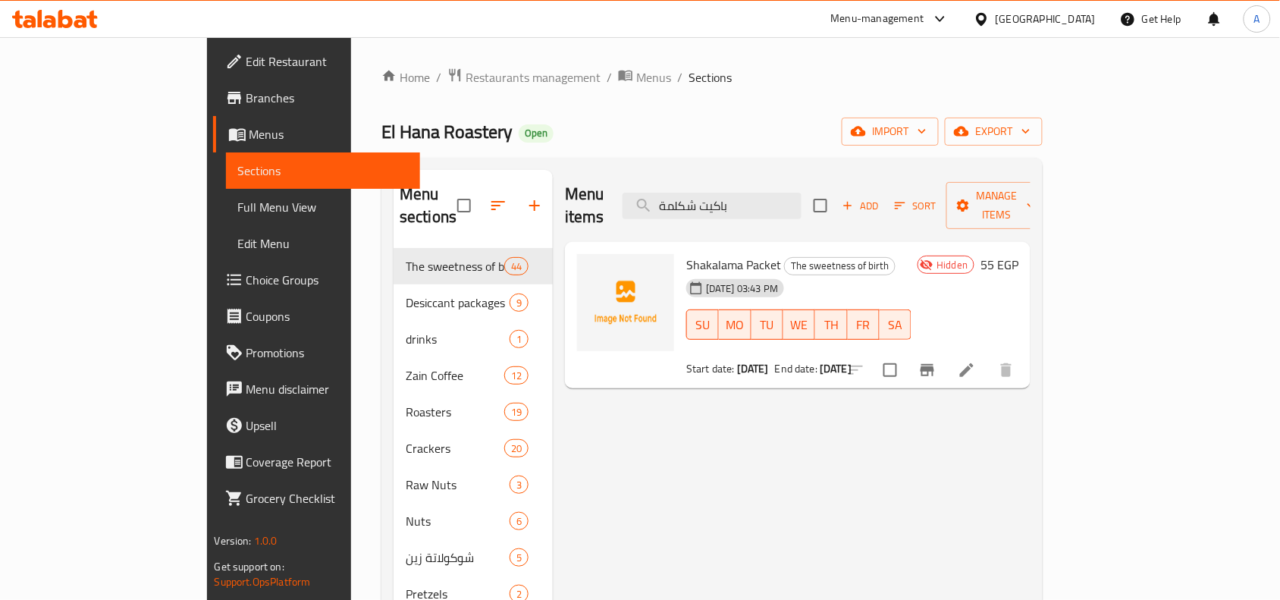
type input "باكيت شكلمة"
click at [976, 361] on icon at bounding box center [966, 370] width 18 height 18
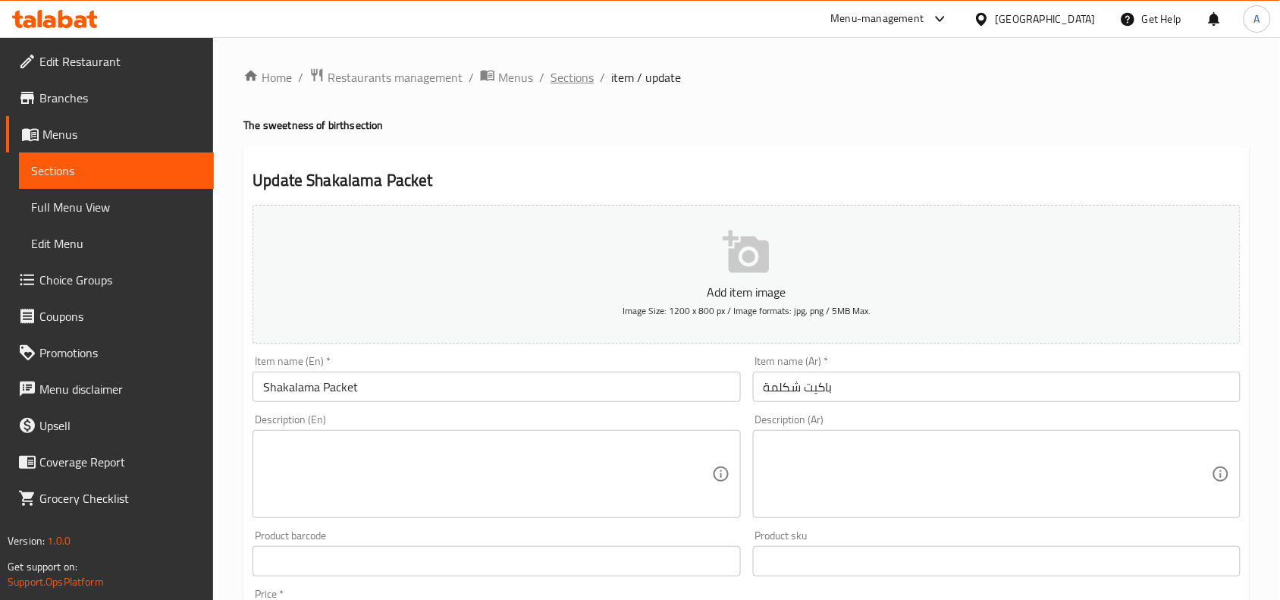
click at [571, 81] on span "Sections" at bounding box center [571, 77] width 43 height 18
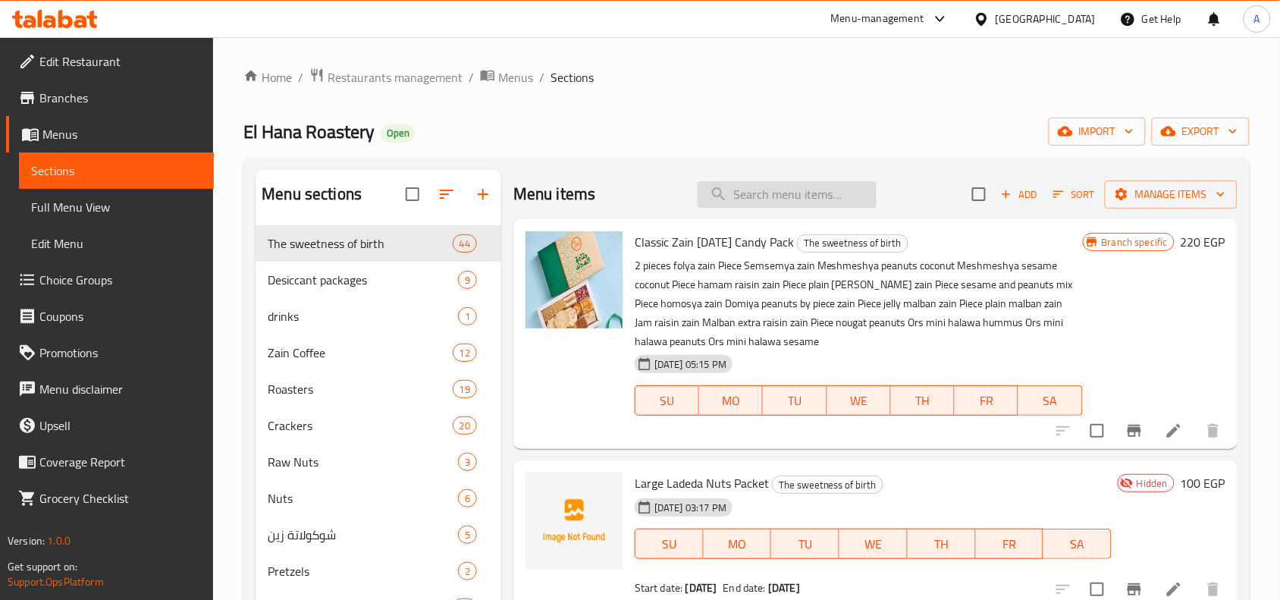
click at [760, 194] on input "search" at bounding box center [786, 194] width 179 height 27
paste input "مشمشية جوز هند سوداني"
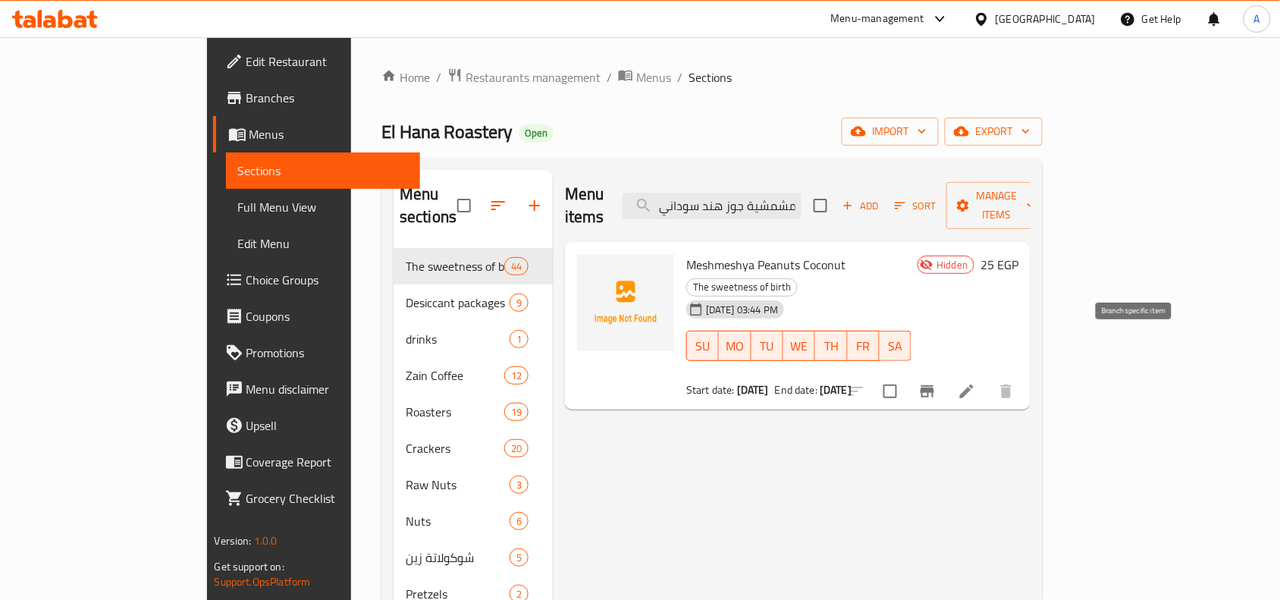
type input "مشمشية جوز هند سوداني"
click at [973, 384] on icon at bounding box center [967, 391] width 14 height 14
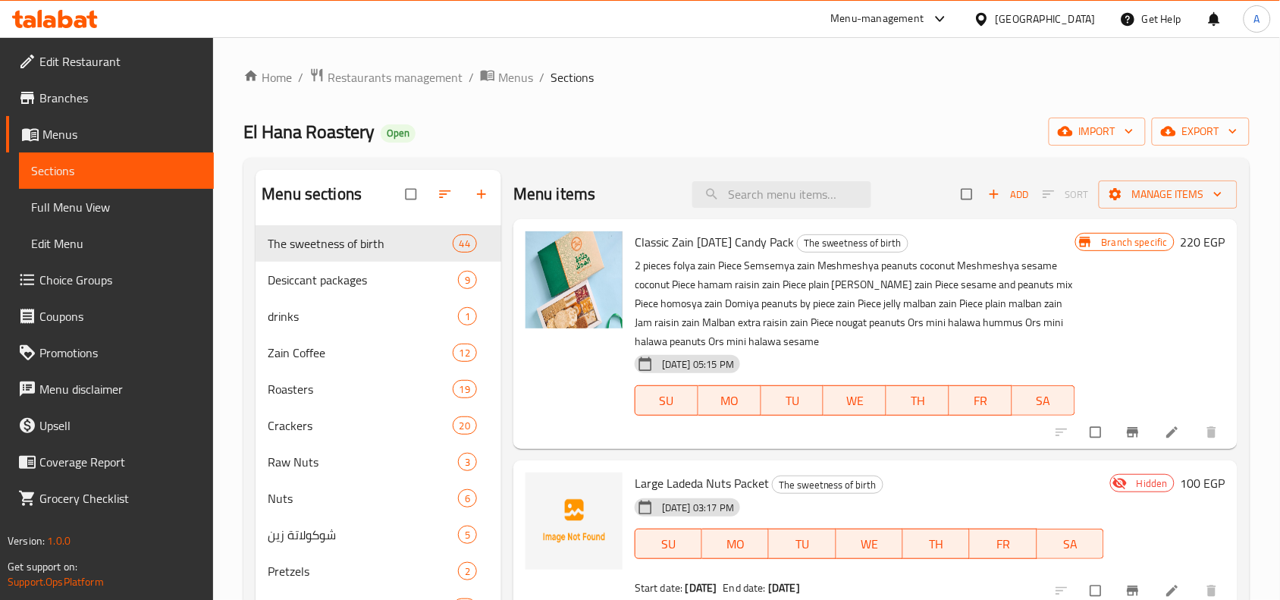
click at [108, 105] on span "Branches" at bounding box center [120, 98] width 162 height 18
